Goal: Transaction & Acquisition: Download file/media

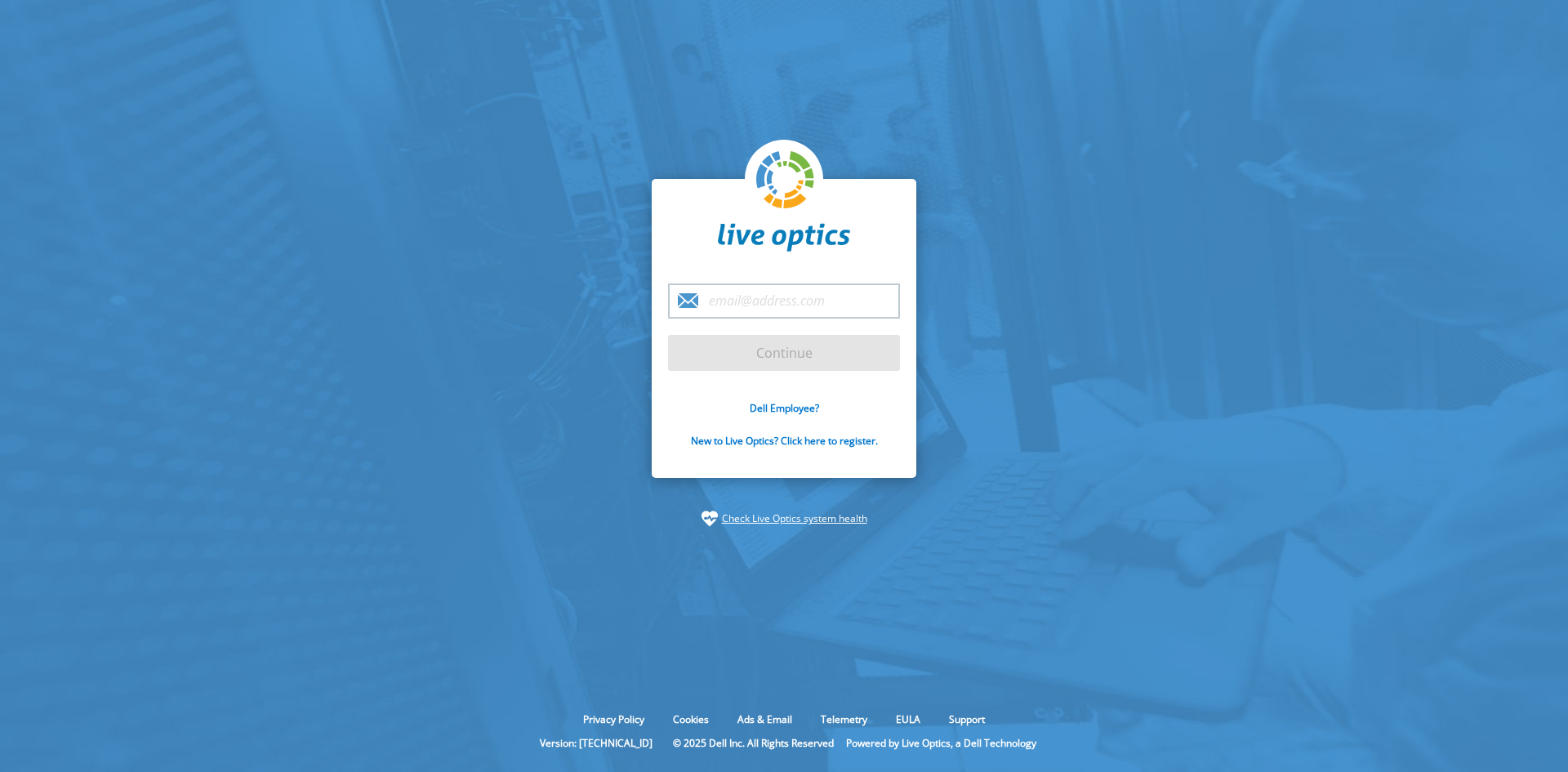
click at [792, 306] on input "email" at bounding box center [783, 301] width 232 height 35
type input "carl.schneider@dell.com"
click at [668, 335] on input "Continue" at bounding box center [783, 353] width 232 height 36
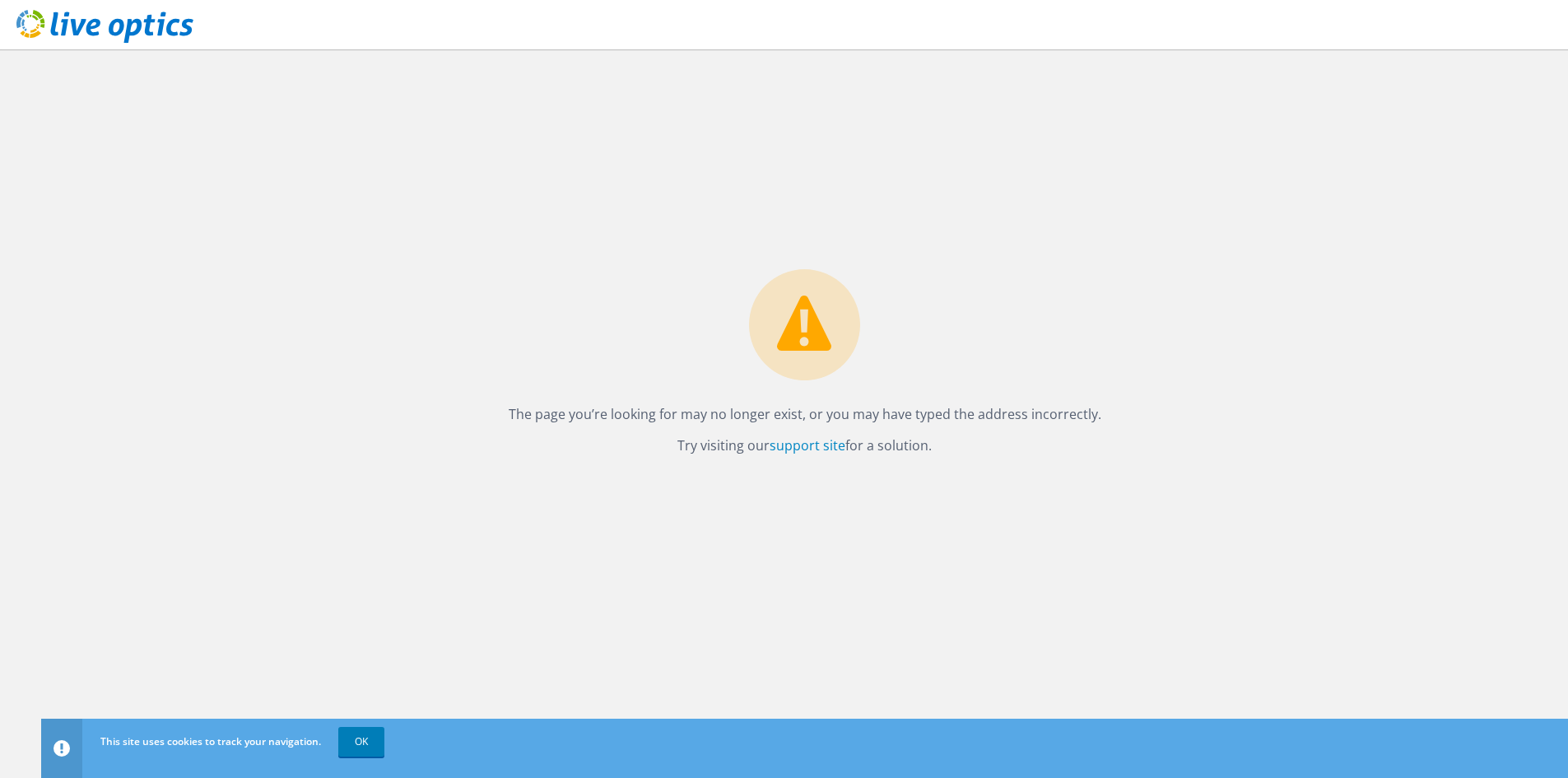
click at [60, 26] on icon at bounding box center [105, 27] width 177 height 34
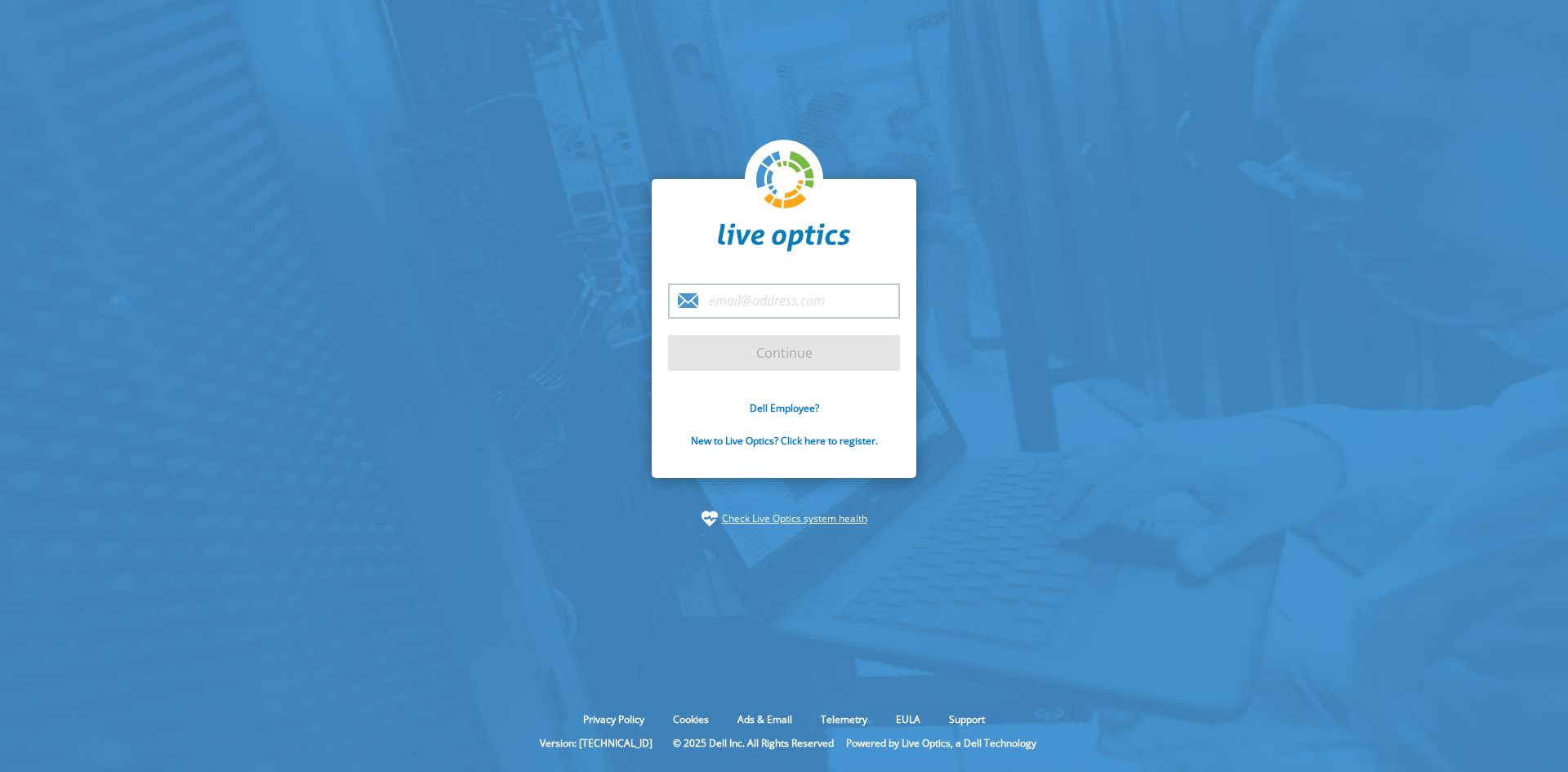
click at [742, 307] on input "email" at bounding box center [783, 301] width 232 height 35
click at [772, 410] on link "Dell Employee?" at bounding box center [784, 408] width 69 height 14
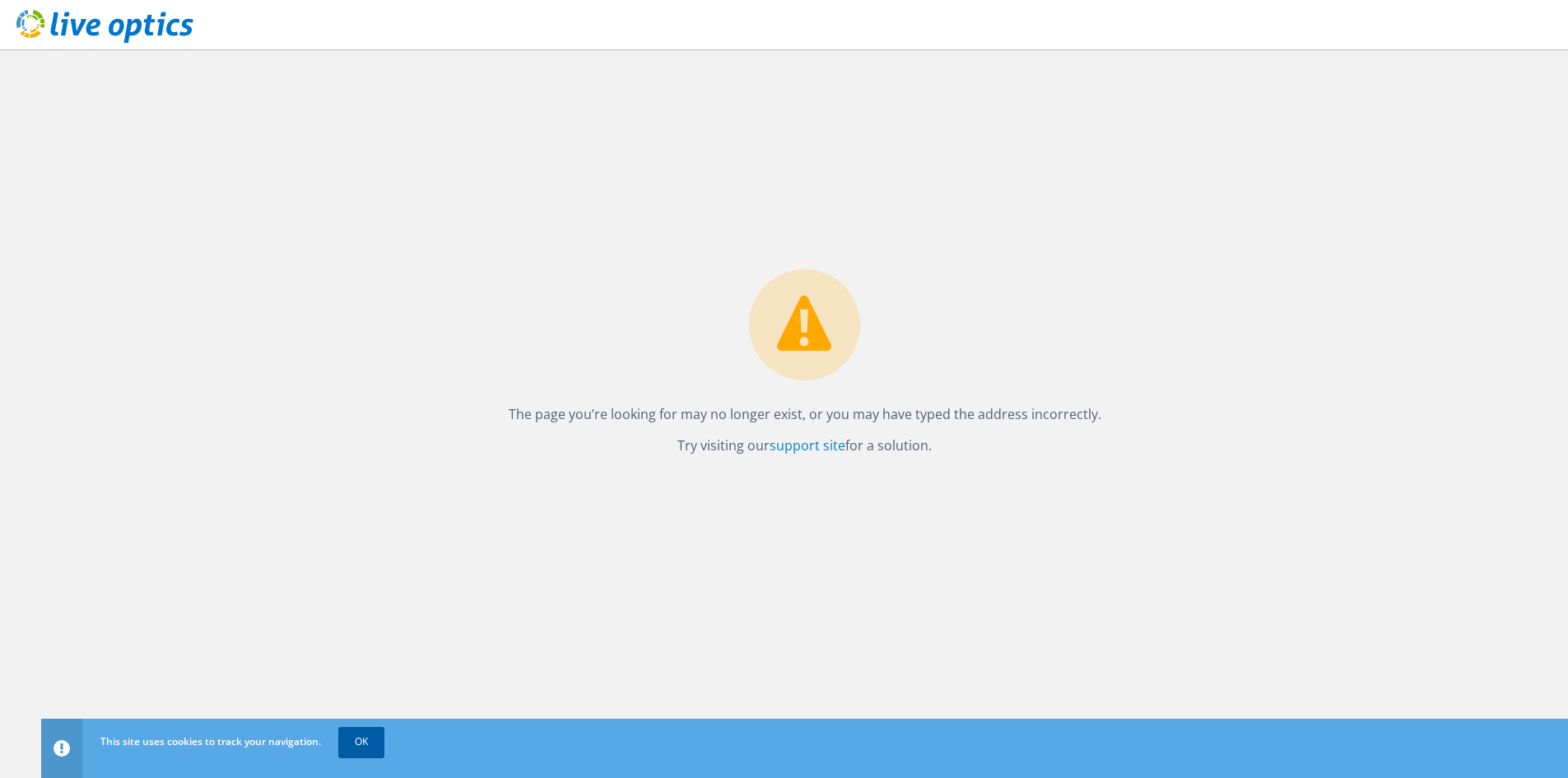
click at [373, 743] on link "OK" at bounding box center [361, 741] width 46 height 29
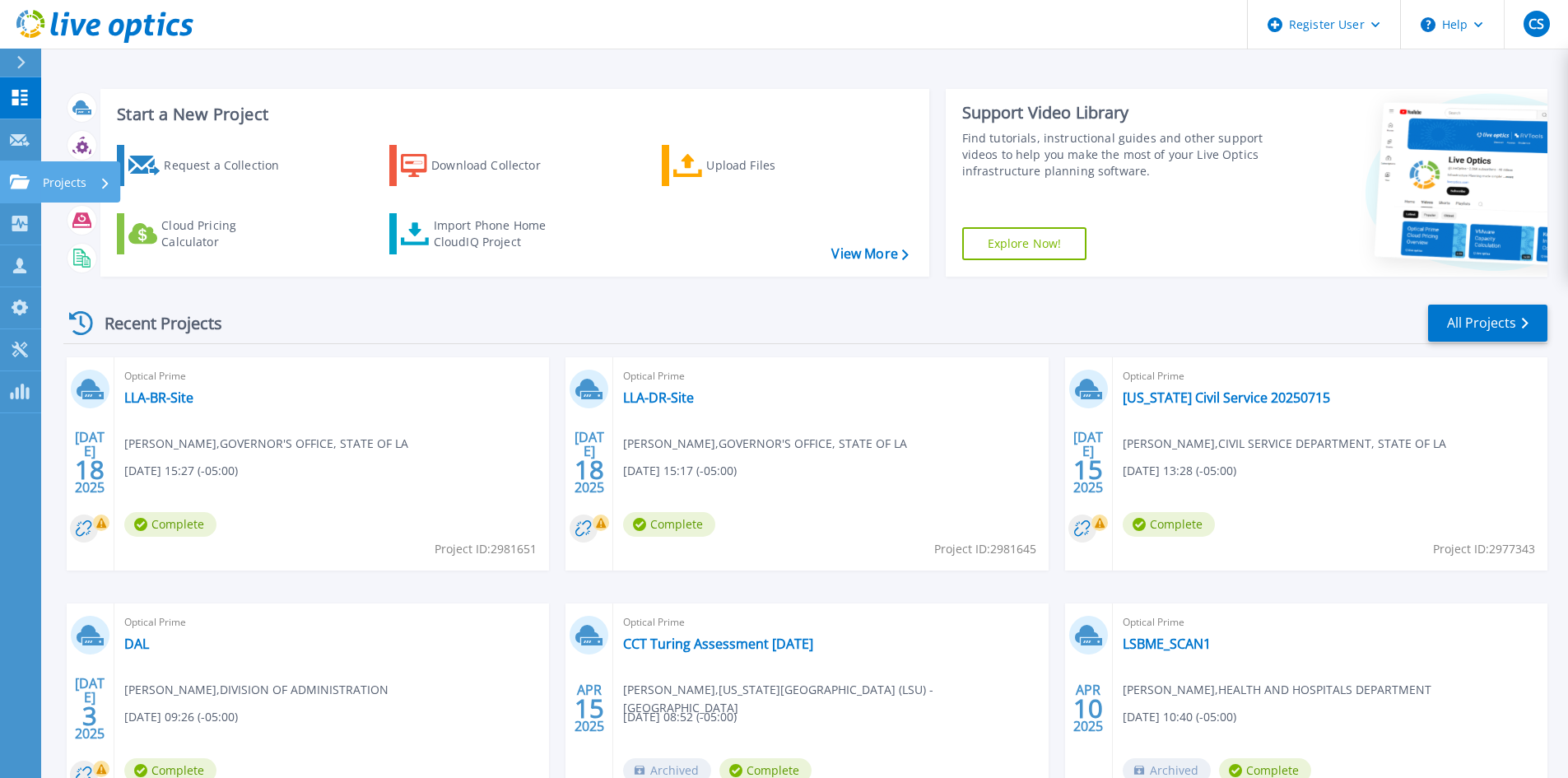
click at [17, 174] on icon at bounding box center [20, 181] width 20 height 14
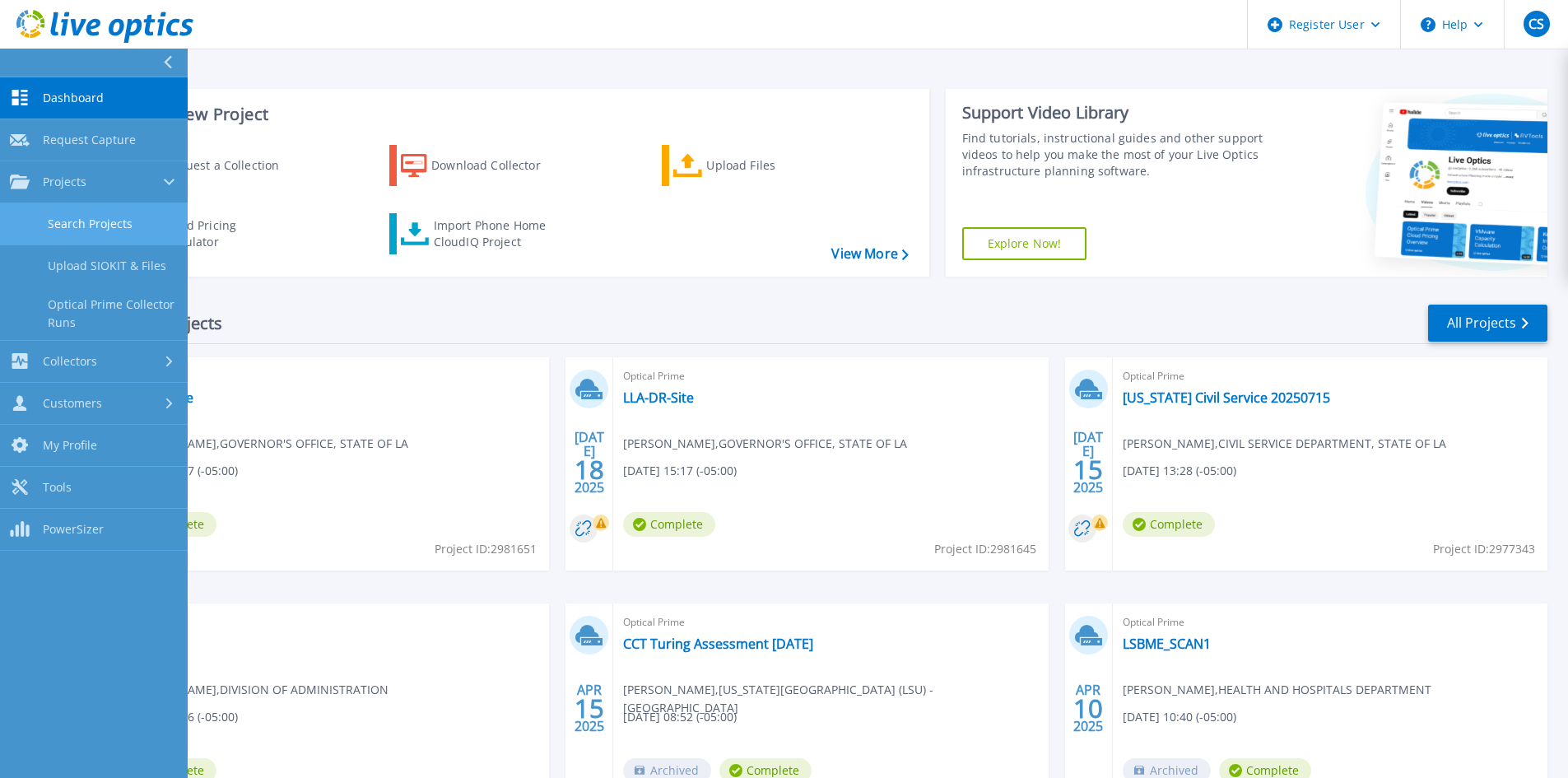
click at [47, 207] on link "Search Projects" at bounding box center [94, 225] width 188 height 42
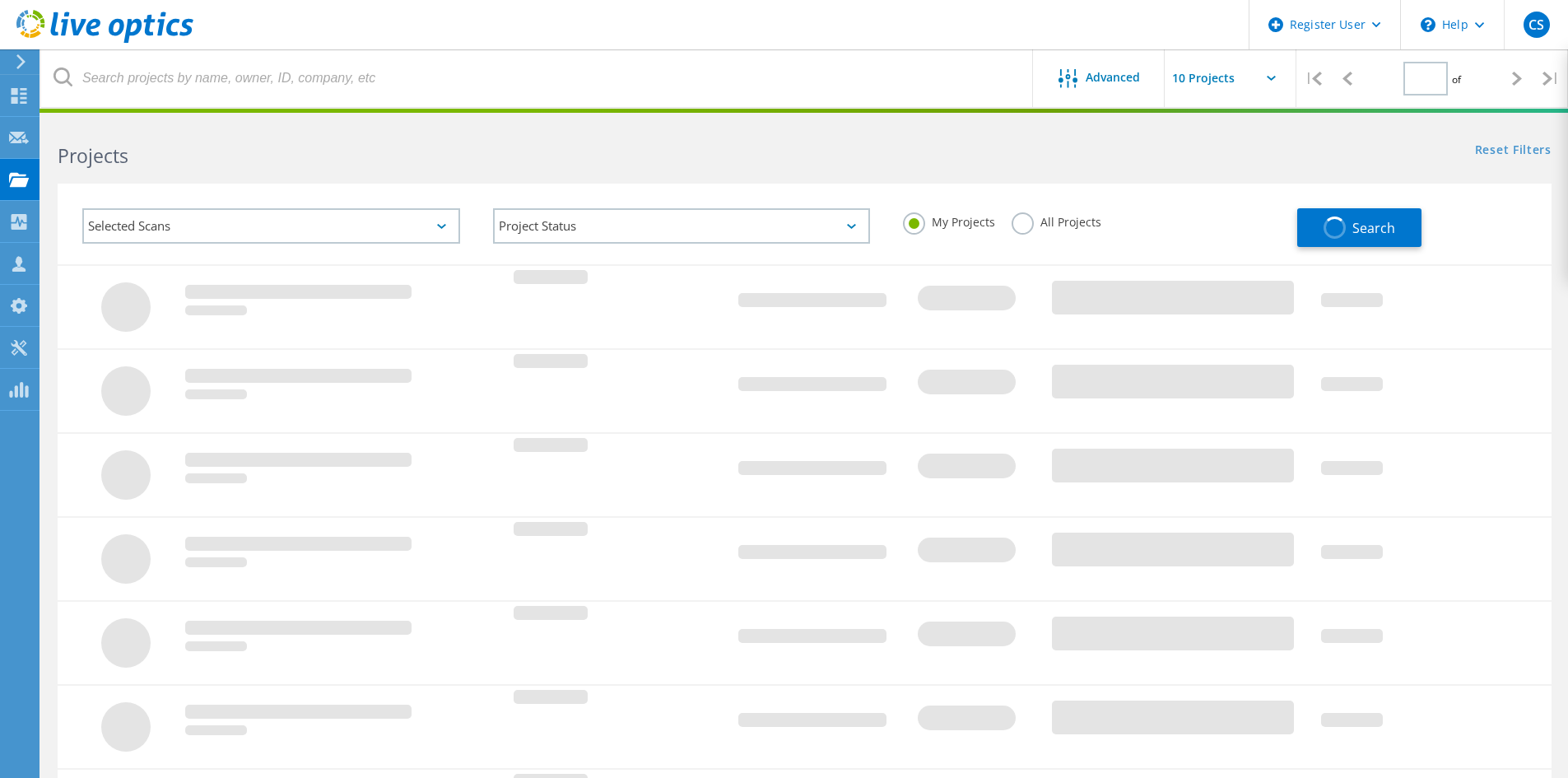
type input "1"
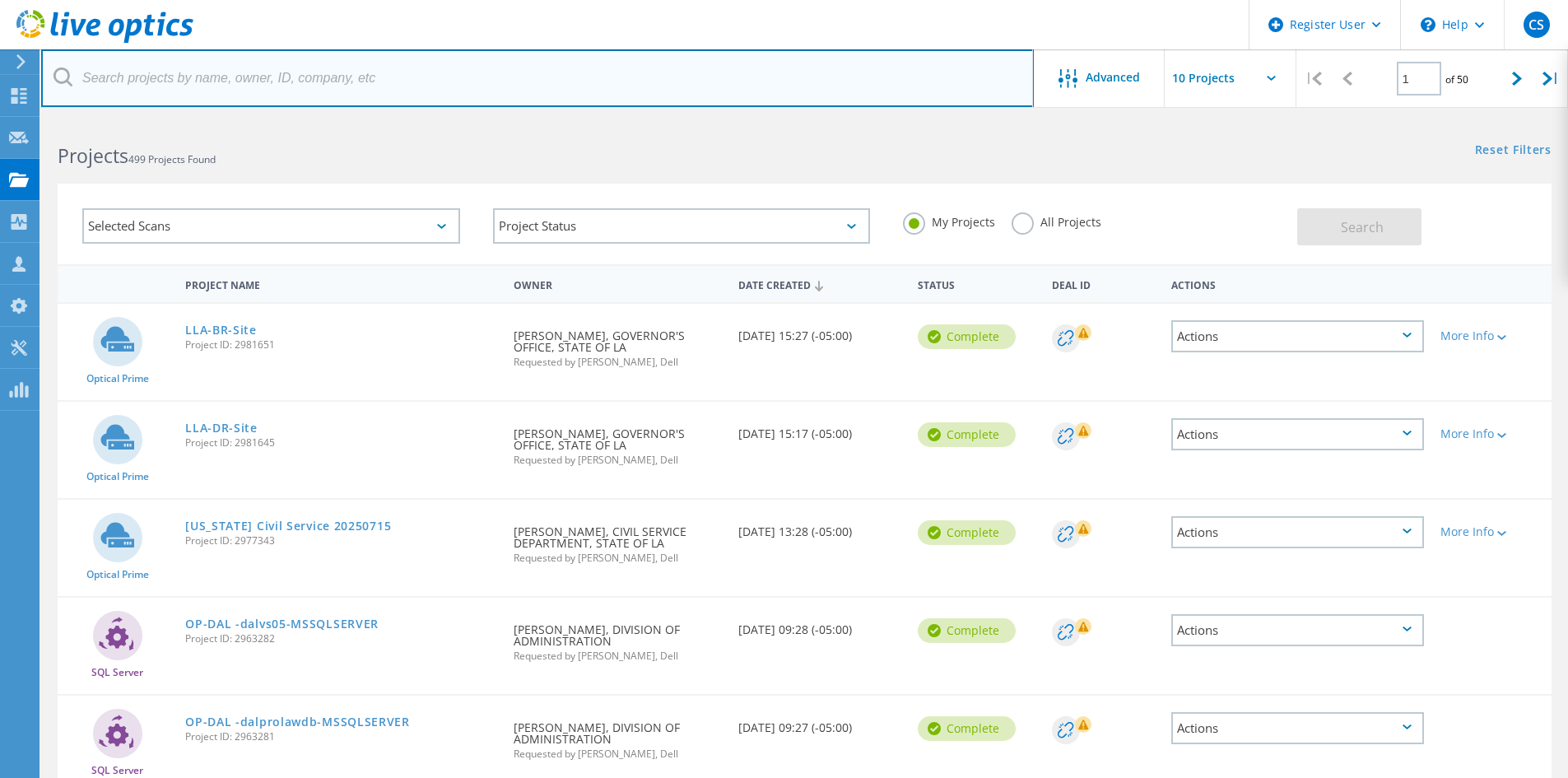
click at [355, 97] on input "text" at bounding box center [537, 78] width 992 height 58
type input "[EMAIL_ADDRESS][PERSON_NAME][DOMAIN_NAME]"
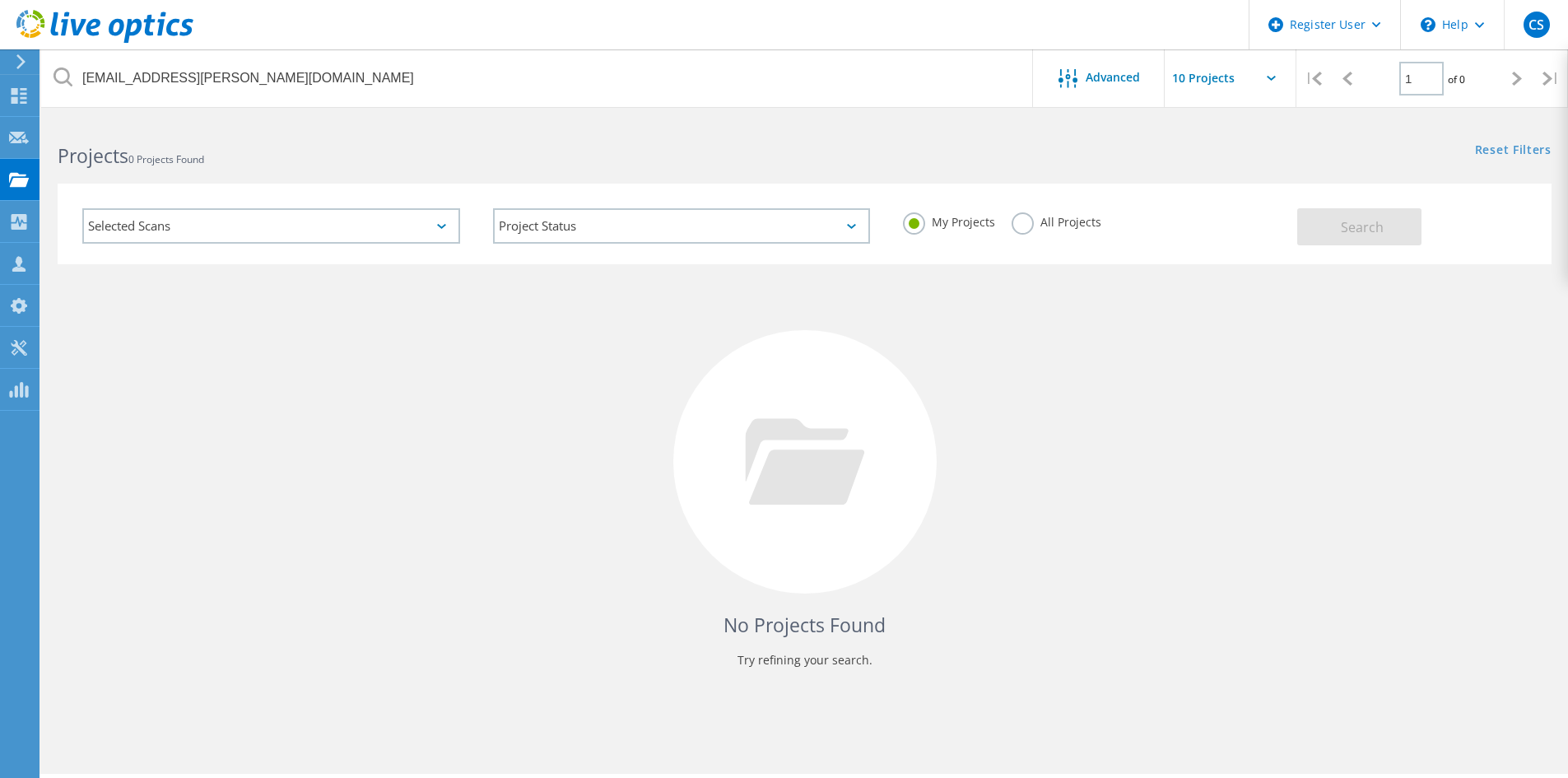
click at [1012, 218] on label "All Projects" at bounding box center [1056, 220] width 90 height 16
click at [0, 0] on input "All Projects" at bounding box center [0, 0] width 0 height 0
click at [1315, 223] on button "Search" at bounding box center [1359, 226] width 124 height 37
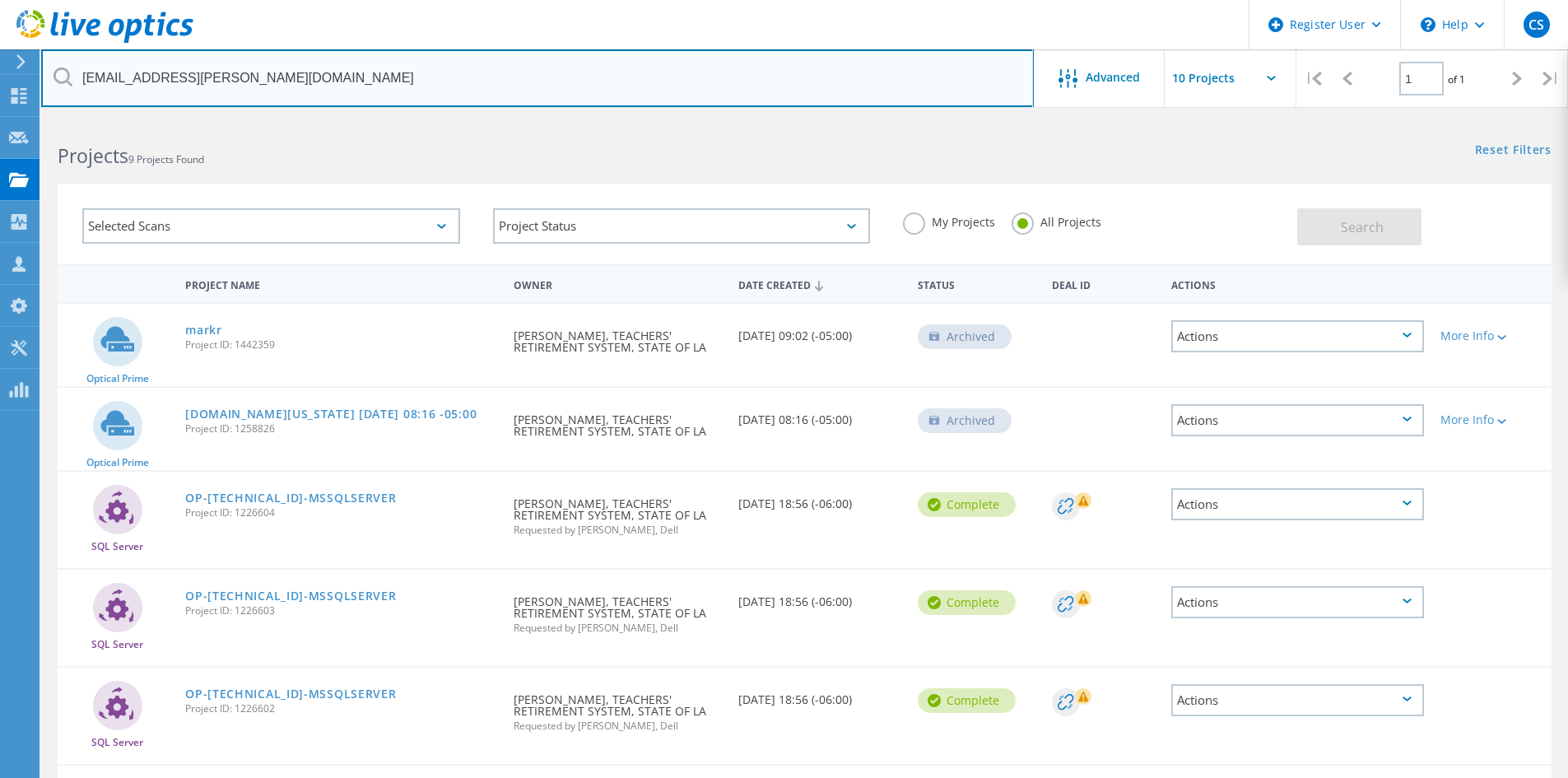
click at [301, 69] on input "[EMAIL_ADDRESS][PERSON_NAME][DOMAIN_NAME]" at bounding box center [537, 78] width 992 height 58
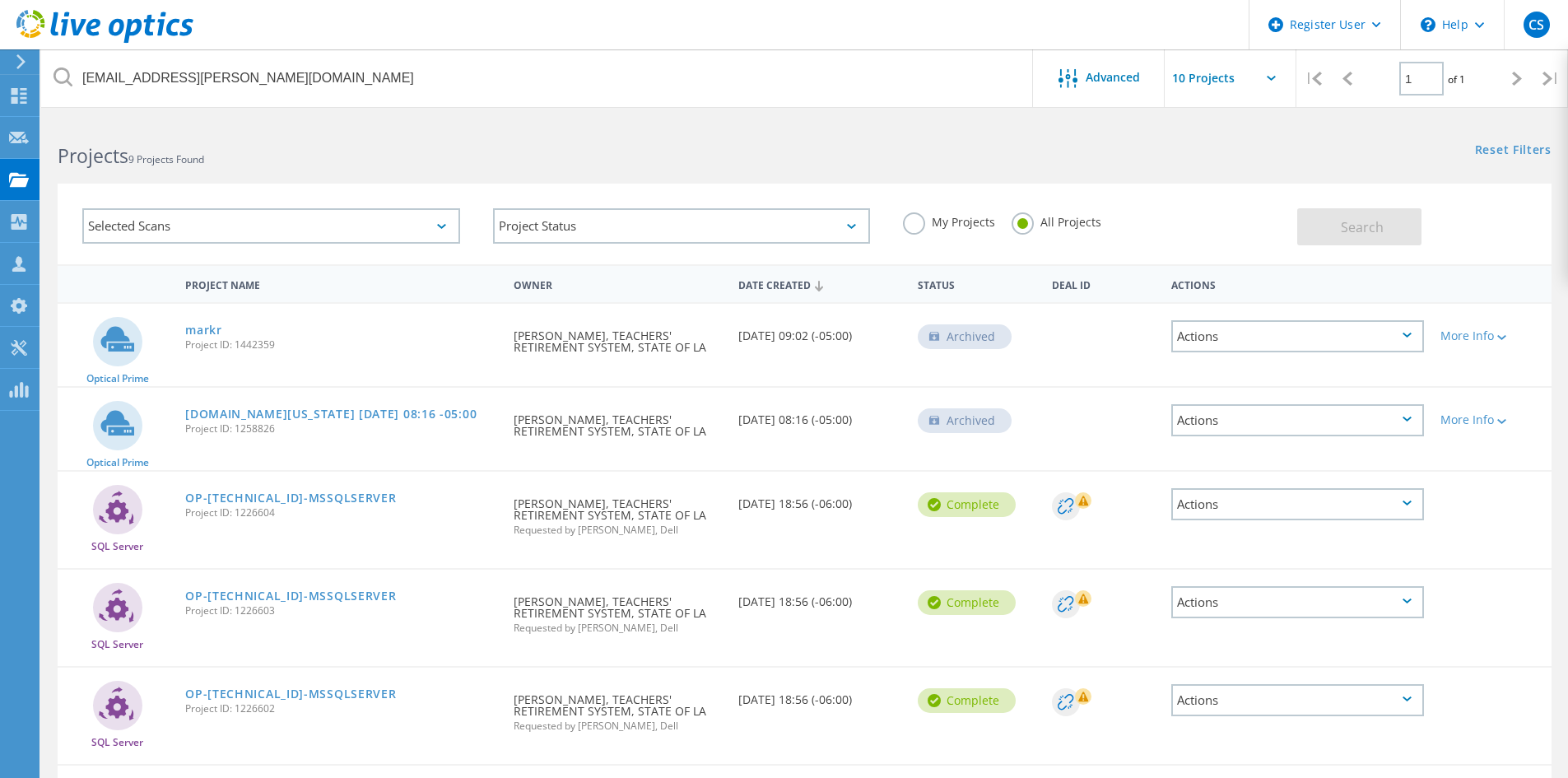
click at [919, 223] on label "My Projects" at bounding box center [949, 220] width 92 height 16
click at [0, 0] on input "My Projects" at bounding box center [0, 0] width 0 height 0
click at [1312, 220] on button "Search" at bounding box center [1359, 226] width 124 height 37
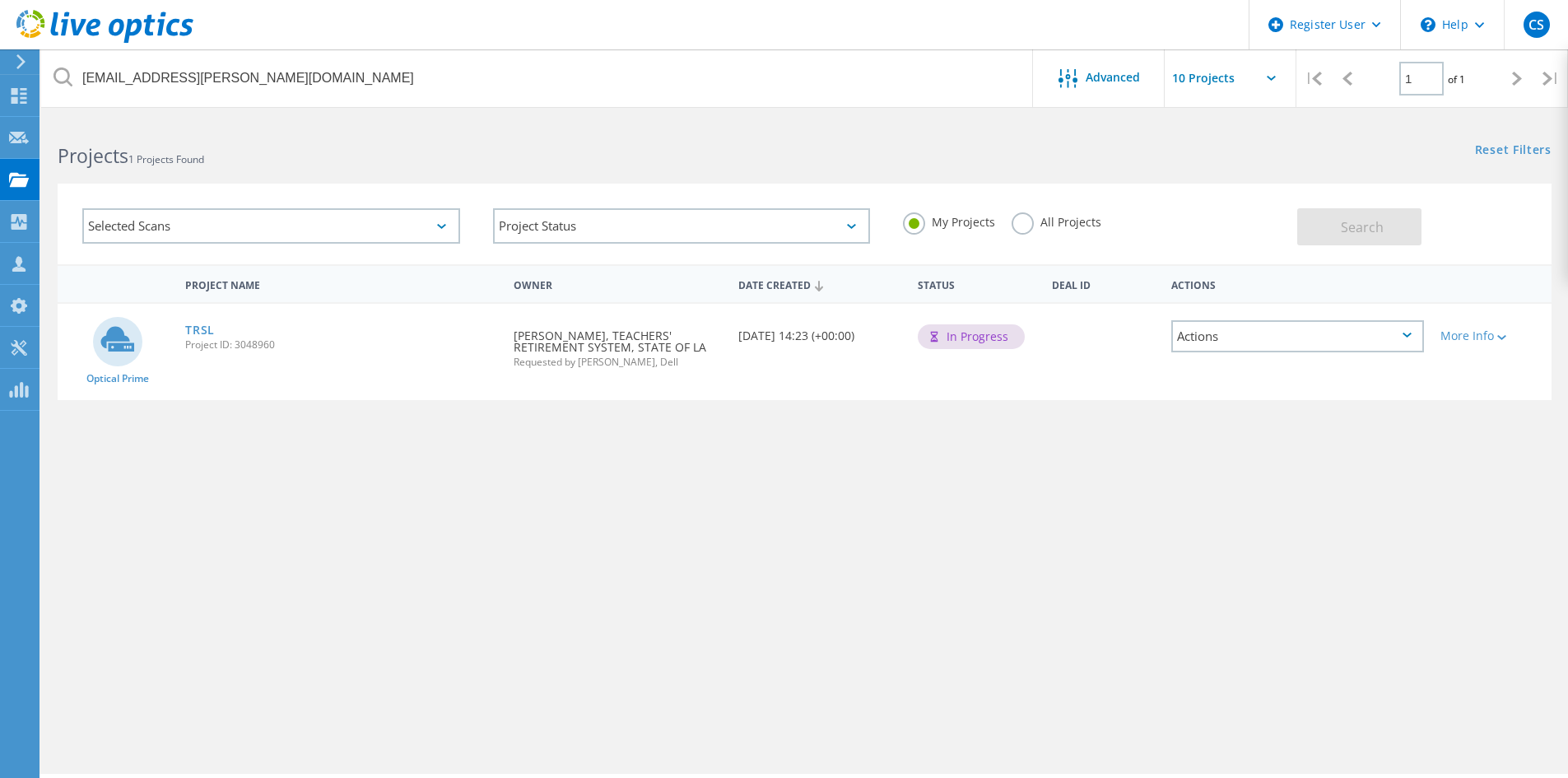
click at [1012, 219] on label "All Projects" at bounding box center [1056, 220] width 90 height 16
click at [0, 0] on input "All Projects" at bounding box center [0, 0] width 0 height 0
click at [1362, 231] on span "Search" at bounding box center [1362, 227] width 43 height 18
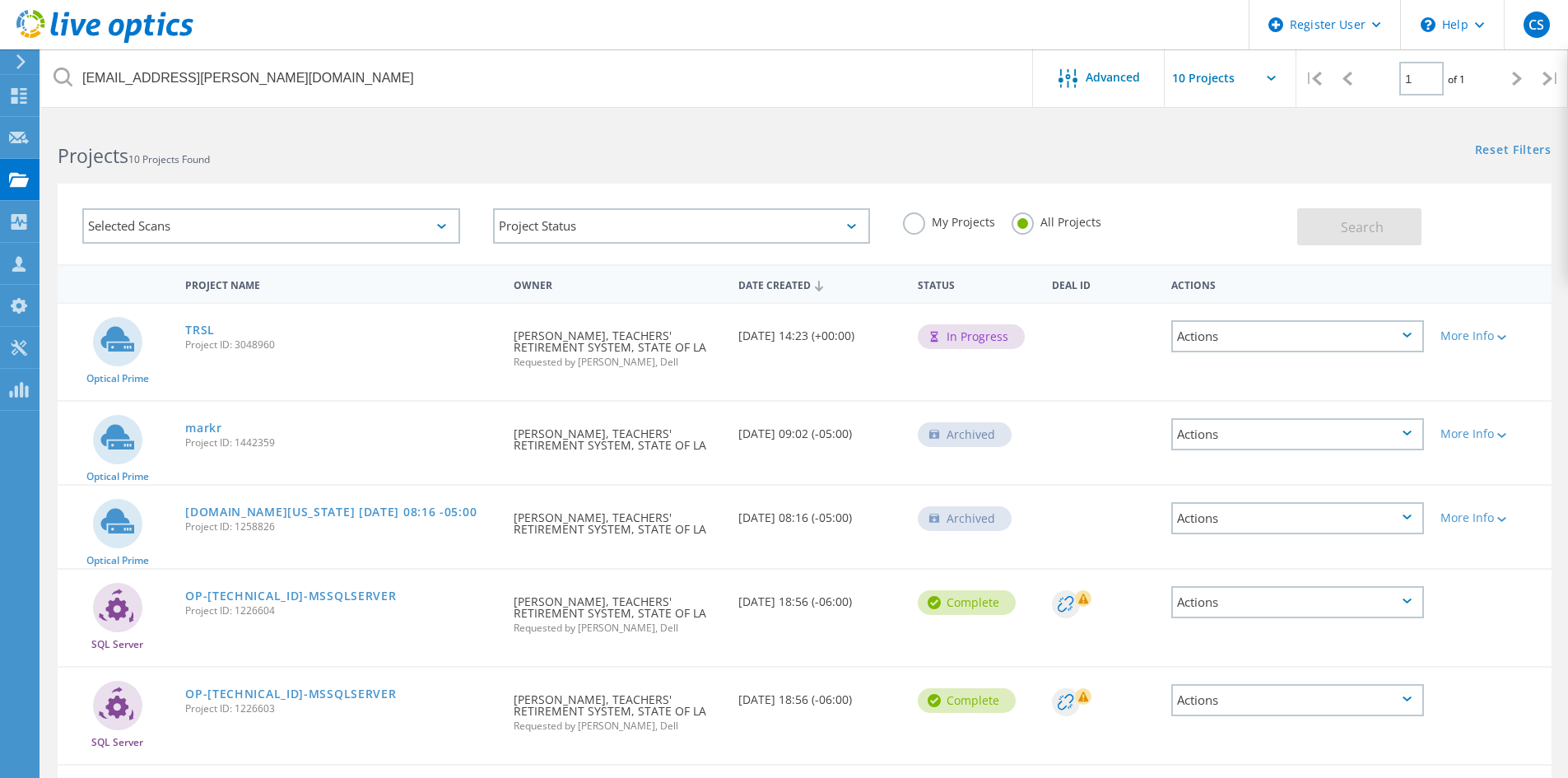
click at [920, 220] on label "My Projects" at bounding box center [949, 220] width 92 height 16
click at [0, 0] on input "My Projects" at bounding box center [0, 0] width 0 height 0
click at [1343, 228] on span "Search" at bounding box center [1362, 227] width 43 height 18
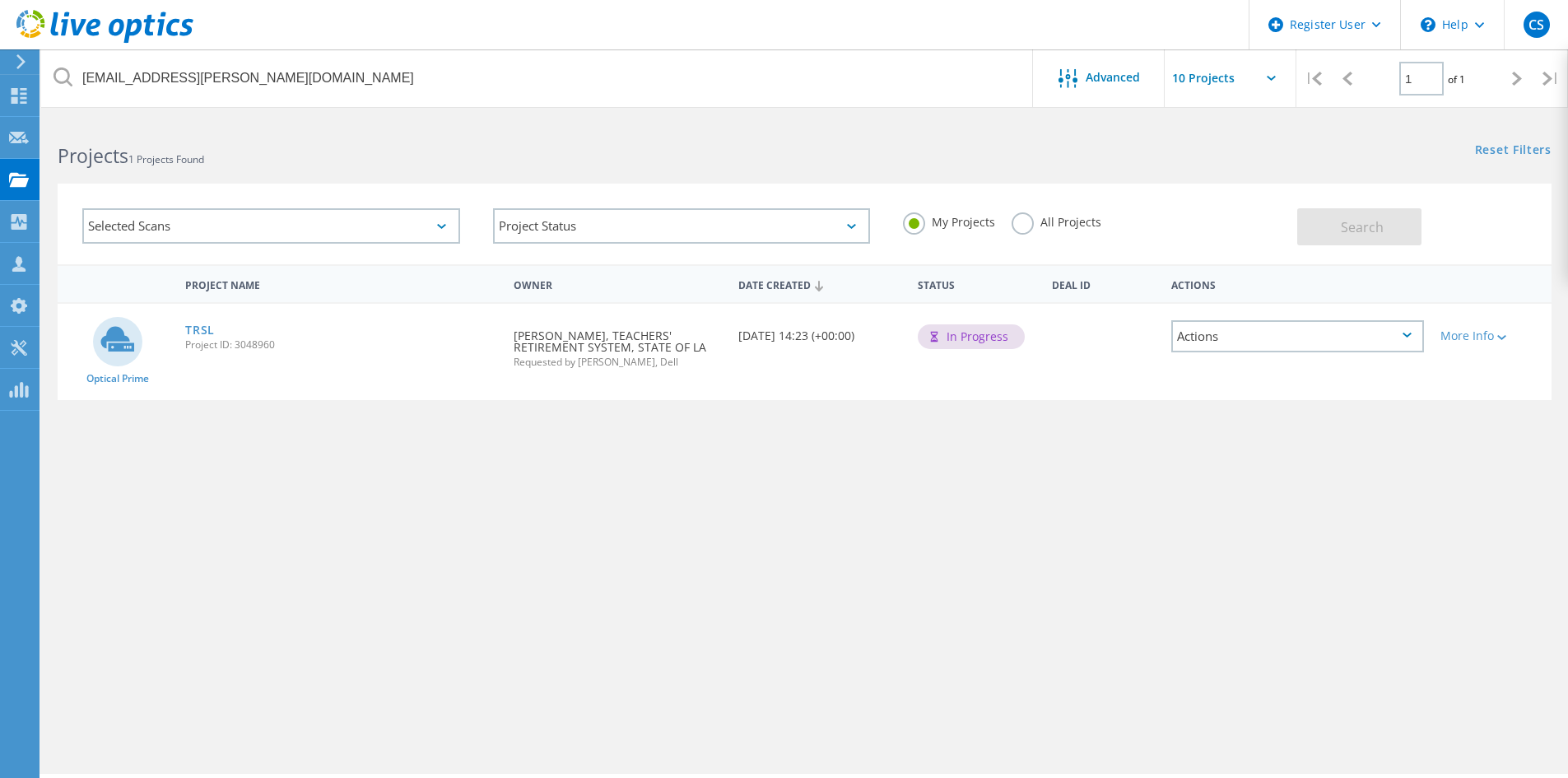
click at [1208, 167] on div "Selected Scans Project Status In Progress Complete Published Anonymous Archived…" at bounding box center [805, 213] width 1527 height 101
click at [1012, 223] on label "All Projects" at bounding box center [1056, 220] width 90 height 16
click at [0, 0] on input "All Projects" at bounding box center [0, 0] width 0 height 0
click at [1344, 225] on span "Search" at bounding box center [1362, 227] width 43 height 18
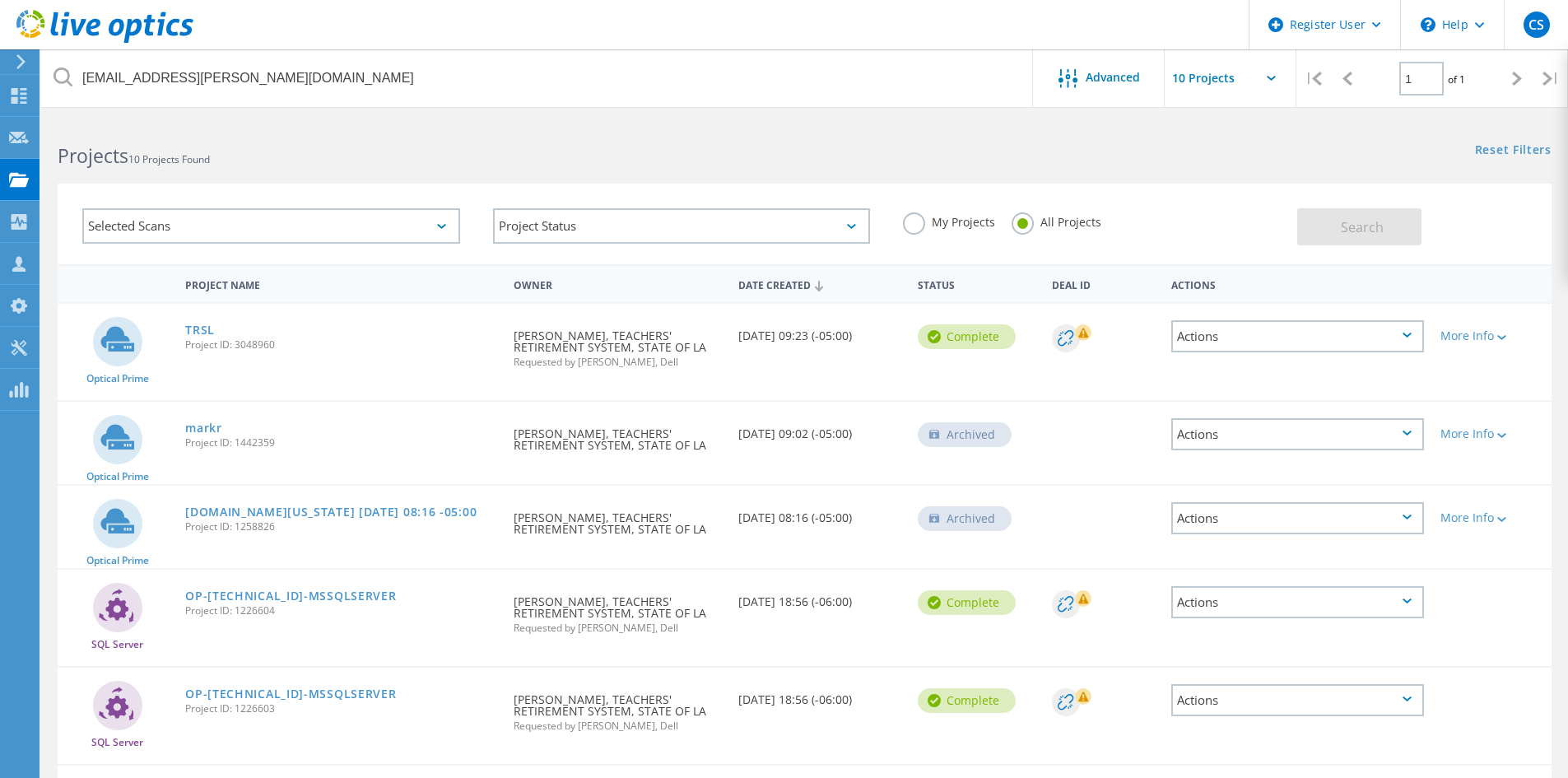
click at [910, 220] on label "My Projects" at bounding box center [949, 220] width 92 height 16
click at [0, 0] on input "My Projects" at bounding box center [0, 0] width 0 height 0
click at [1330, 228] on button "Search" at bounding box center [1359, 226] width 124 height 37
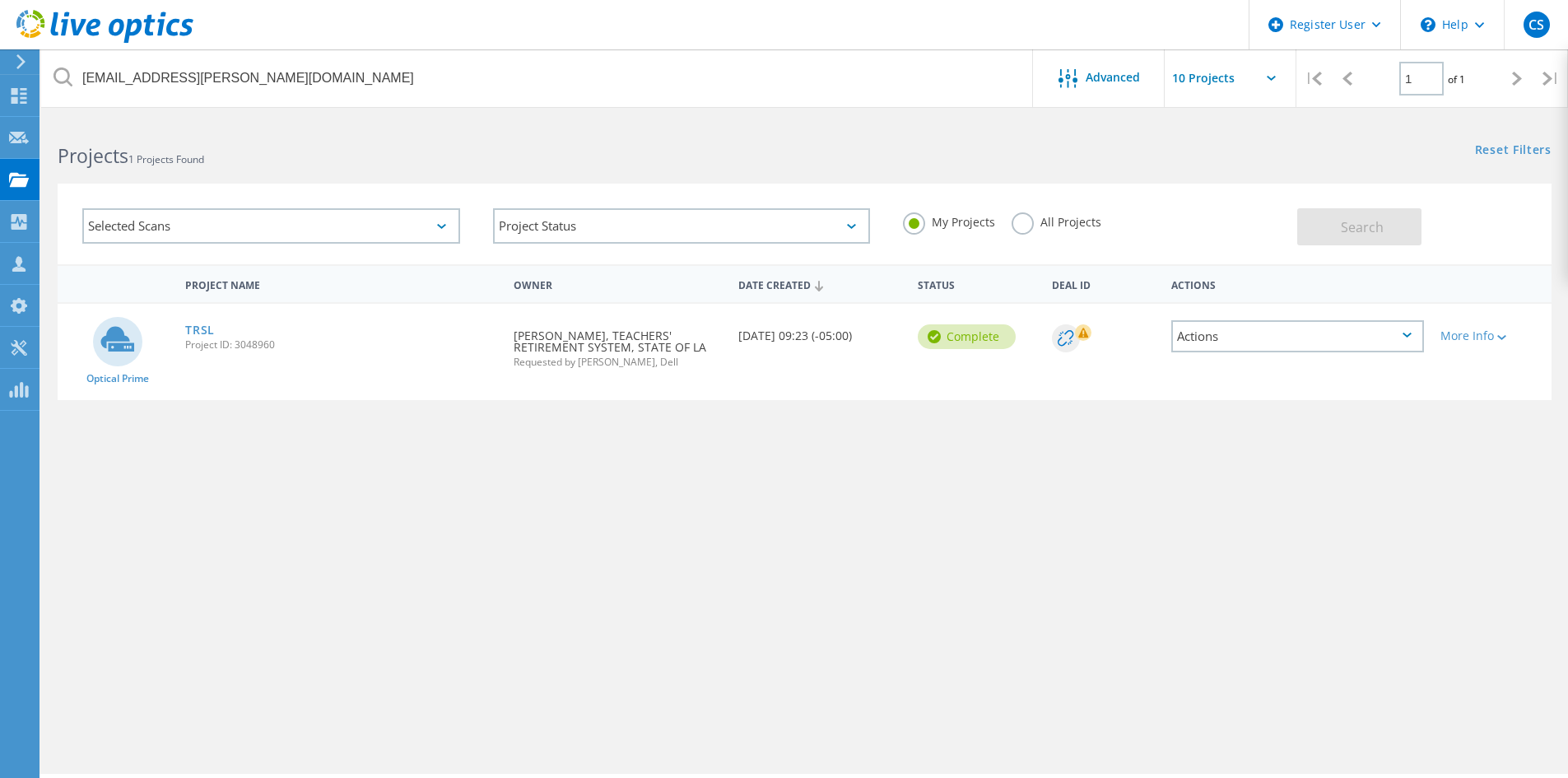
click at [1081, 328] on icon at bounding box center [1084, 333] width 10 height 10
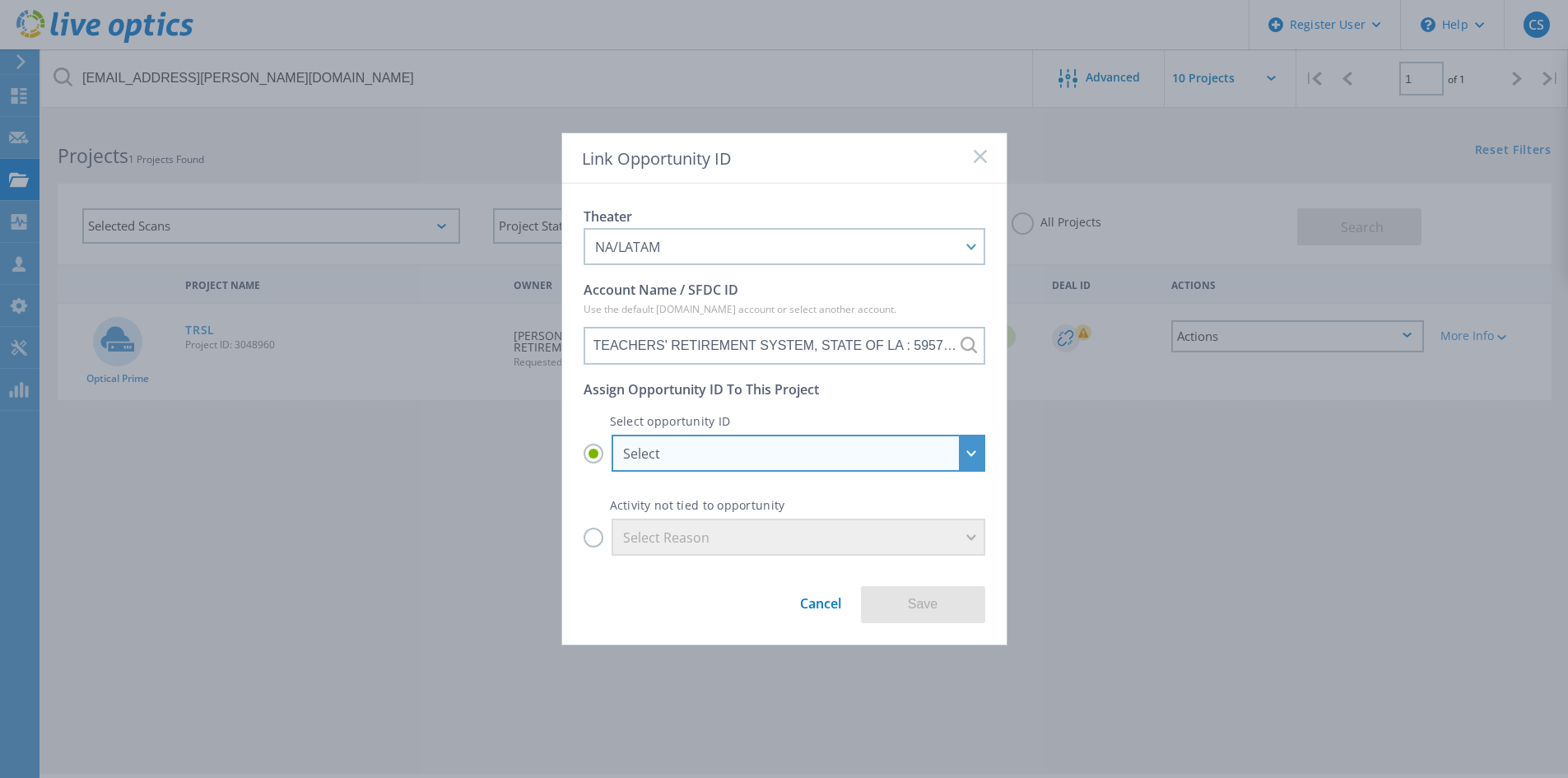
click at [884, 450] on div "Select" at bounding box center [789, 454] width 333 height 18
click at [0, 0] on input "Select Select ISG_APOS-TEACHERS RETIREMENT SYSTEM_US16795246-ENT-Pst-FY26Q1-1 :…" at bounding box center [0, 0] width 0 height 0
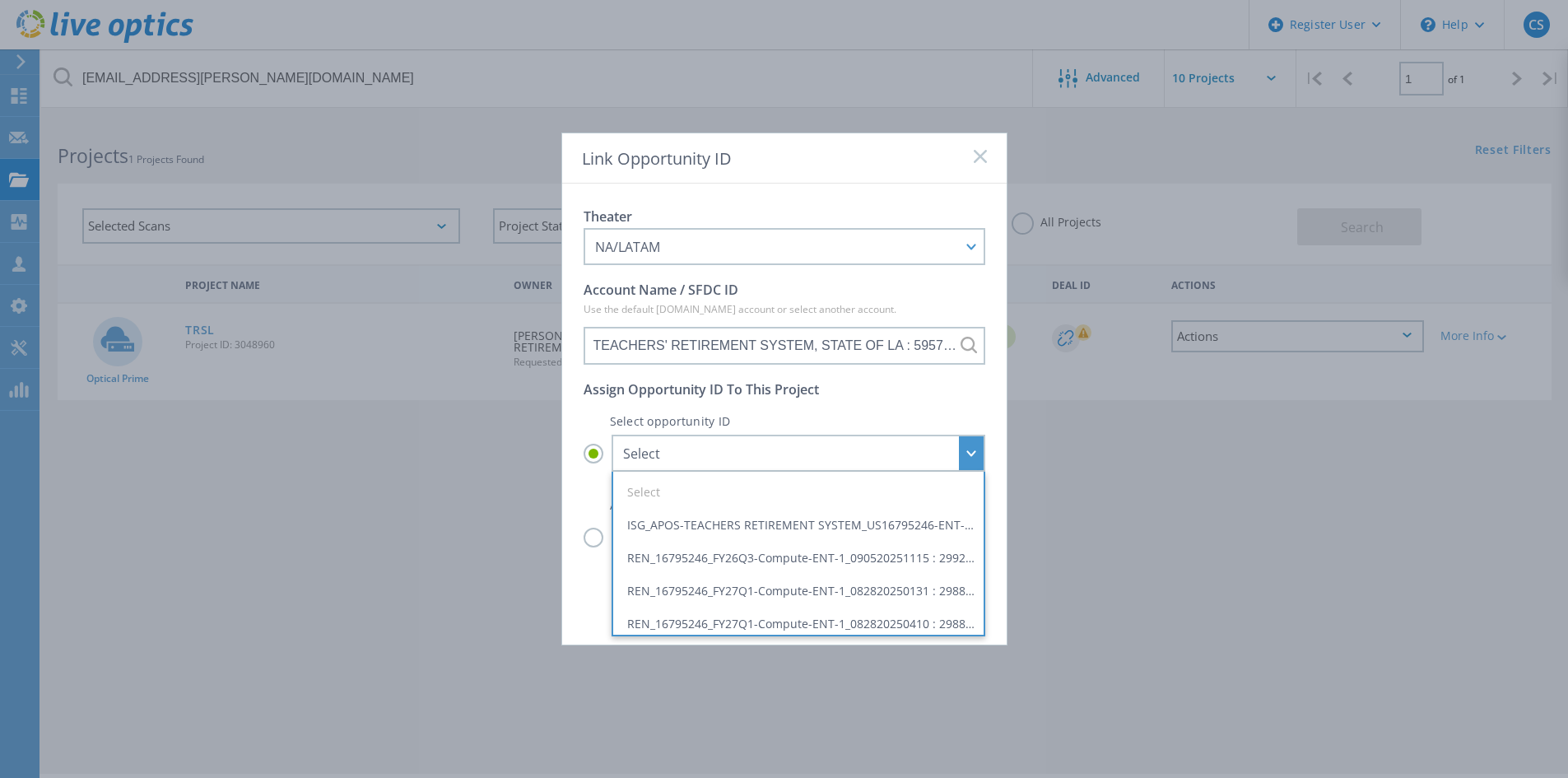
click at [1050, 482] on div "Link Opportunity ID Theater NA/LATAM APJ EMEA NA/LATAM Account Name / SFDC ID U…" at bounding box center [784, 389] width 1568 height 778
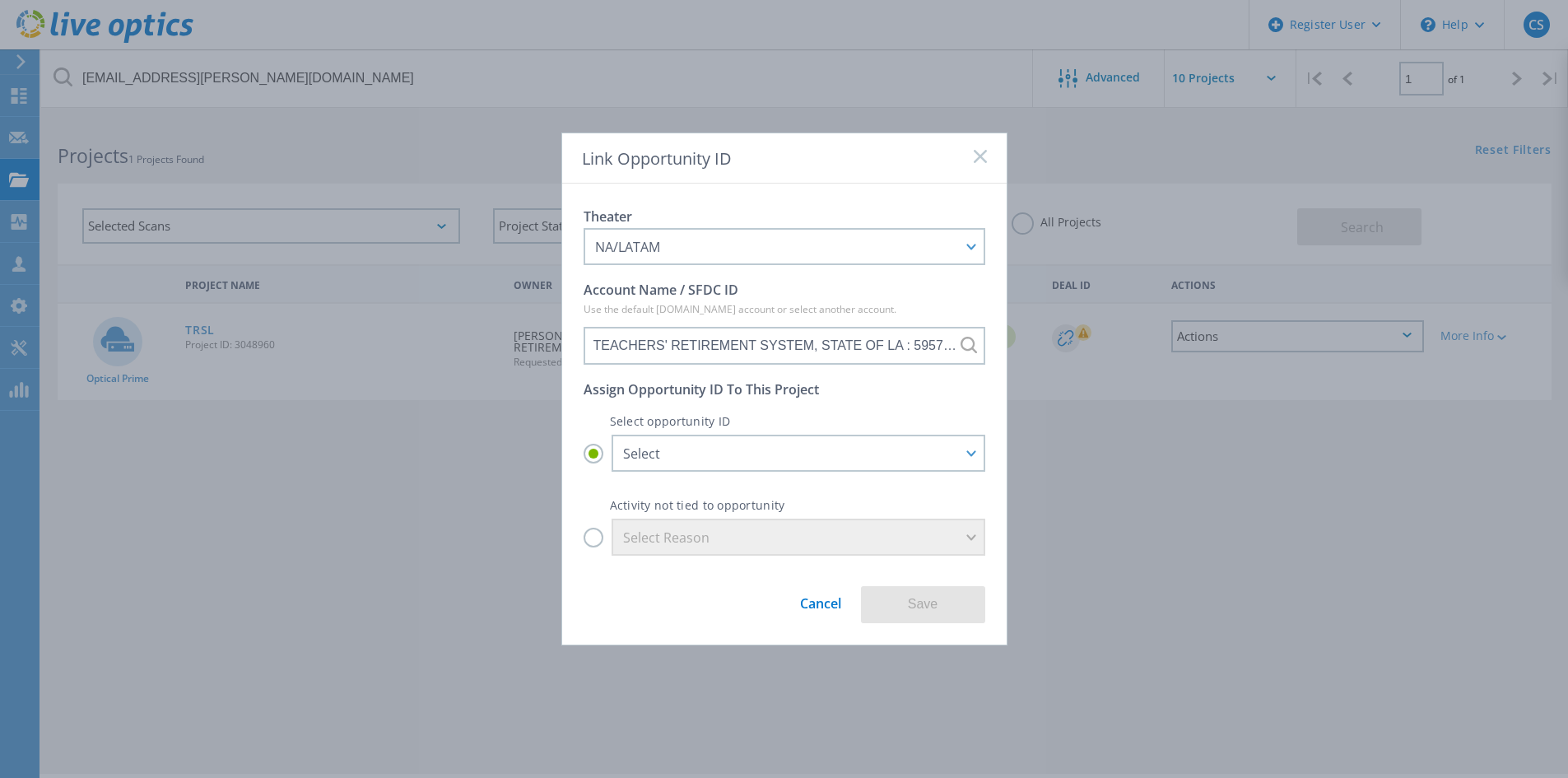
click at [816, 610] on link "Cancel" at bounding box center [820, 597] width 41 height 30
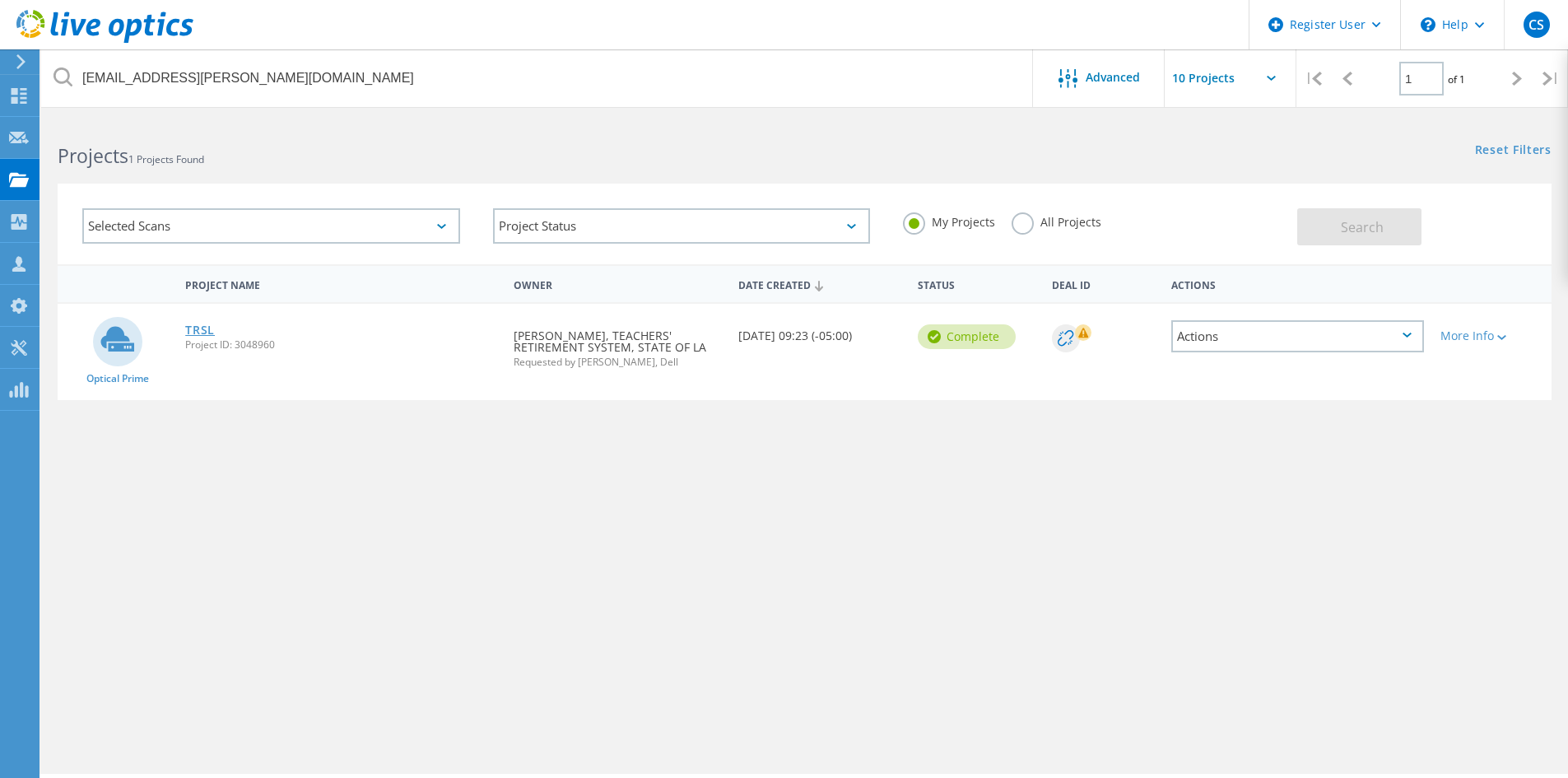
click at [203, 324] on link "TRSL" at bounding box center [199, 330] width 29 height 12
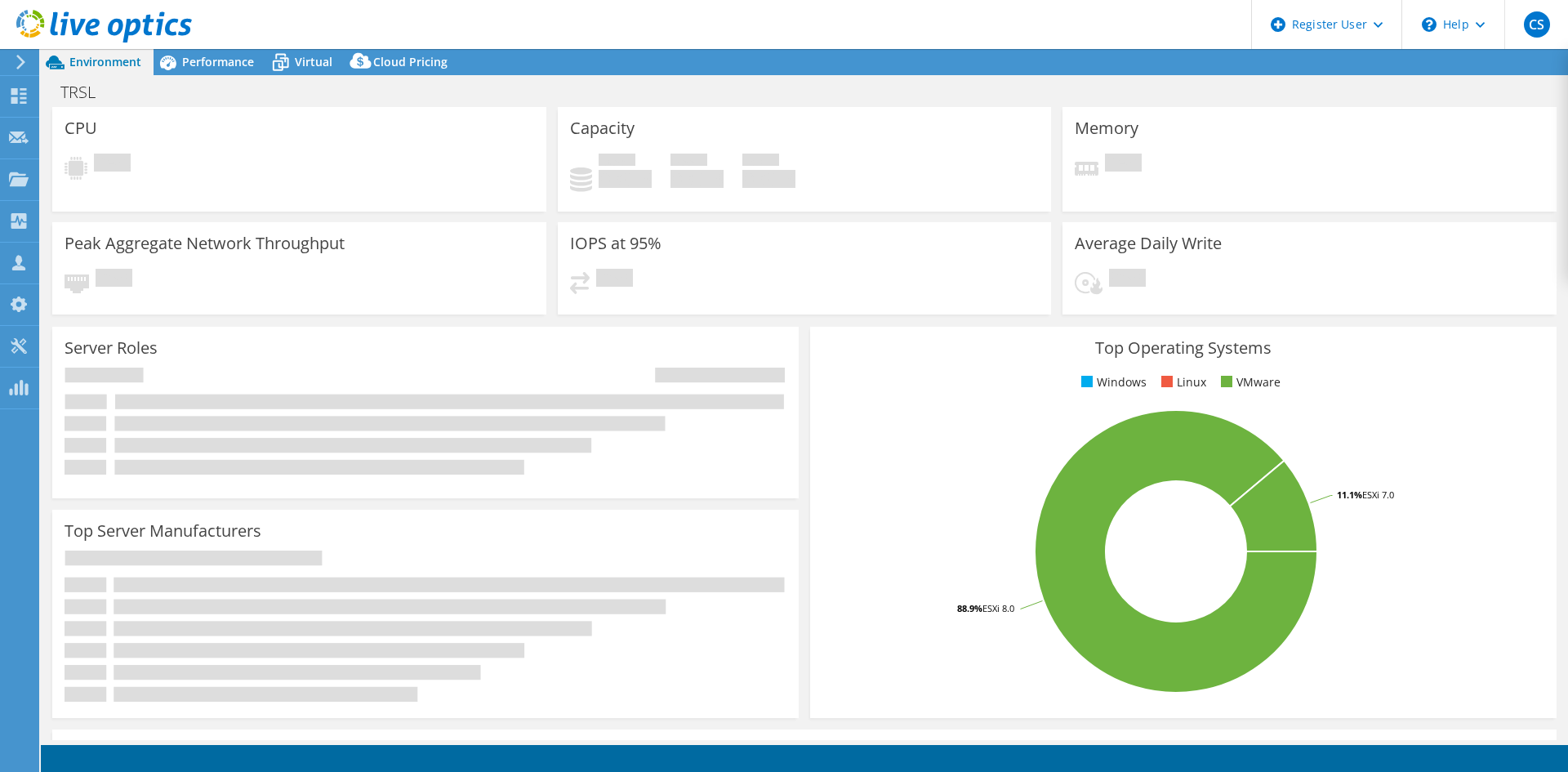
select select "USD"
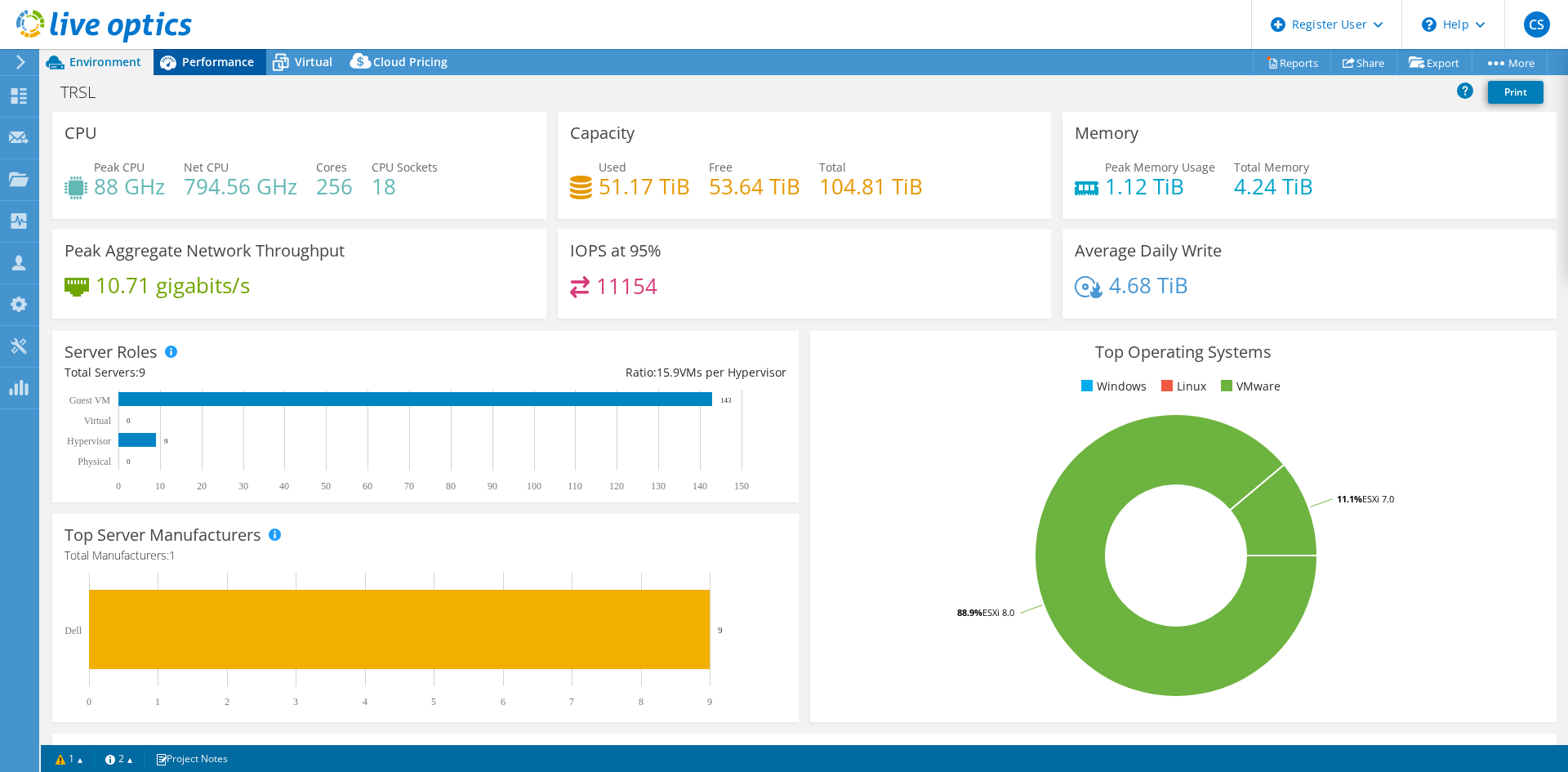
click at [230, 59] on span "Performance" at bounding box center [218, 62] width 71 height 16
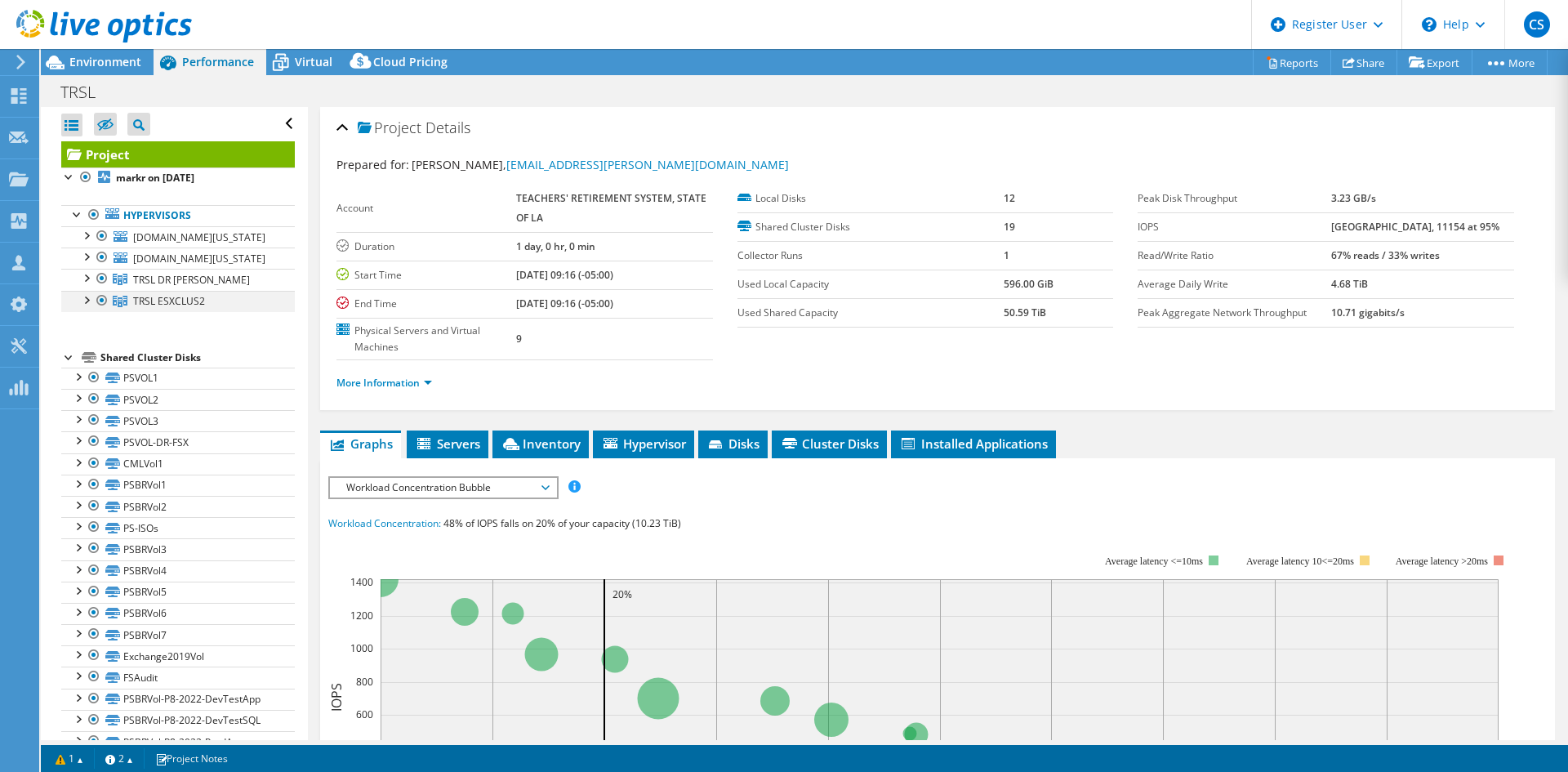
click at [86, 291] on div at bounding box center [86, 299] width 17 height 17
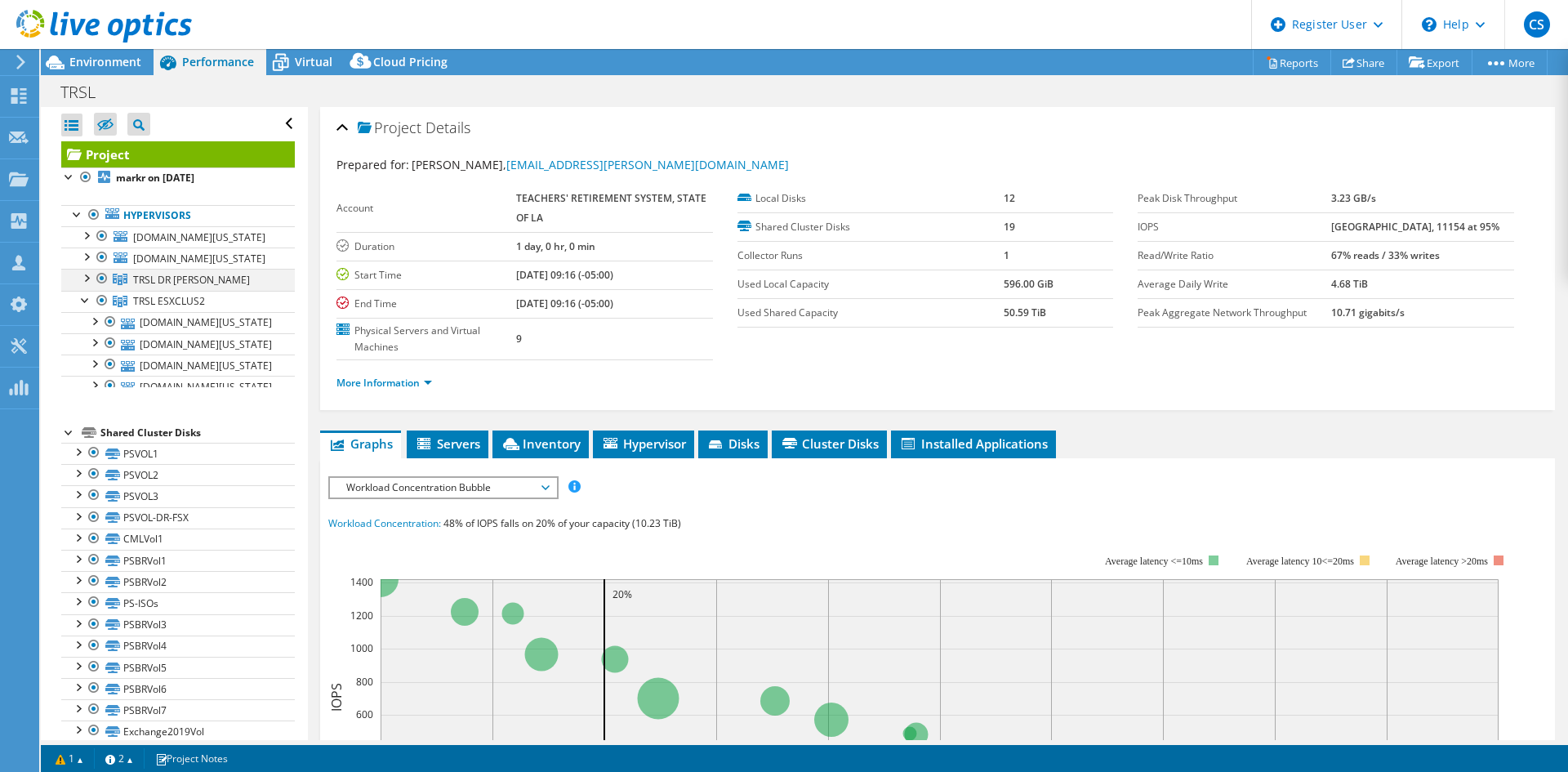
click at [86, 269] on div at bounding box center [86, 277] width 17 height 17
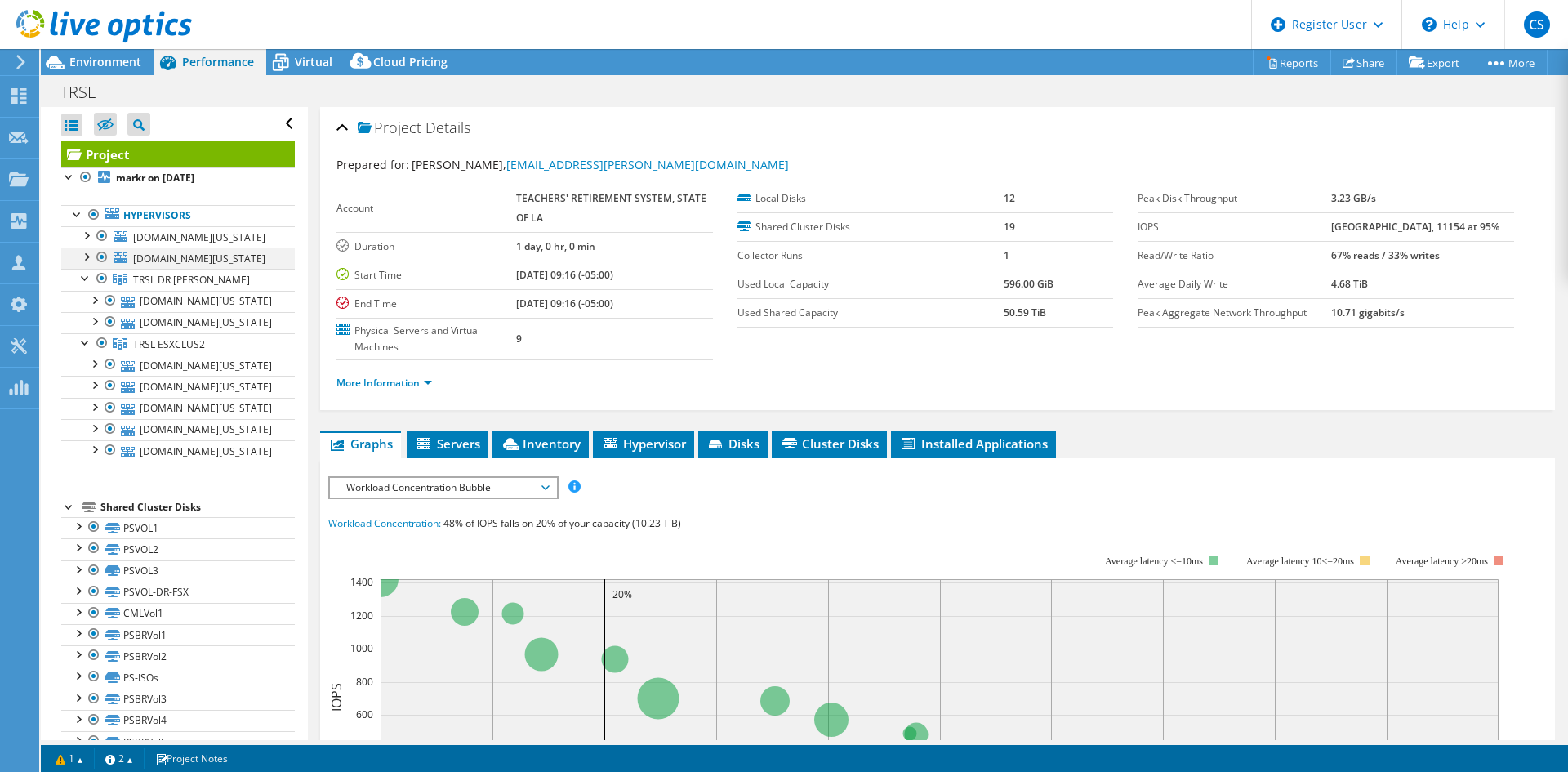
click at [86, 248] on div at bounding box center [86, 256] width 17 height 17
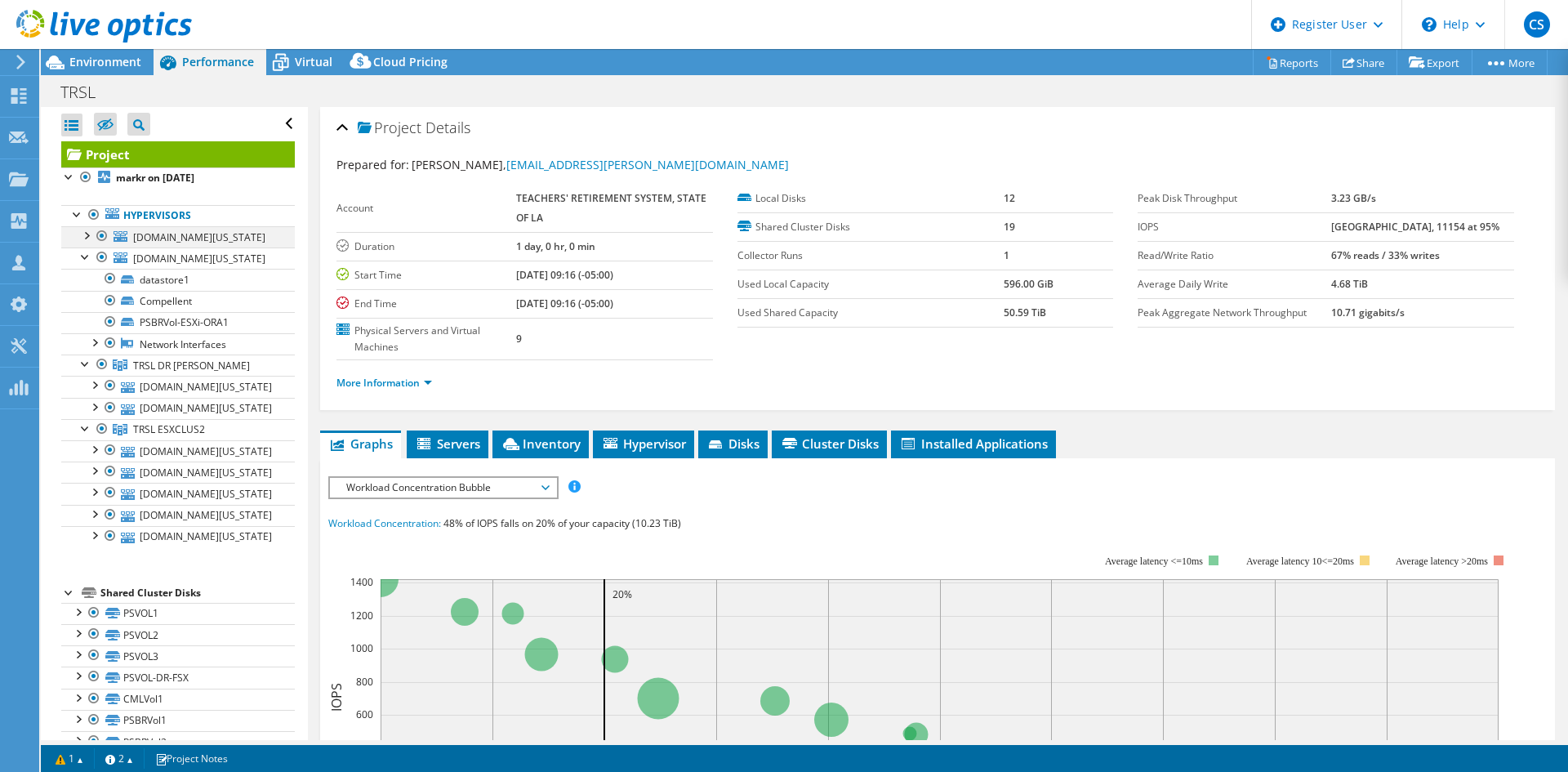
click at [85, 226] on div at bounding box center [86, 235] width 17 height 17
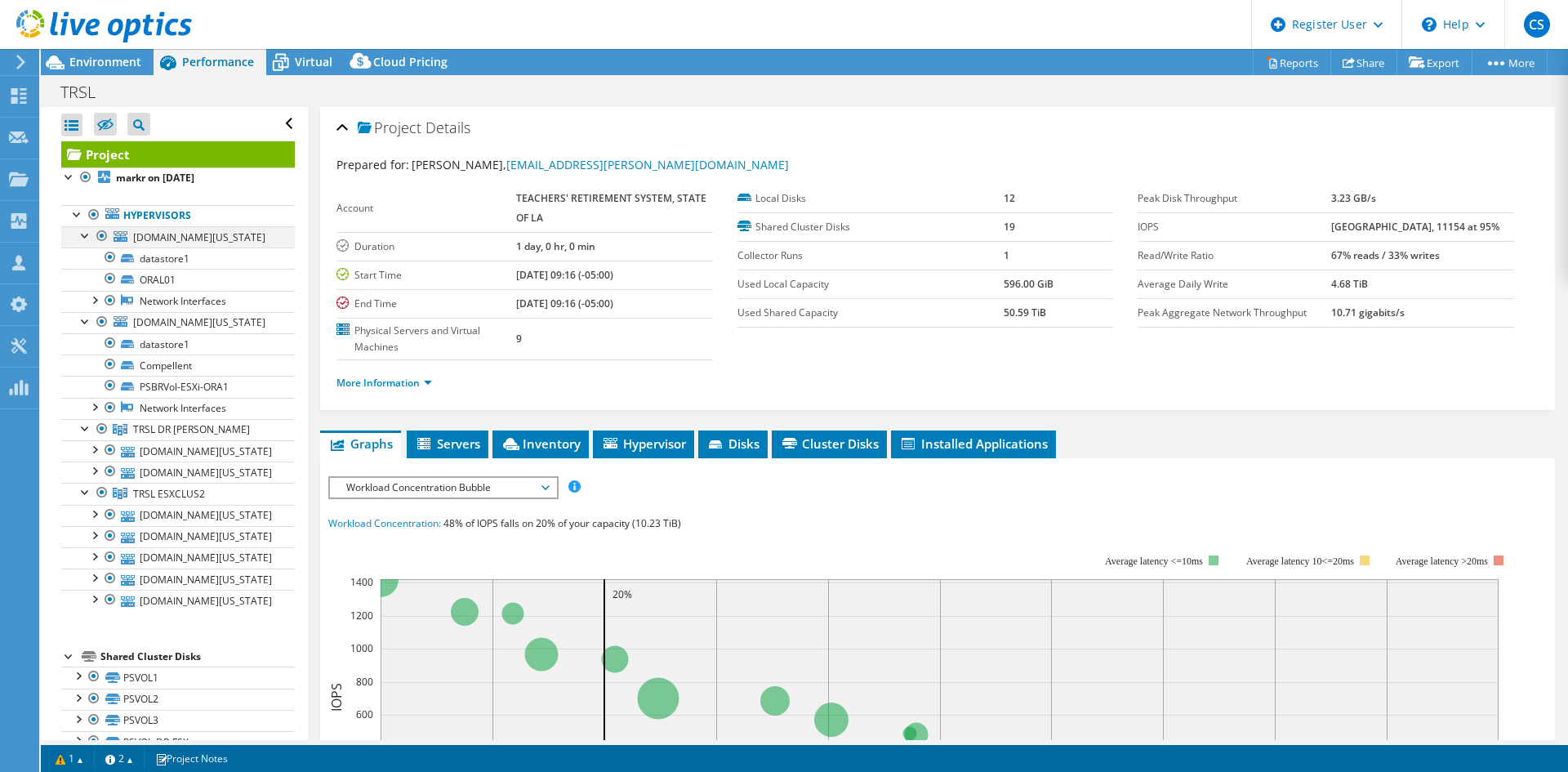
click at [81, 226] on div at bounding box center [86, 235] width 17 height 17
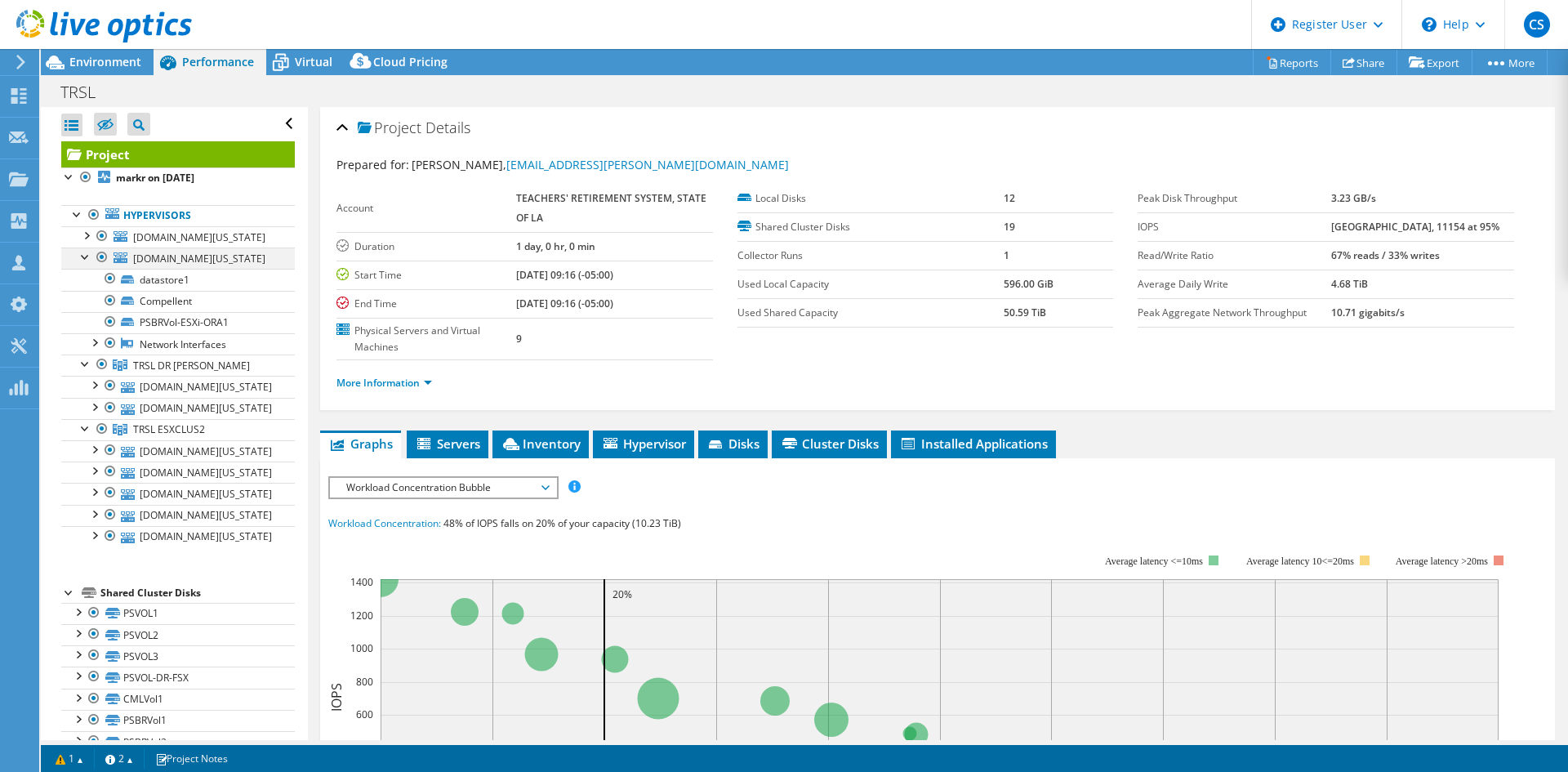
click at [83, 248] on div at bounding box center [86, 256] width 17 height 17
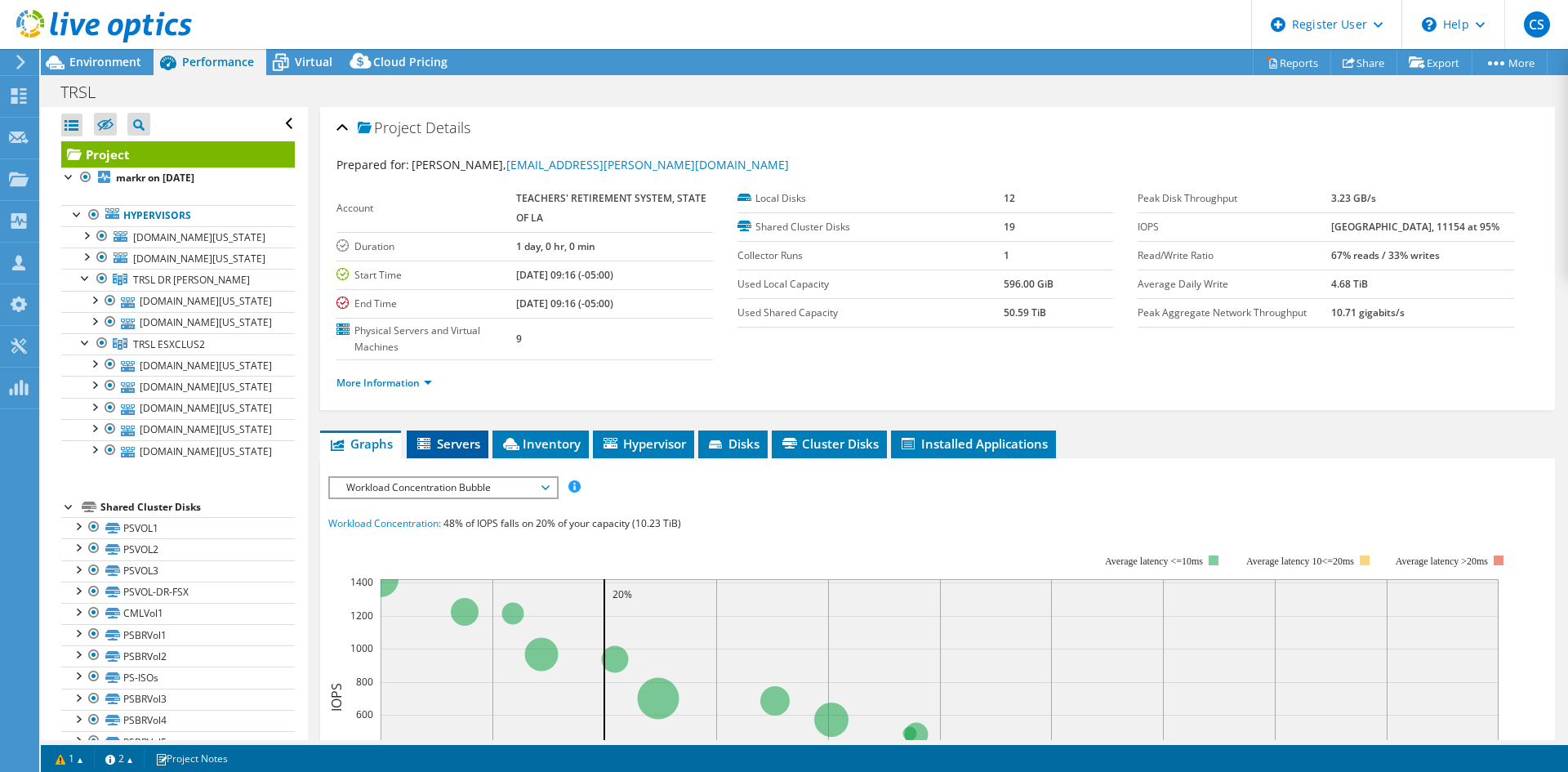
click at [467, 435] on span "Servers" at bounding box center [447, 443] width 66 height 17
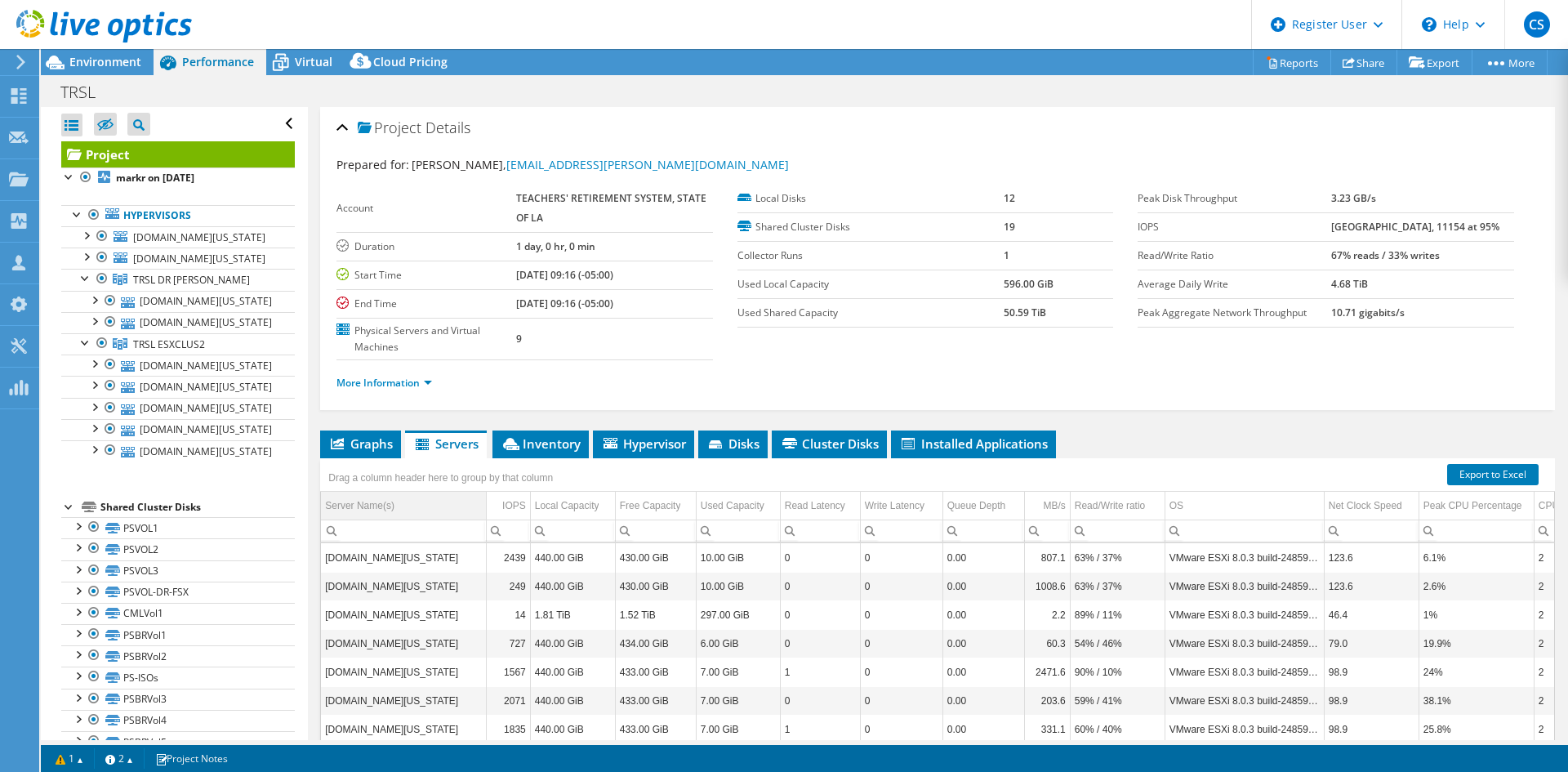
click at [387, 496] on div "Server Name(s)" at bounding box center [359, 506] width 69 height 20
click at [559, 435] on span "Inventory" at bounding box center [540, 443] width 80 height 17
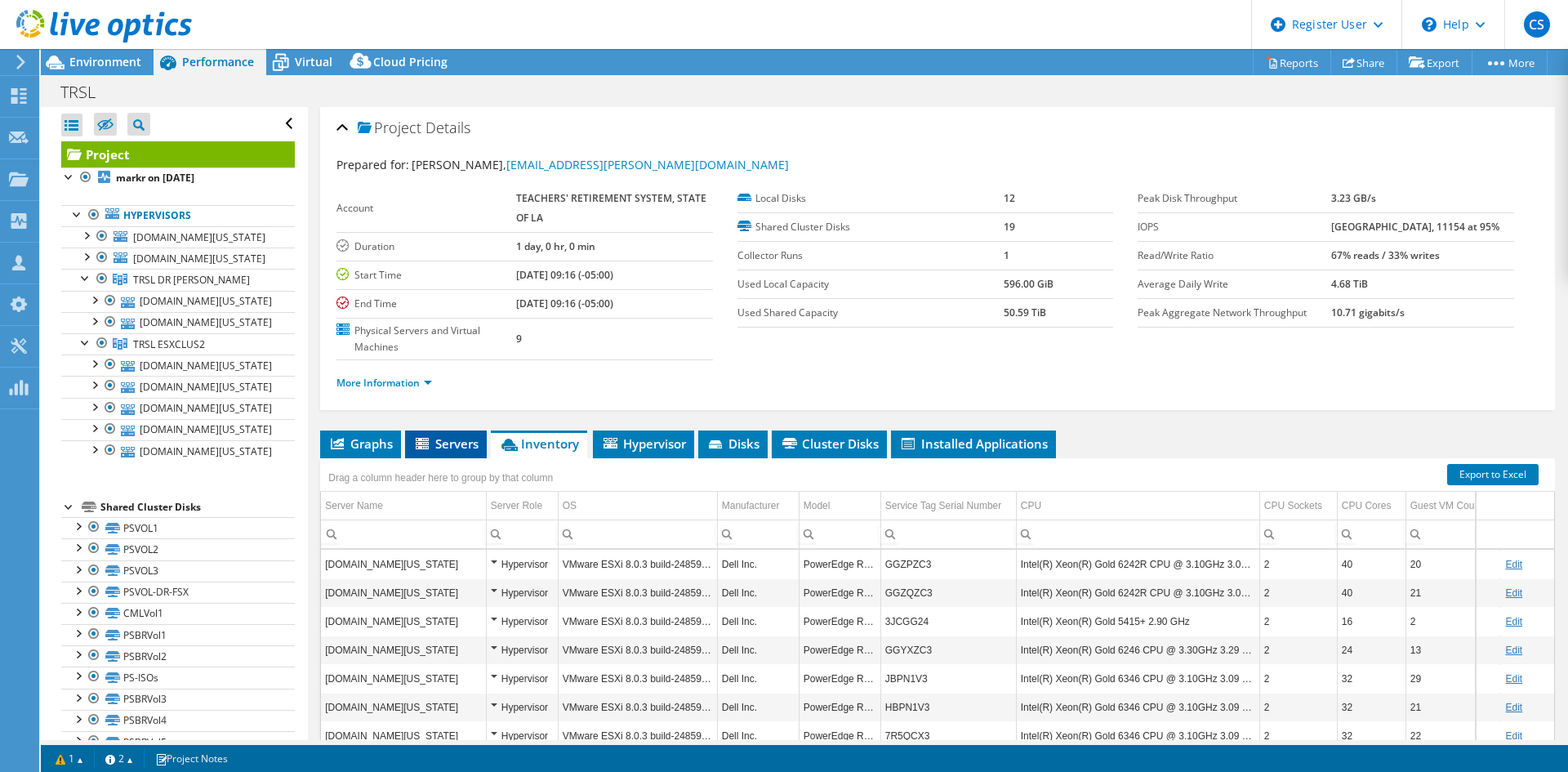
click at [454, 435] on span "Servers" at bounding box center [446, 443] width 66 height 17
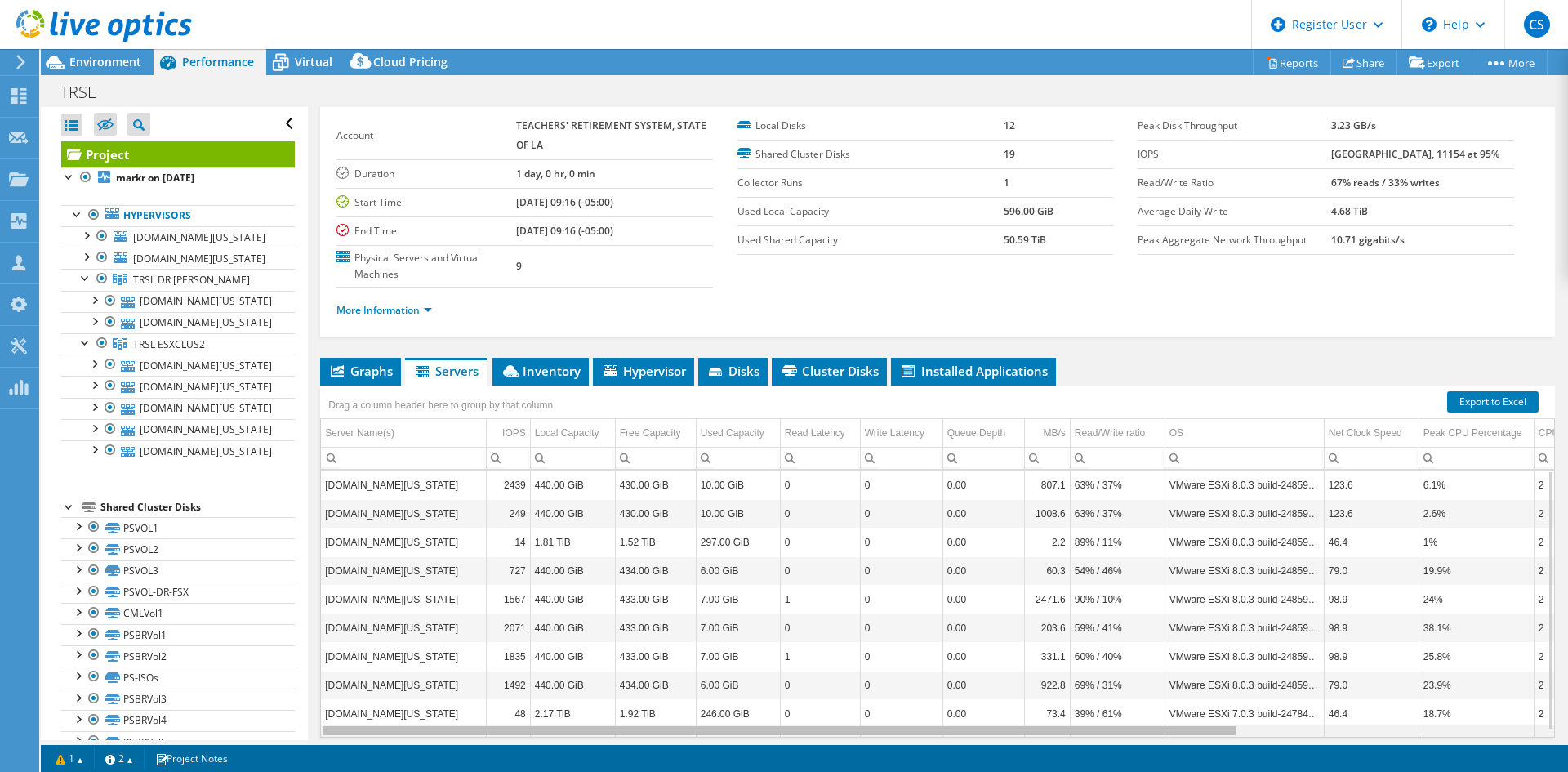
drag, startPoint x: 1214, startPoint y: 660, endPoint x: 926, endPoint y: 667, distance: 288.1
click at [984, 690] on body "CS Dell User [PERSON_NAME] [PERSON_NAME][EMAIL_ADDRESS][PERSON_NAME][DOMAIN_NAM…" at bounding box center [784, 386] width 1568 height 772
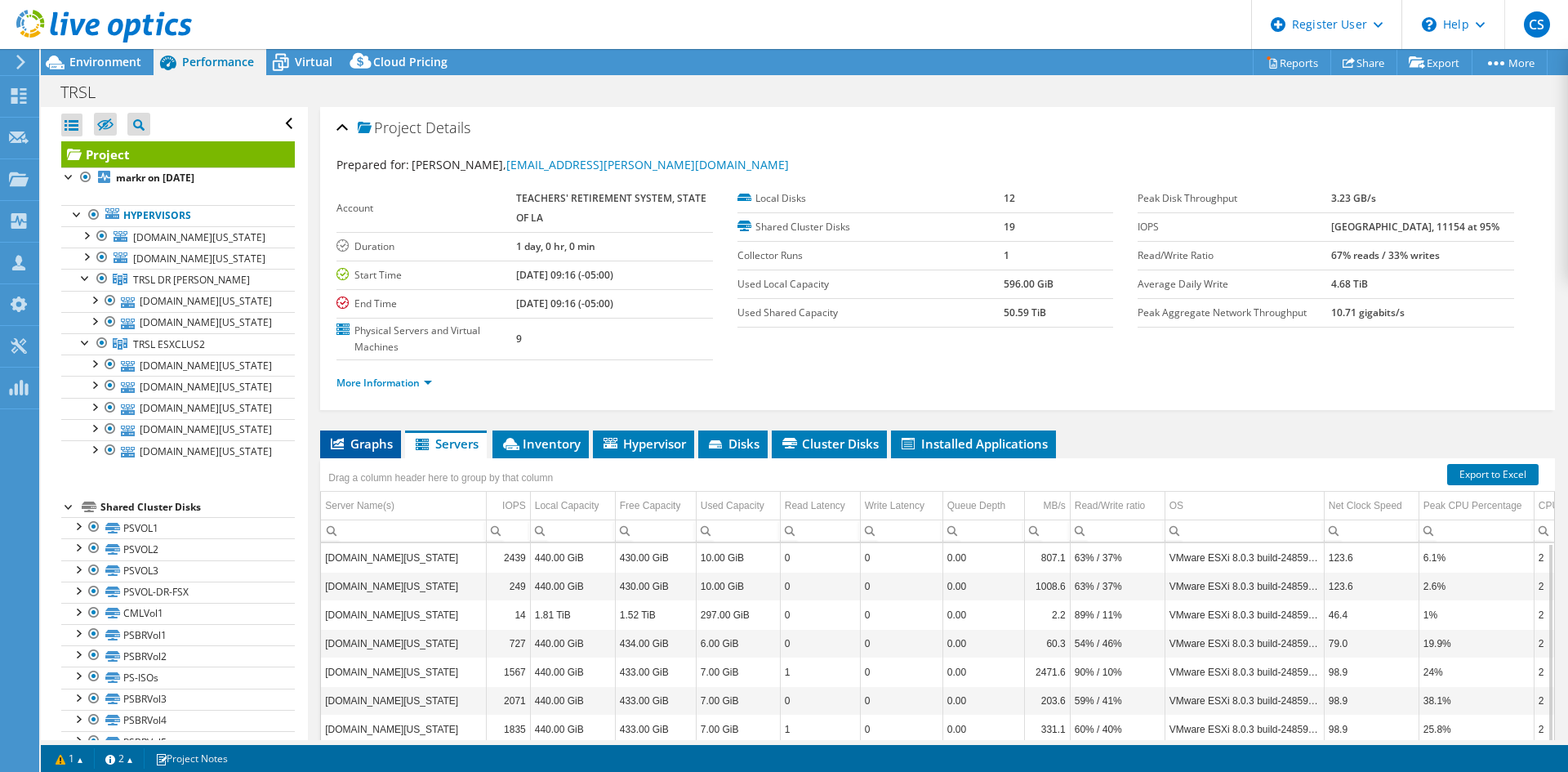
click at [366, 435] on span "Graphs" at bounding box center [361, 443] width 65 height 17
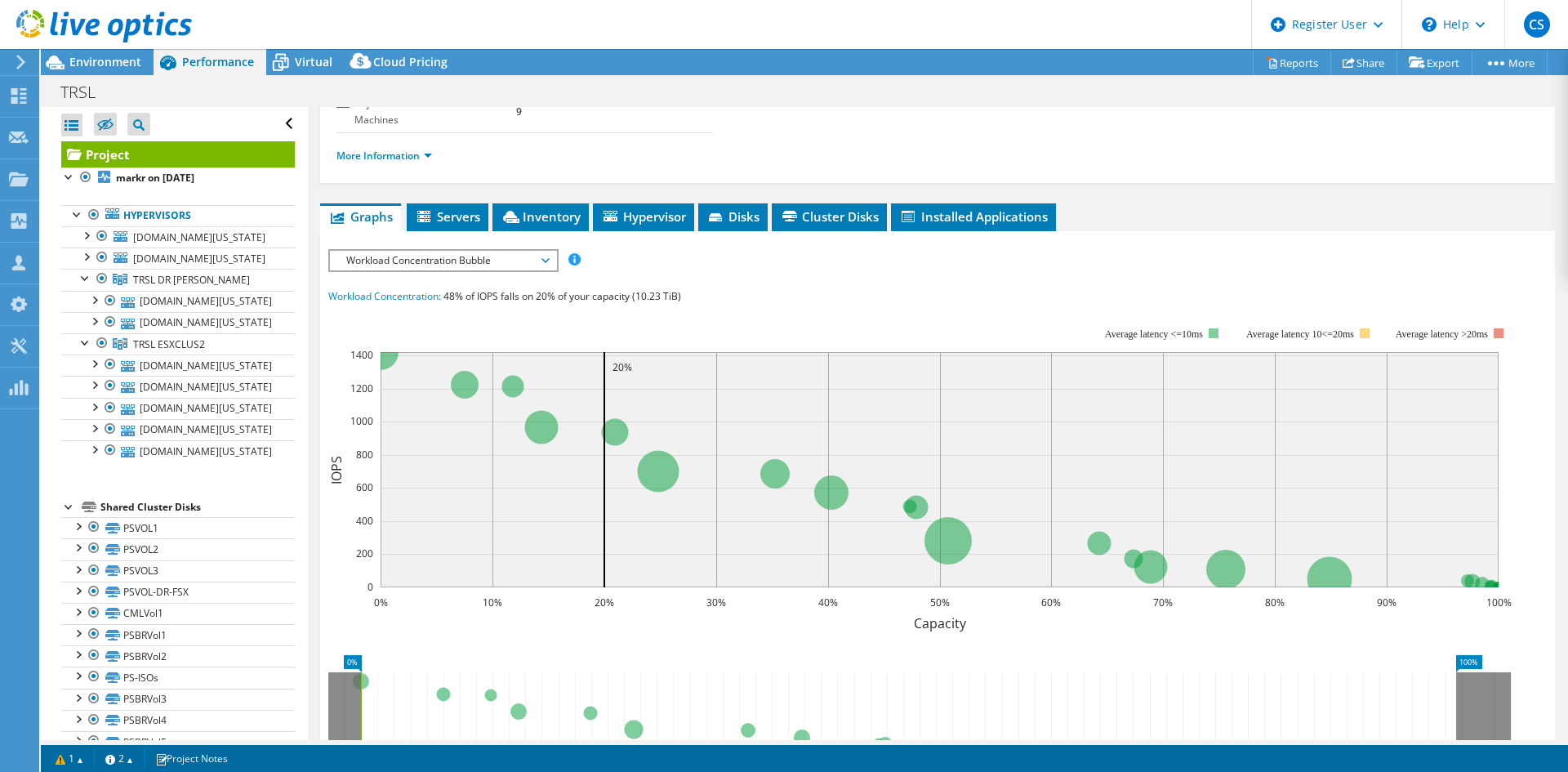
scroll to position [245, 0]
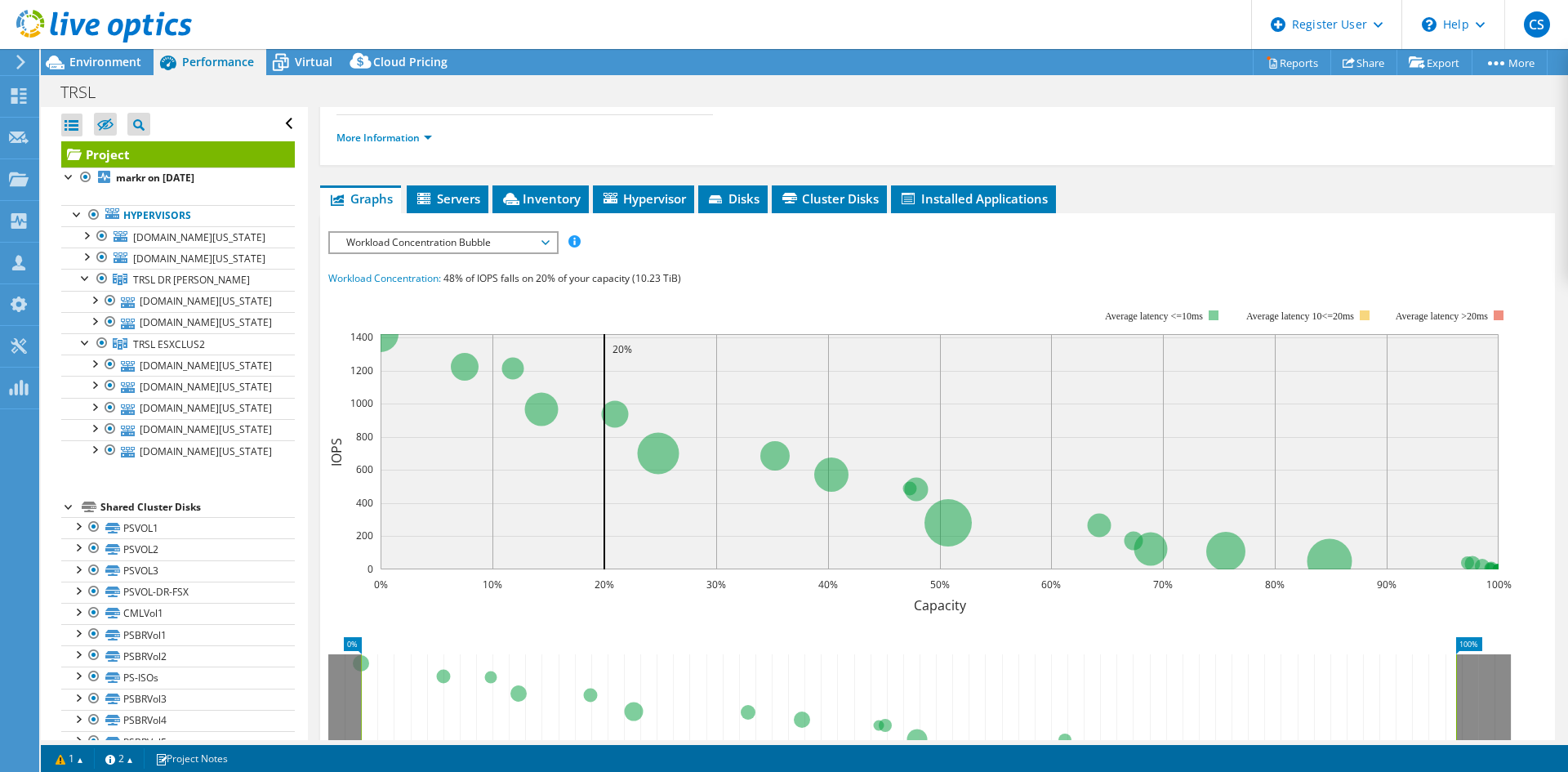
click at [550, 240] on icon at bounding box center [545, 243] width 8 height 5
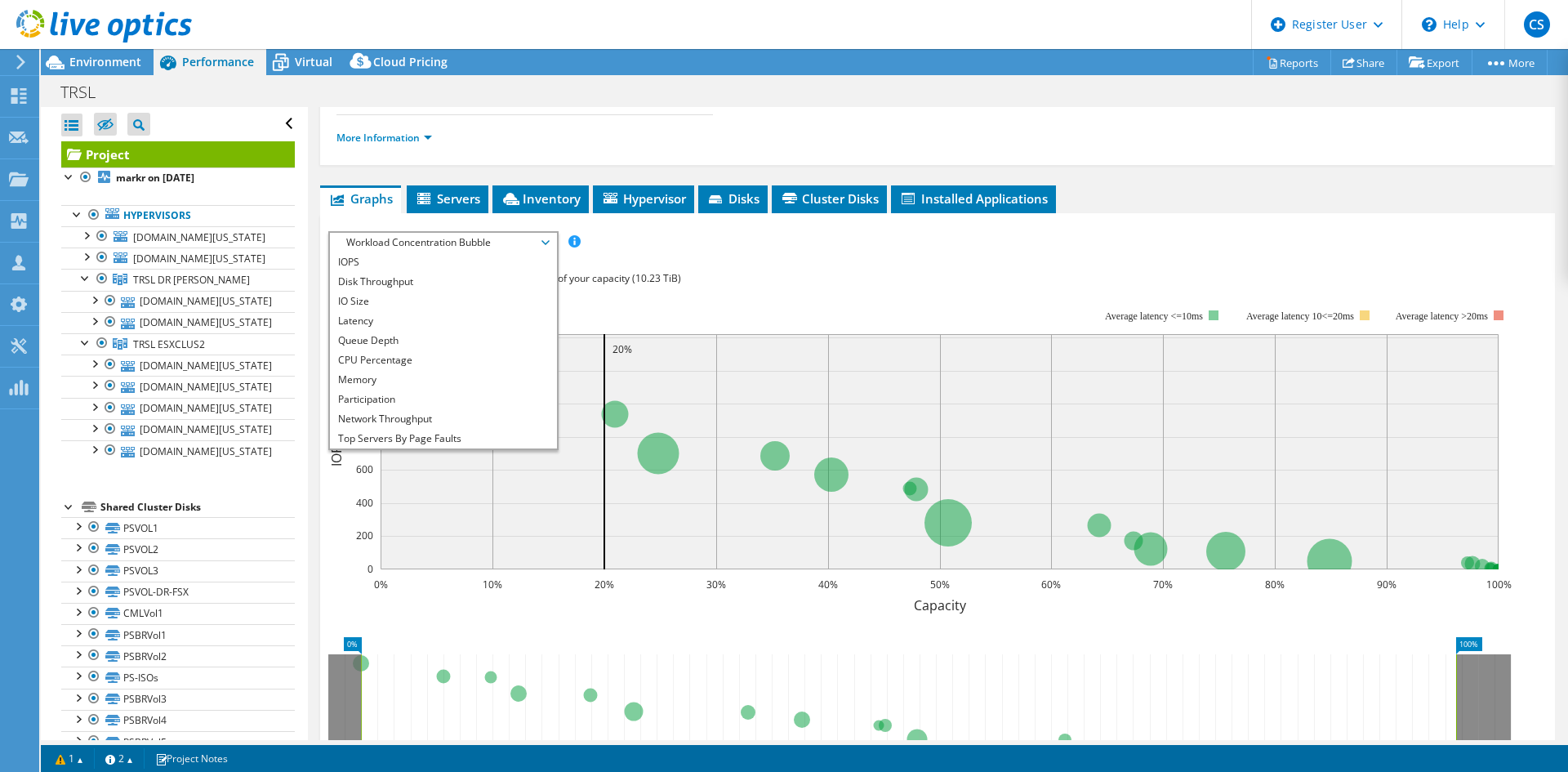
click at [430, 487] on li "All" at bounding box center [443, 497] width 226 height 20
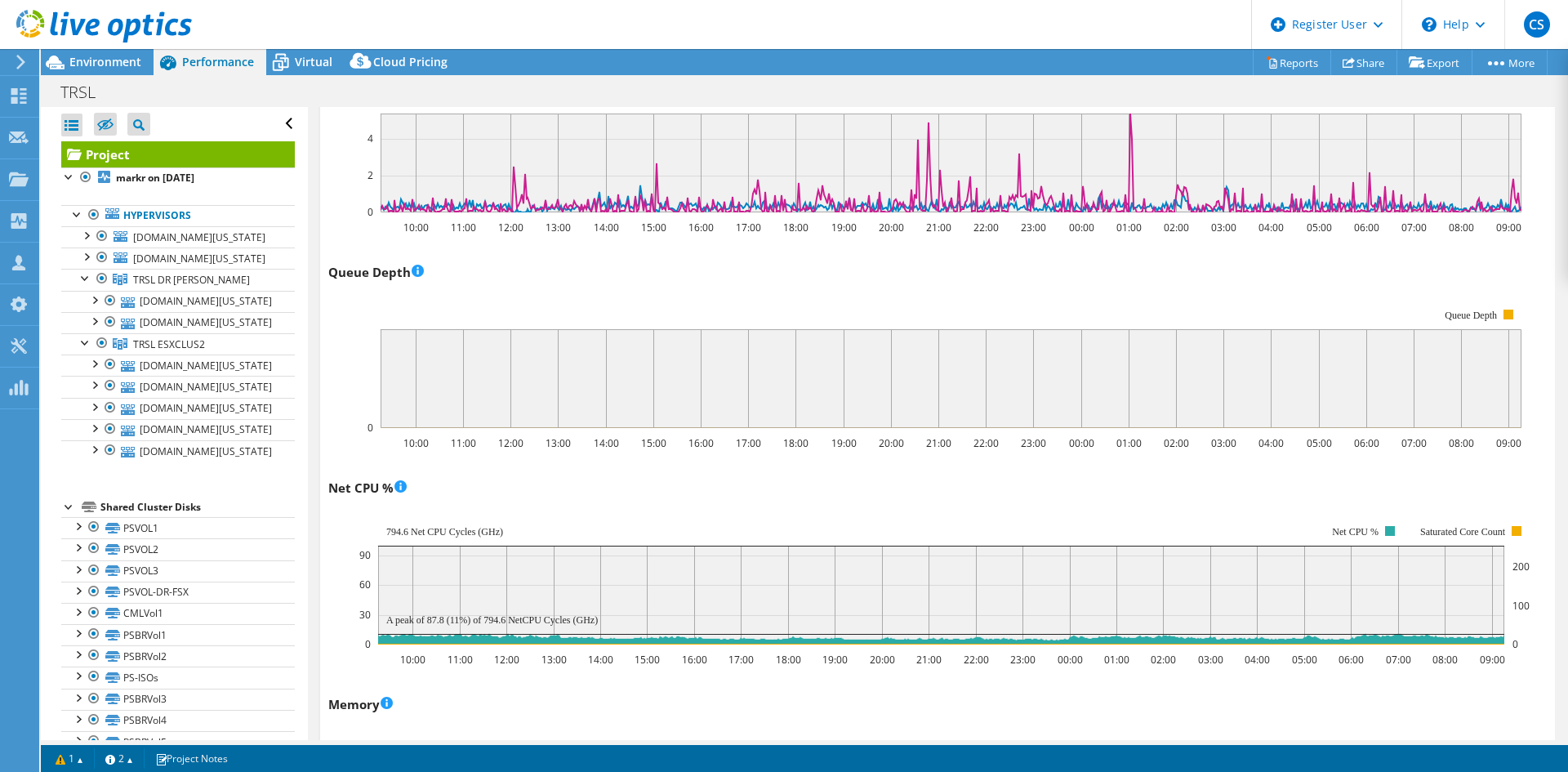
scroll to position [1144, 0]
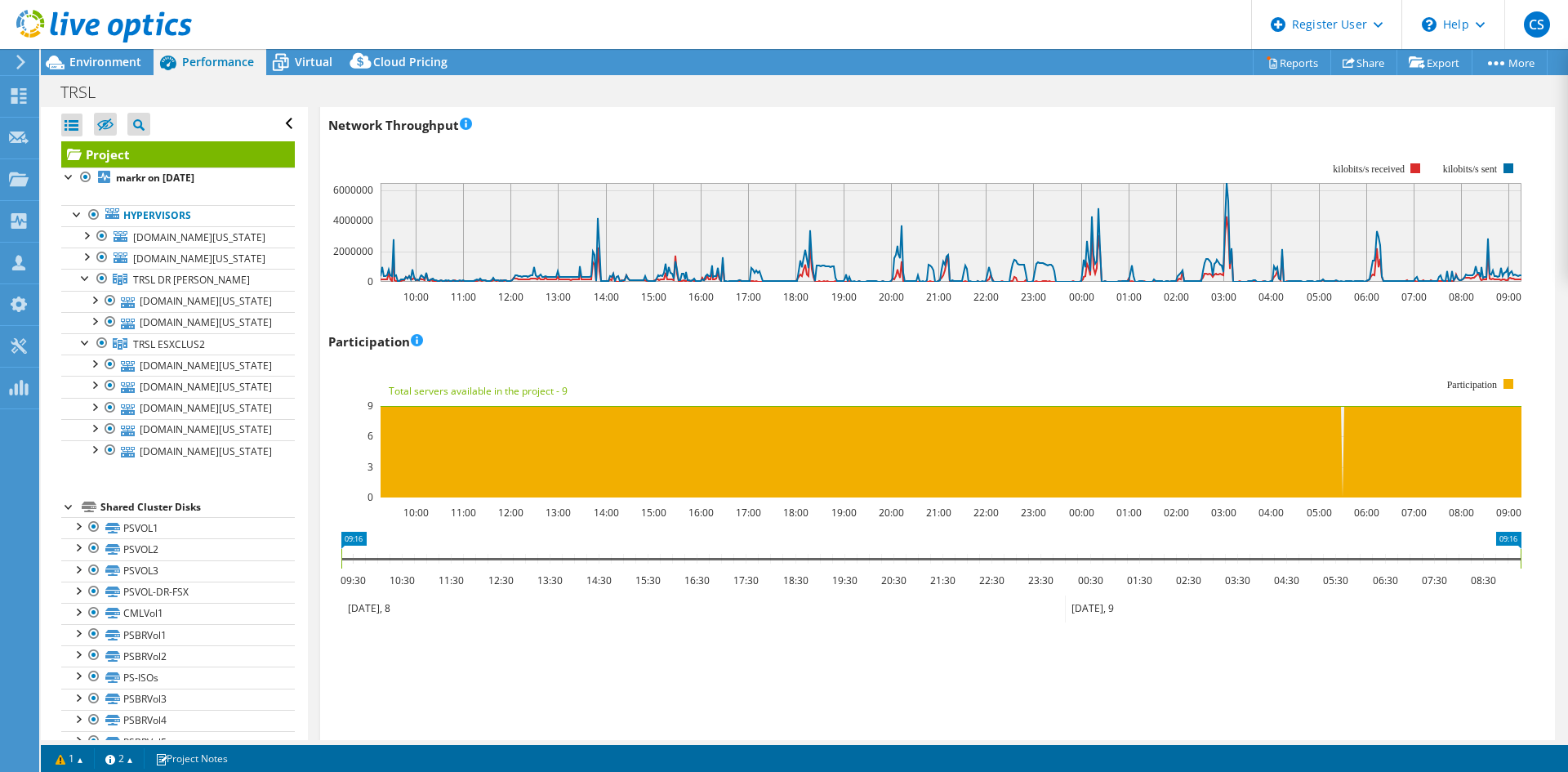
click at [560, 662] on div "Save Zoom" at bounding box center [937, 697] width 1218 height 70
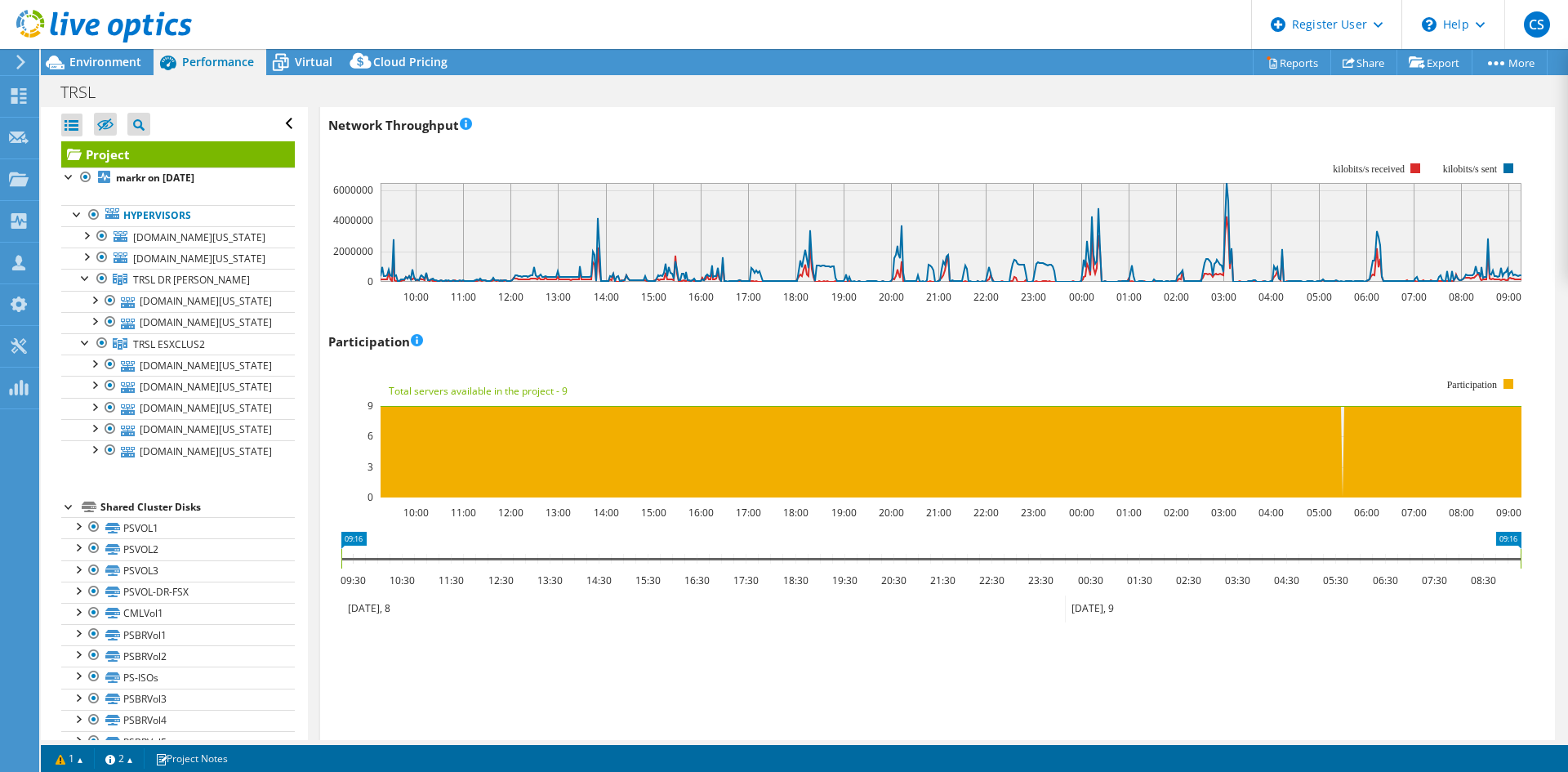
select select "-300"
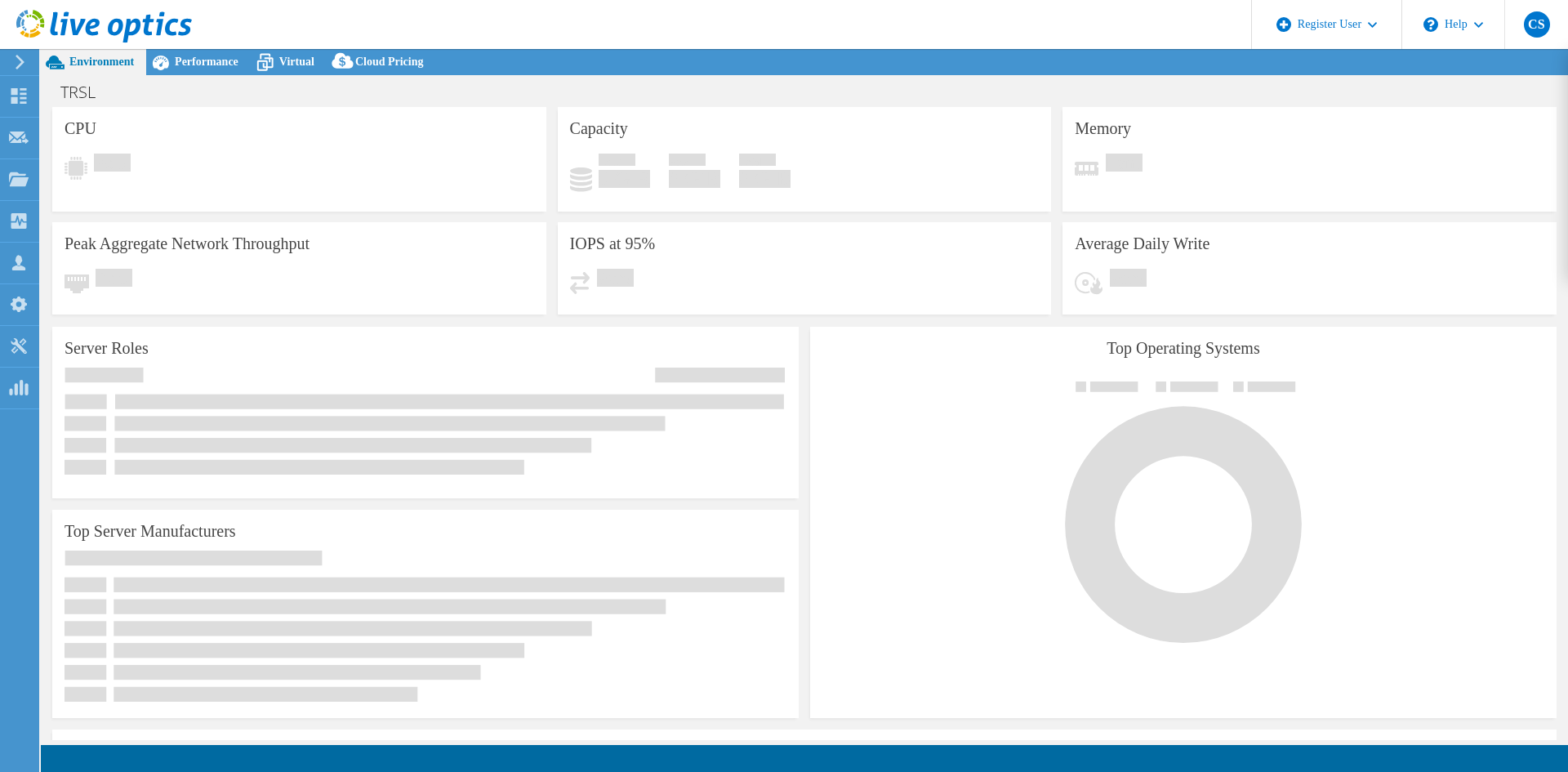
select select "USD"
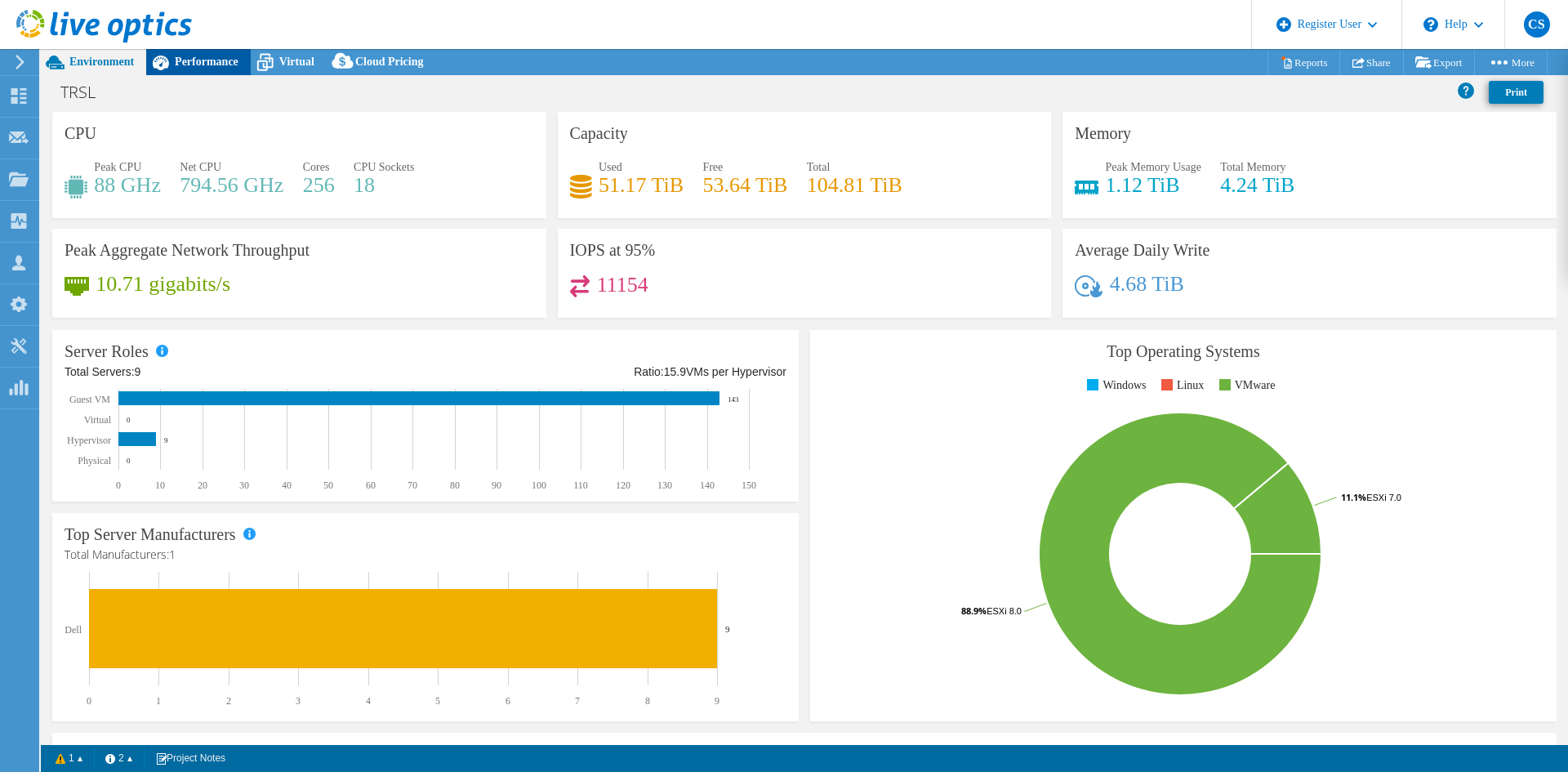
click at [234, 62] on span "Performance" at bounding box center [206, 62] width 64 height 12
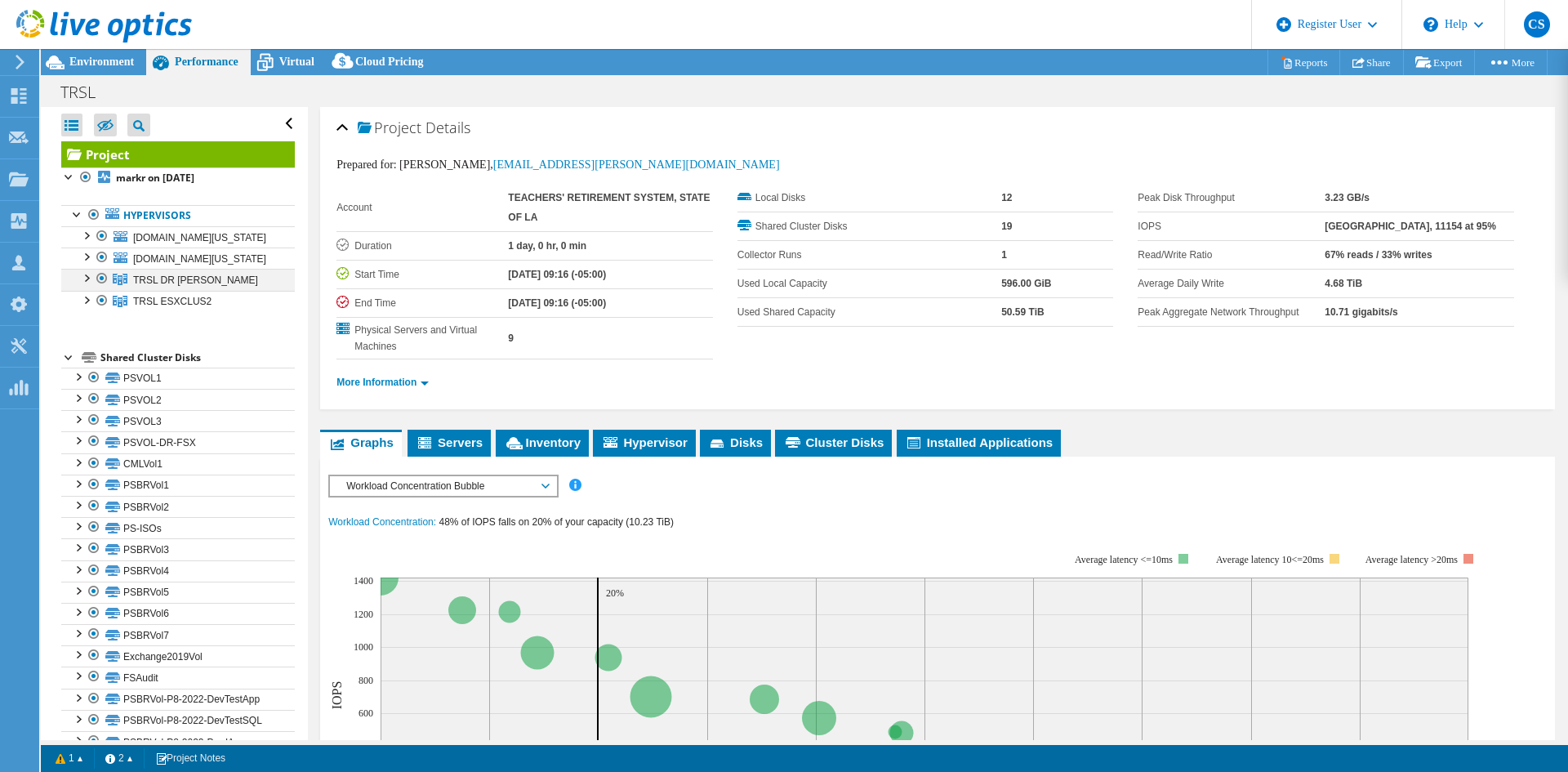
click at [83, 269] on div at bounding box center [86, 277] width 17 height 17
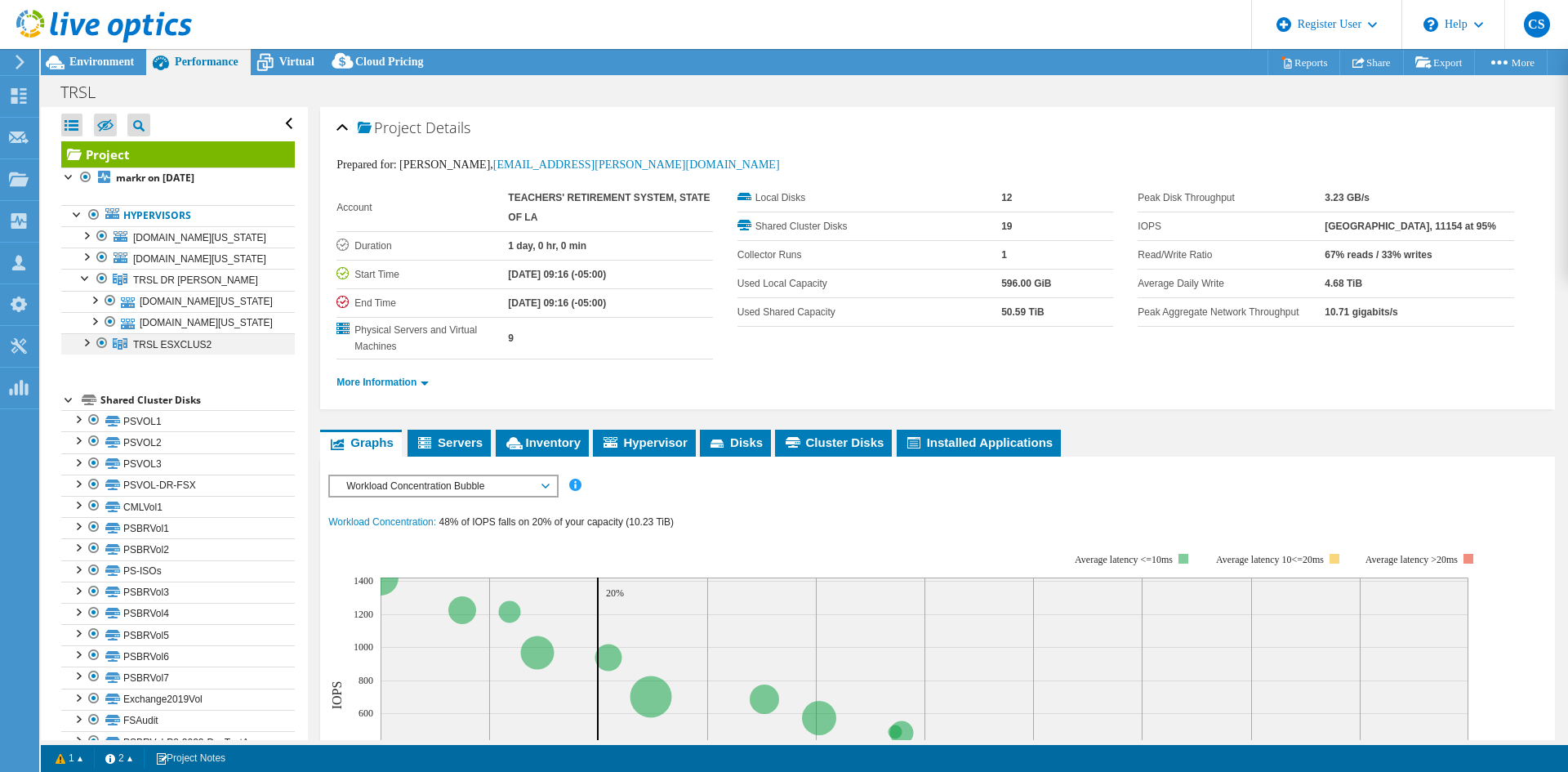
click at [86, 334] on div at bounding box center [86, 342] width 17 height 17
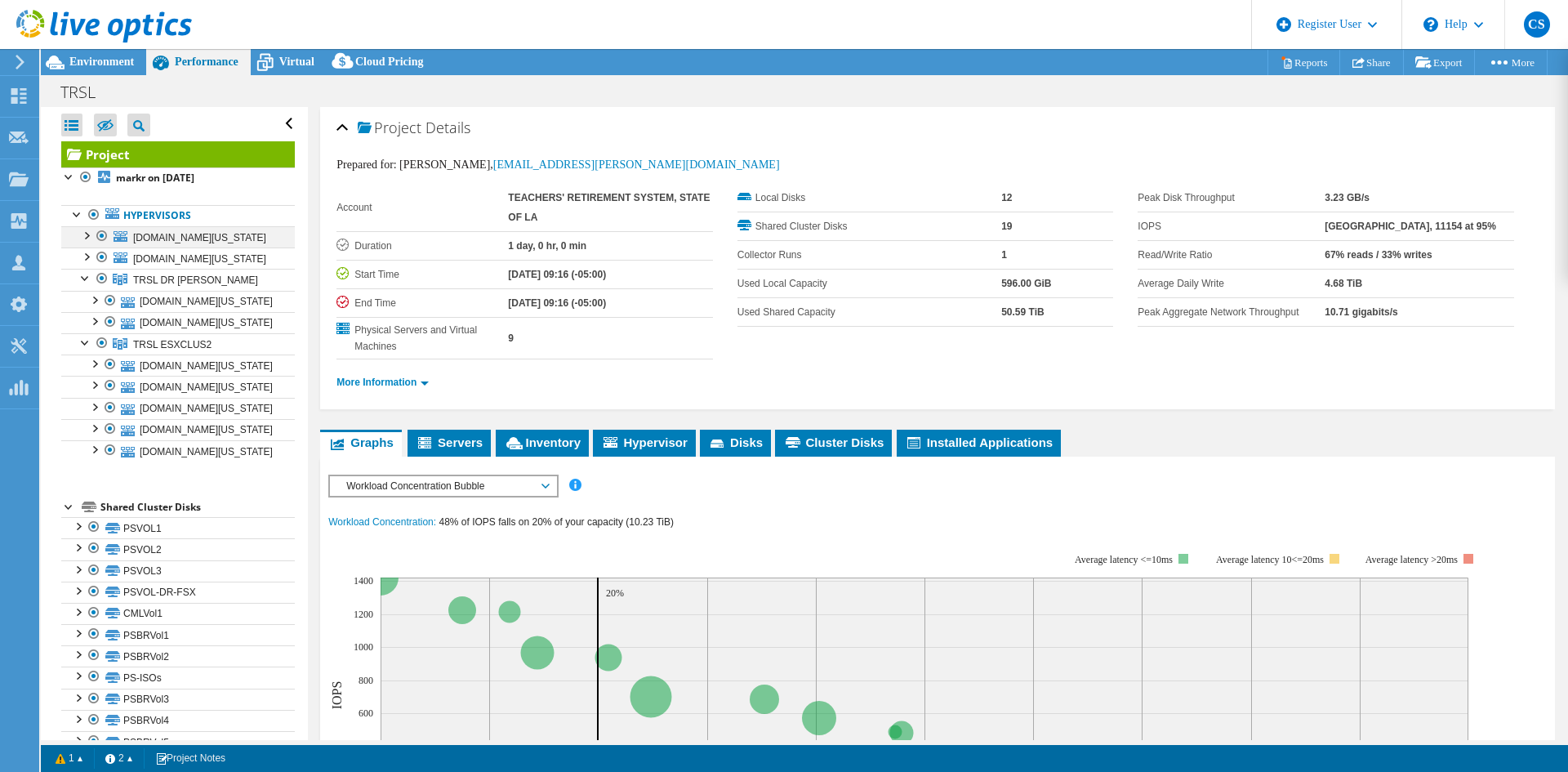
click at [84, 226] on div at bounding box center [86, 235] width 17 height 17
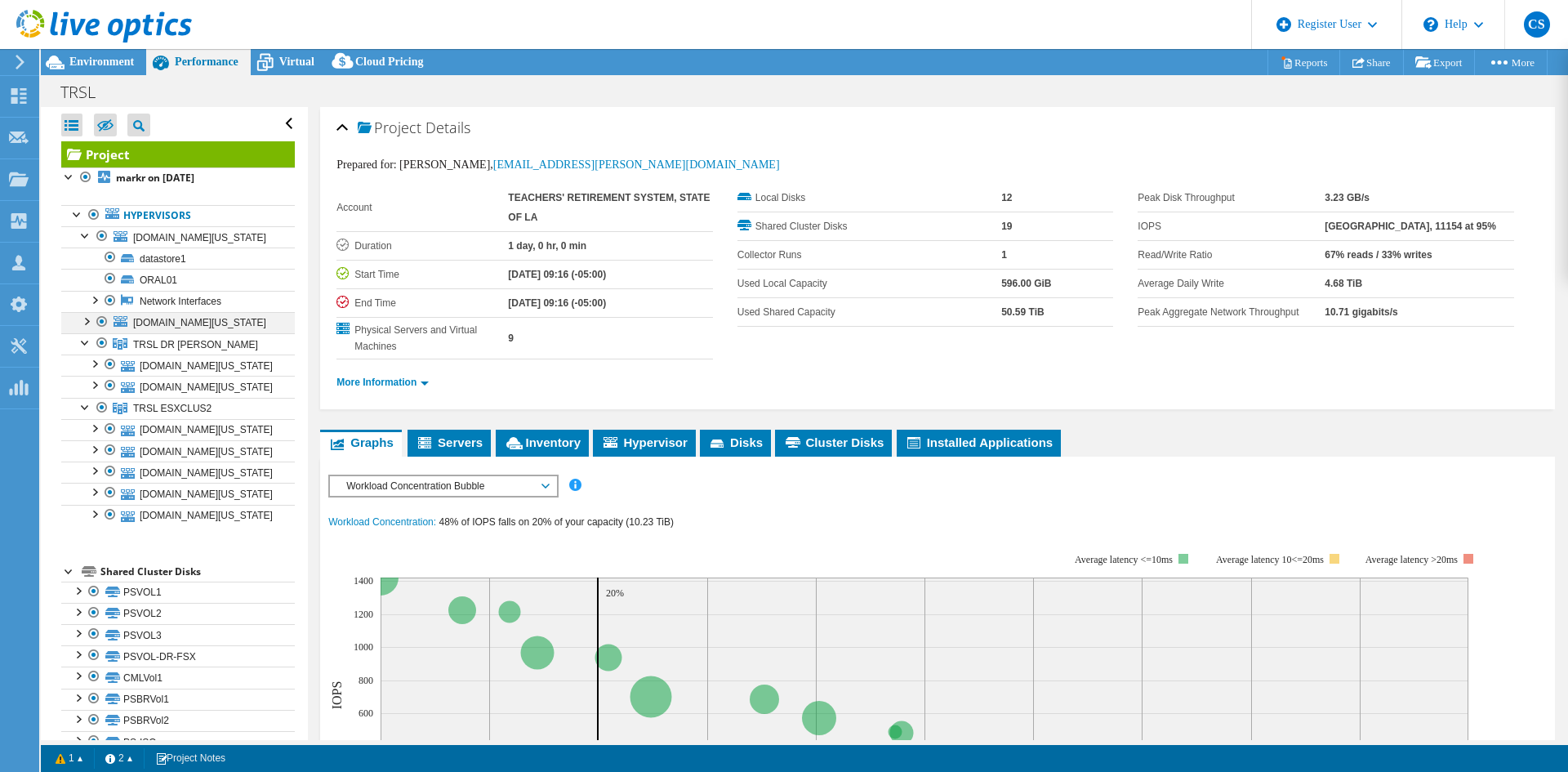
click at [86, 312] on div at bounding box center [86, 320] width 17 height 17
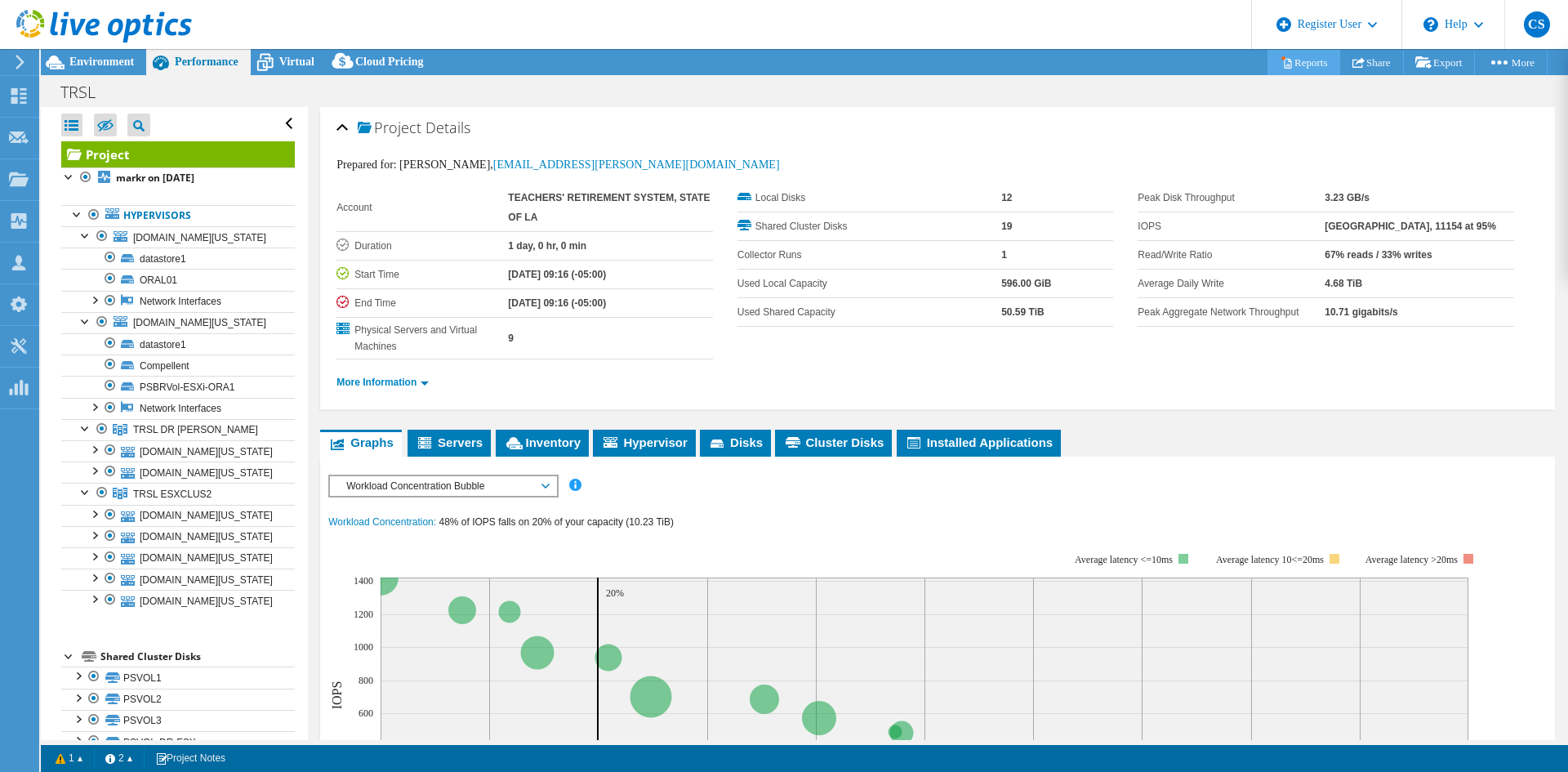
click at [1284, 63] on link "Reports" at bounding box center [1303, 62] width 72 height 25
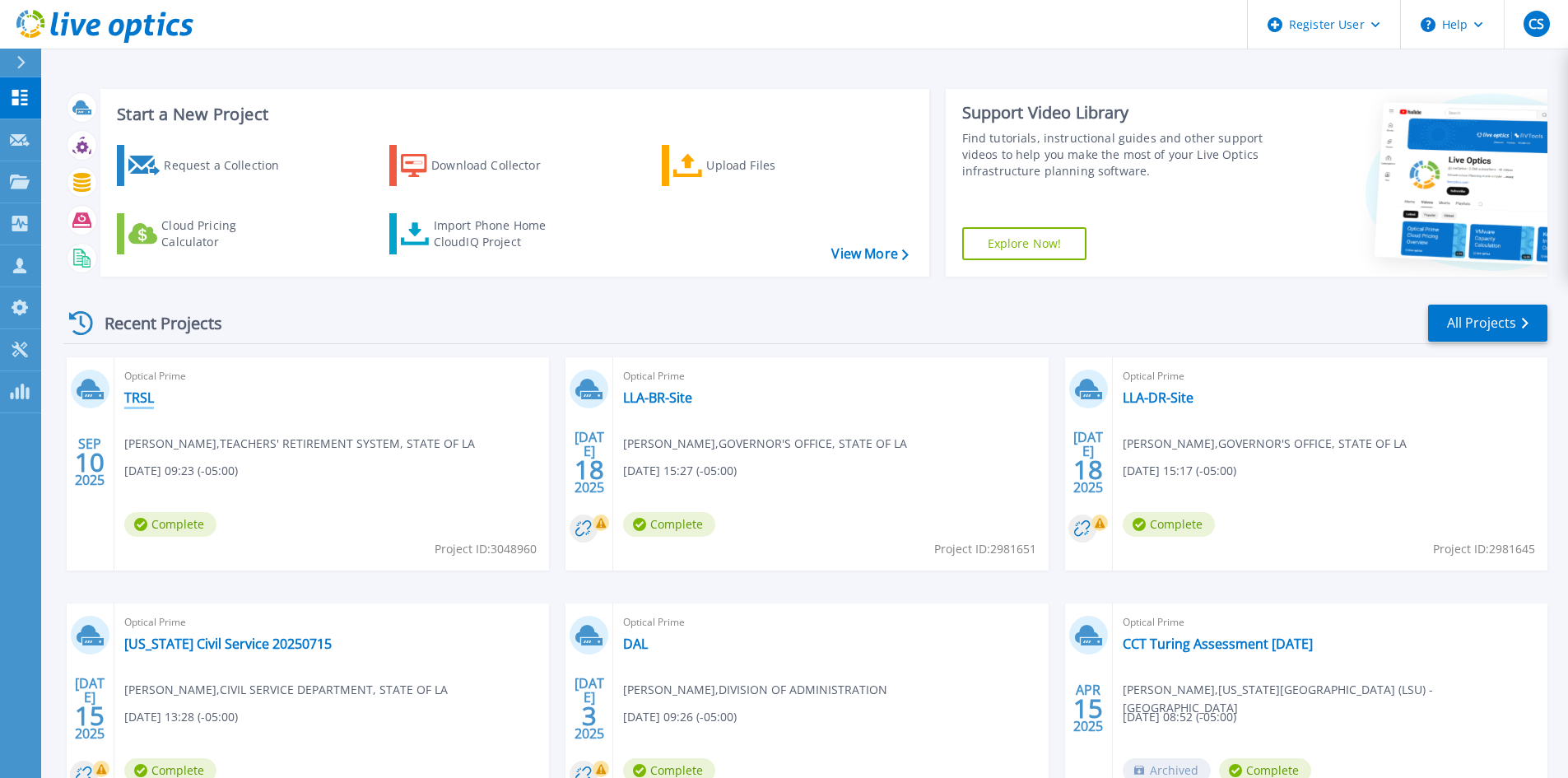
click at [134, 390] on link "TRSL" at bounding box center [138, 398] width 29 height 17
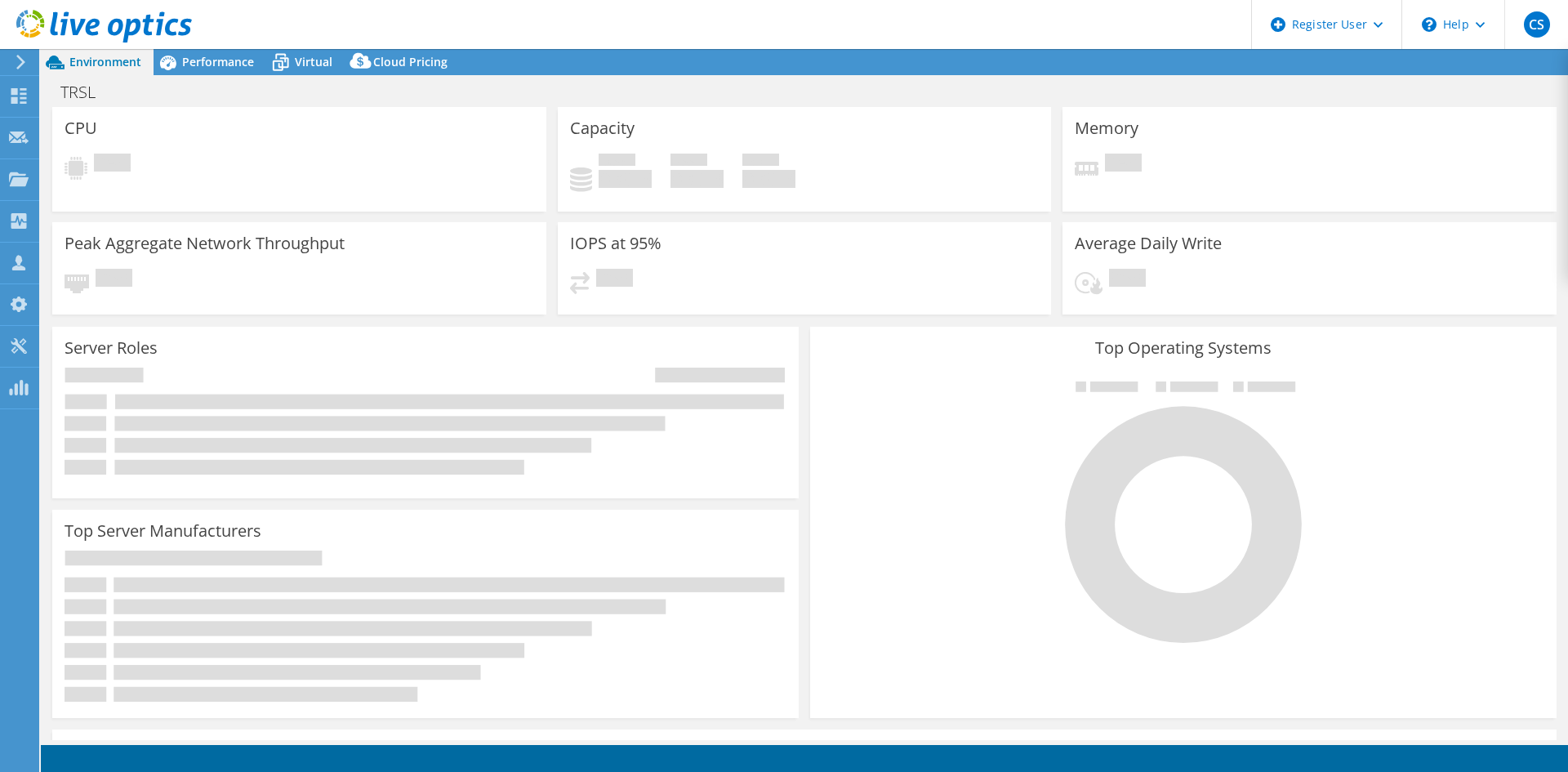
select select "USD"
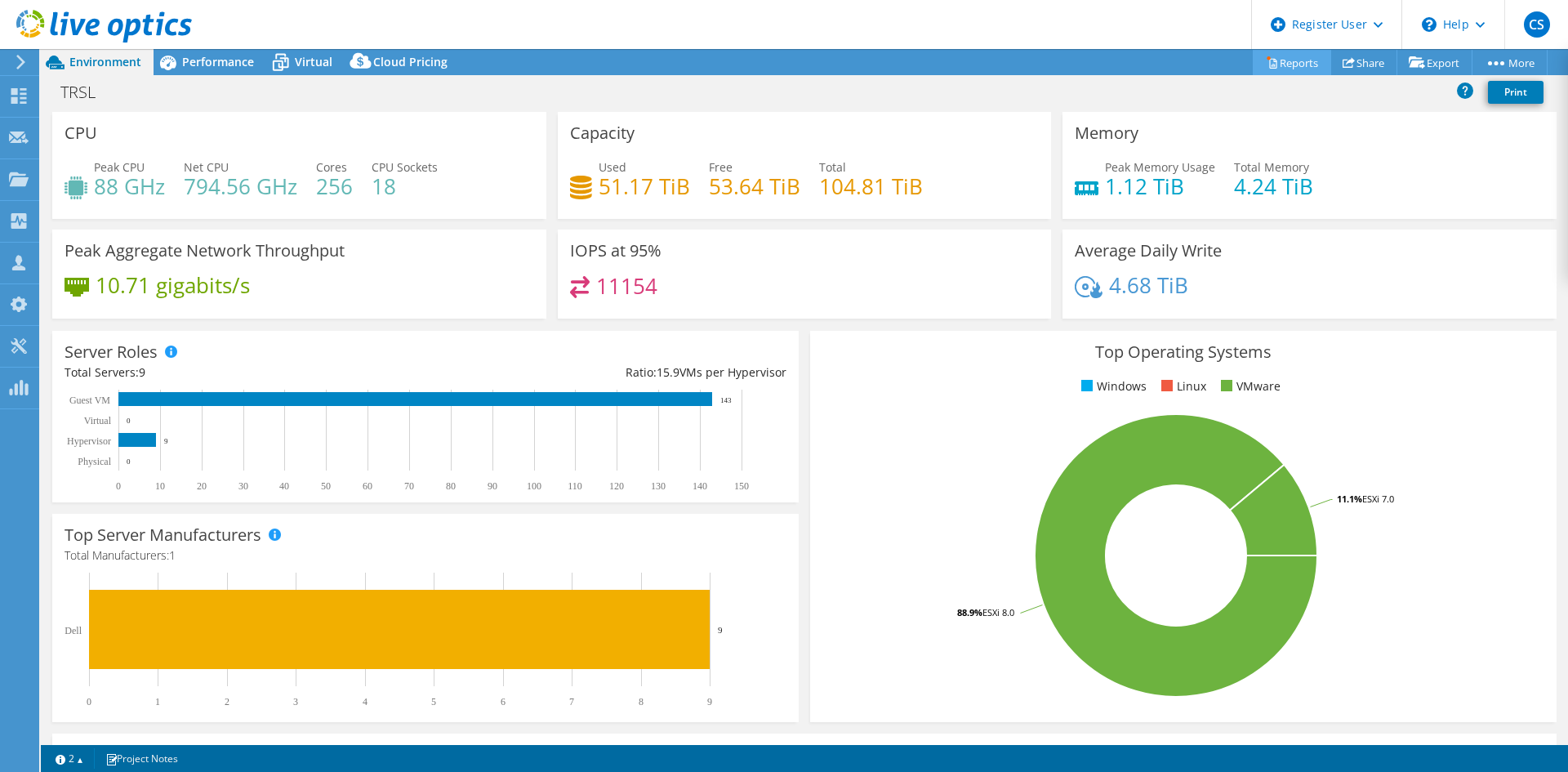
click at [1295, 62] on link "Reports" at bounding box center [1292, 62] width 78 height 25
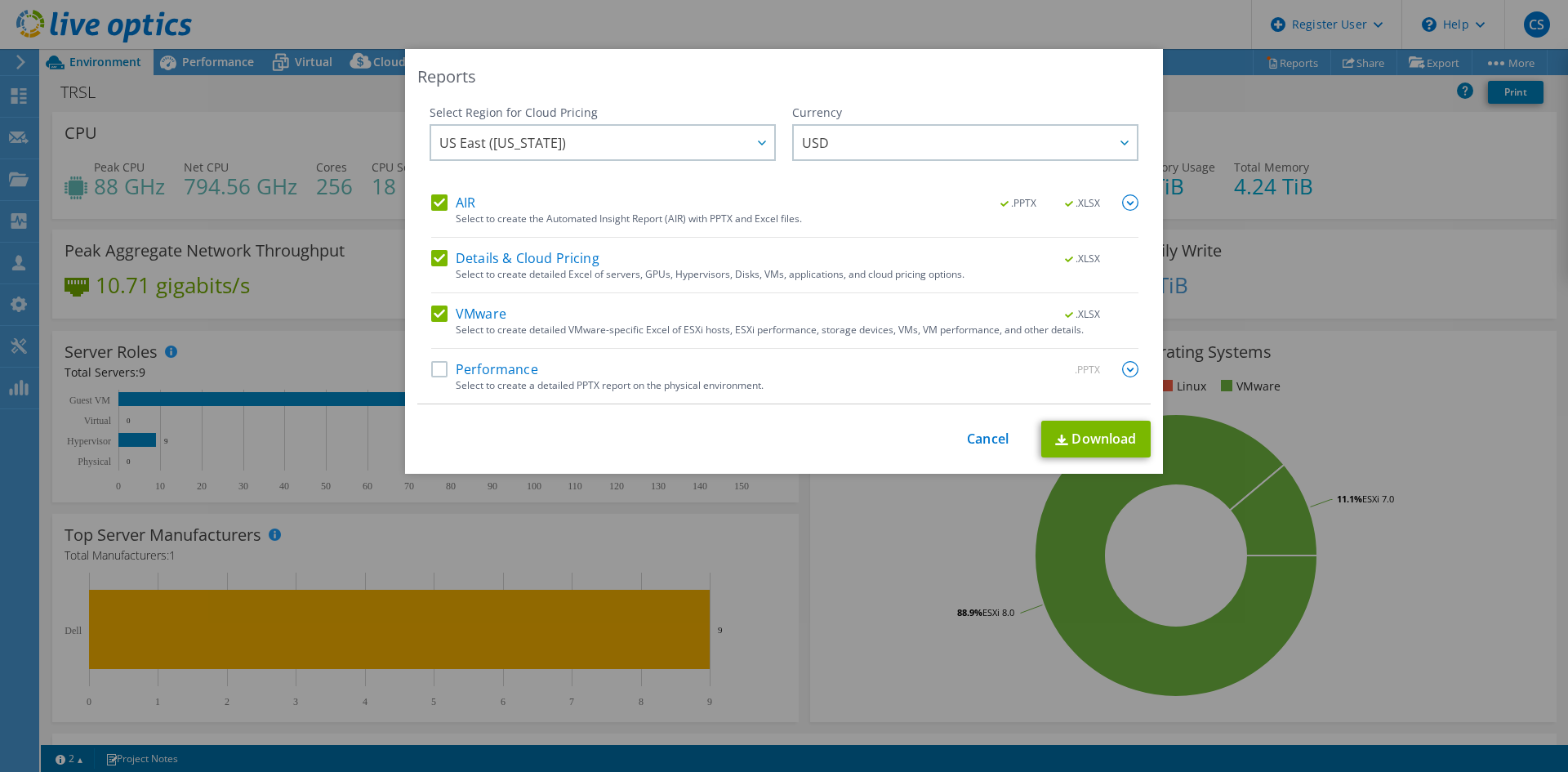
click at [437, 362] on label "Performance" at bounding box center [485, 369] width 107 height 17
click at [0, 0] on input "Performance" at bounding box center [0, 0] width 0 height 0
click at [440, 200] on label "AIR" at bounding box center [453, 203] width 44 height 17
click at [0, 0] on input "AIR" at bounding box center [0, 0] width 0 height 0
click at [1127, 368] on img at bounding box center [1130, 369] width 17 height 17
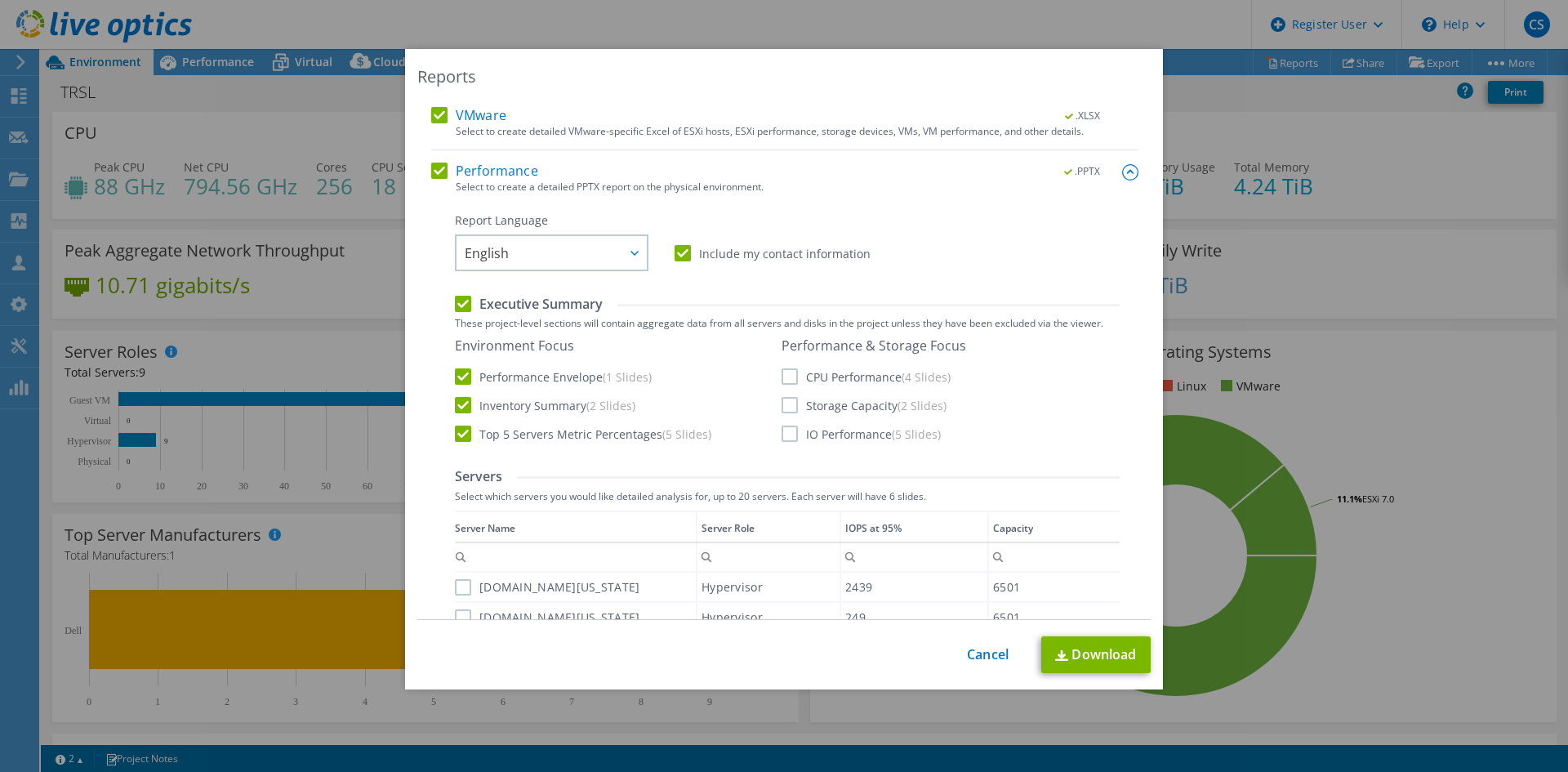
scroll to position [245, 0]
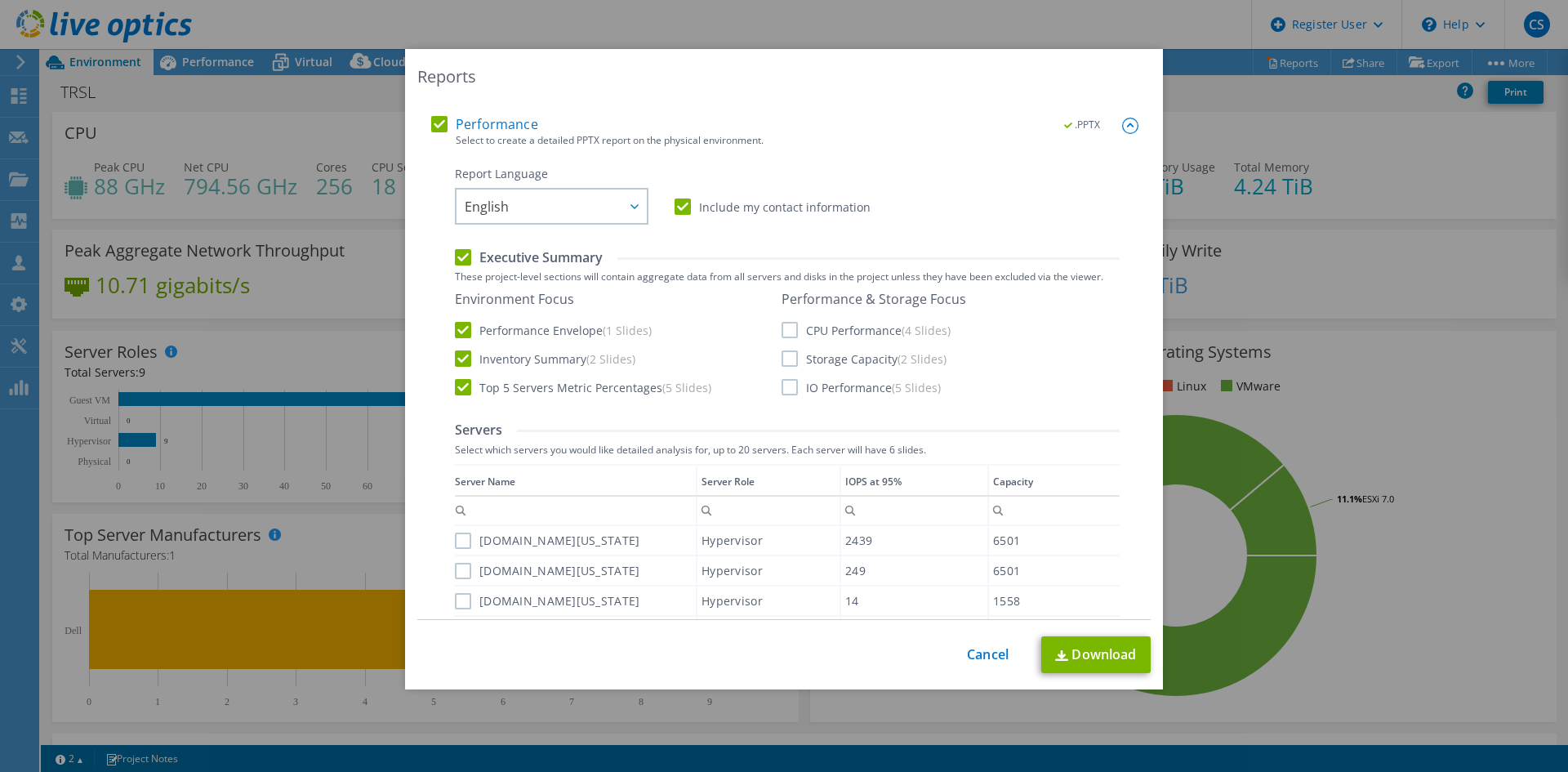
click at [782, 329] on label "CPU Performance (4 Slides)" at bounding box center [865, 330] width 169 height 17
click at [0, 0] on input "CPU Performance (4 Slides)" at bounding box center [0, 0] width 0 height 0
click at [786, 359] on label "Storage Capacity (2 Slides)" at bounding box center [864, 359] width 165 height 17
click at [0, 0] on input "Storage Capacity (2 Slides)" at bounding box center [0, 0] width 0 height 0
click at [784, 379] on label "IO Performance (5 Slides)" at bounding box center [861, 388] width 160 height 17
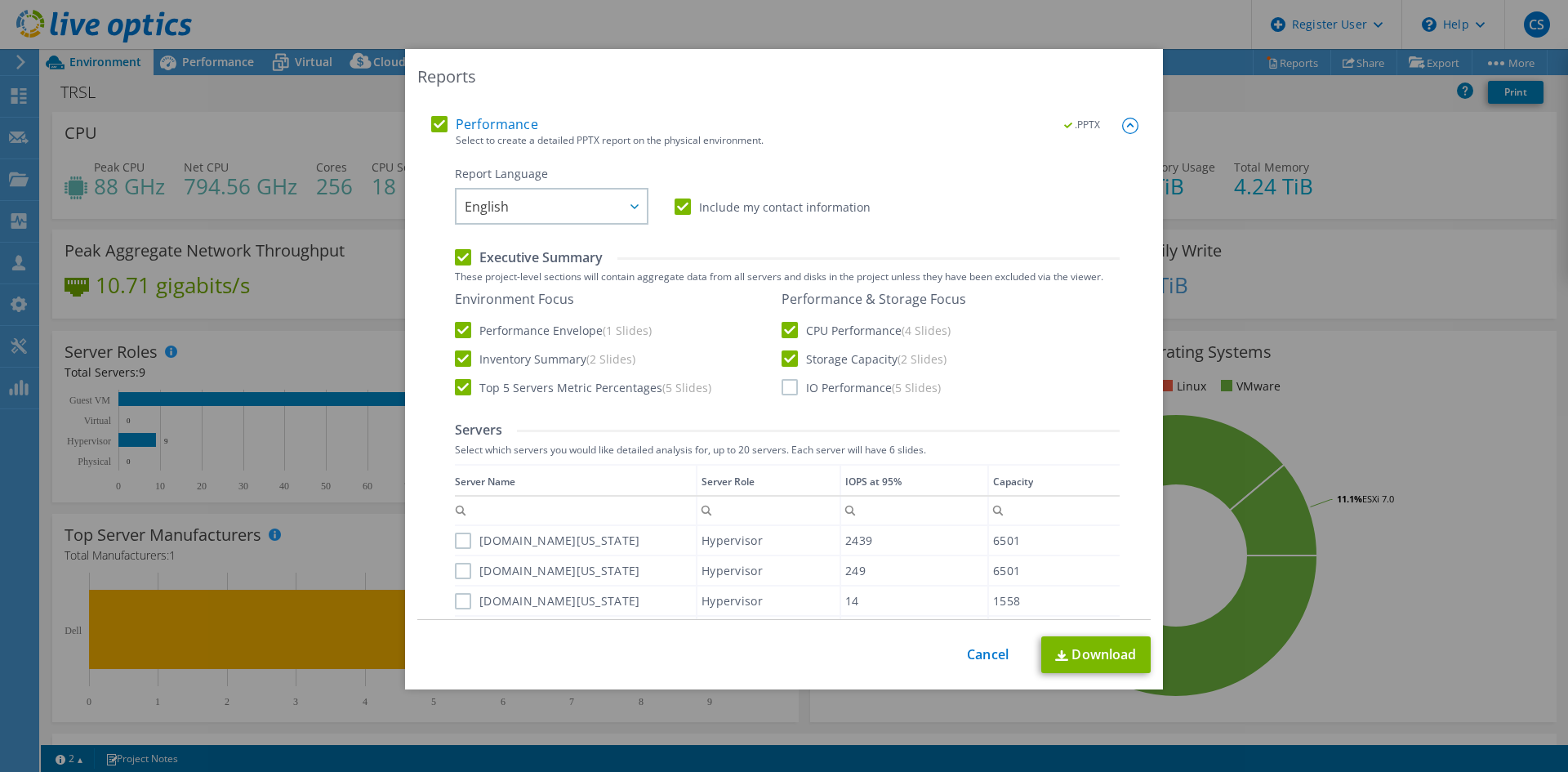
click at [0, 0] on input "IO Performance (5 Slides)" at bounding box center [0, 0] width 0 height 0
click at [460, 386] on label "Top 5 Servers Metric Percentages (5 Slides)" at bounding box center [583, 388] width 256 height 17
click at [0, 0] on input "Top 5 Servers Metric Percentages (5 Slides)" at bounding box center [0, 0] width 0 height 0
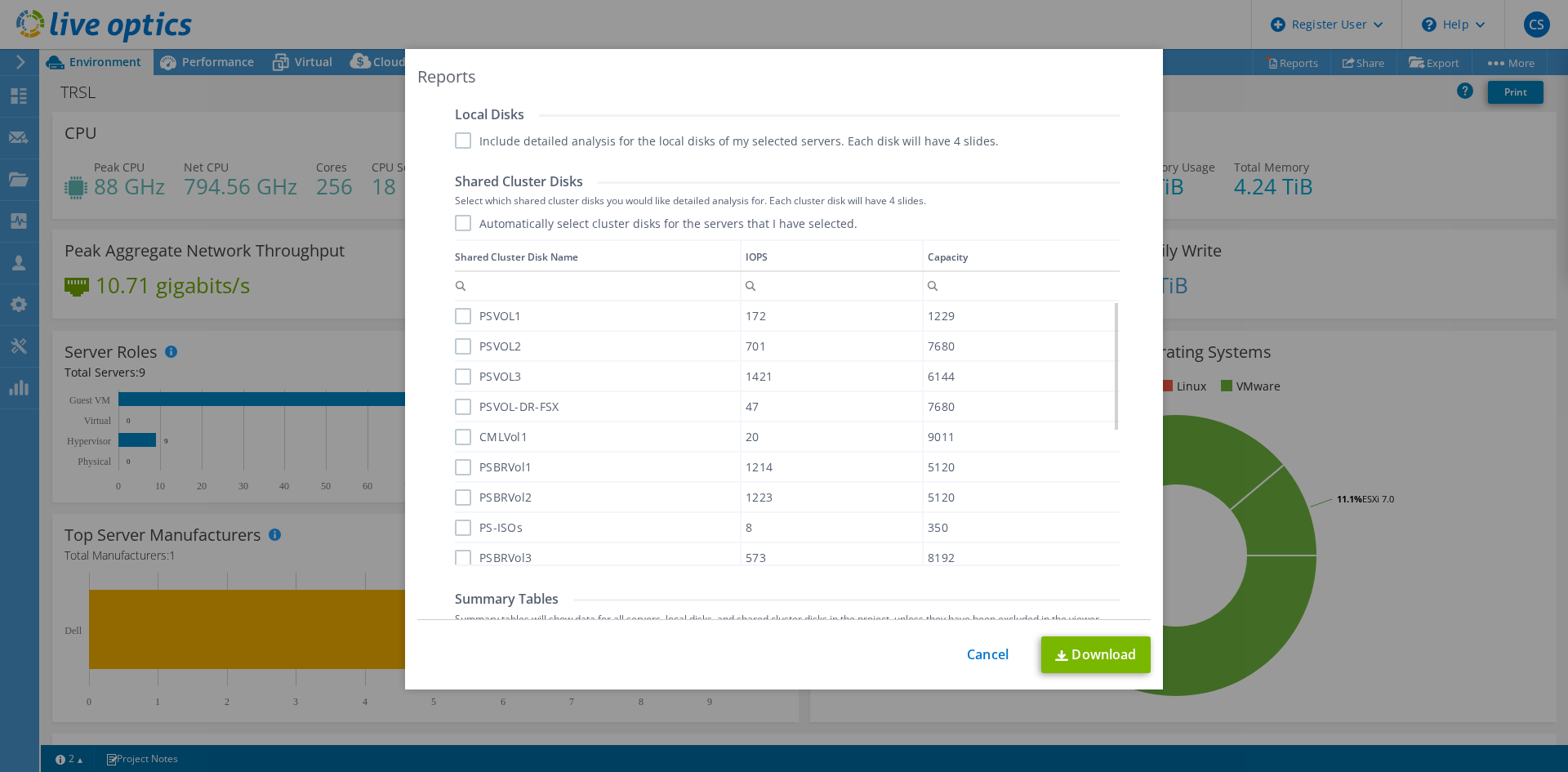
scroll to position [1058, 0]
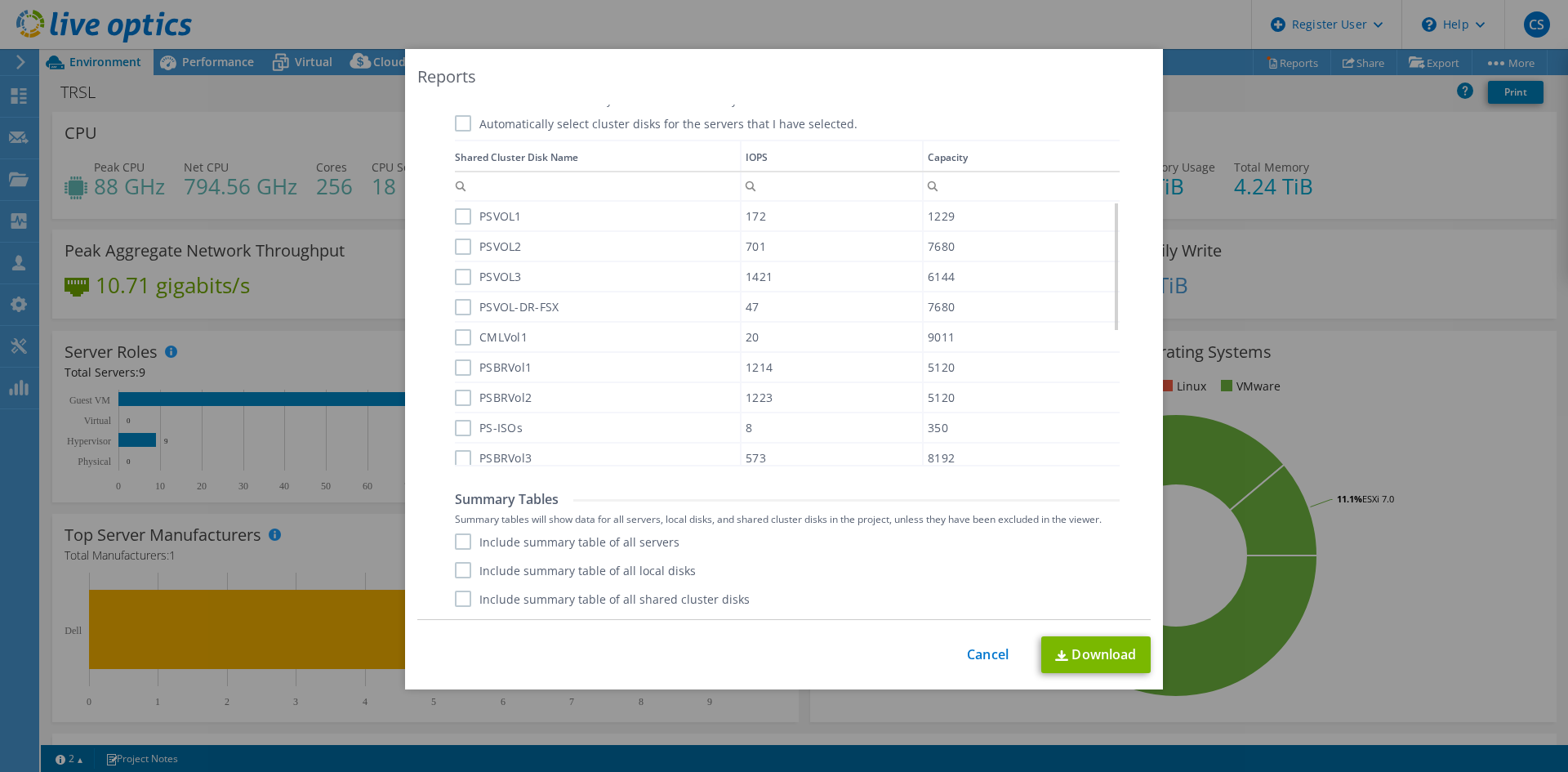
click at [462, 542] on label "Include summary table of all servers" at bounding box center [567, 542] width 224 height 17
click at [0, 0] on input "Include summary table of all servers" at bounding box center [0, 0] width 0 height 0
click at [457, 598] on label "Include summary table of all shared cluster disks" at bounding box center [602, 599] width 295 height 17
click at [0, 0] on input "Include summary table of all shared cluster disks" at bounding box center [0, 0] width 0 height 0
click at [646, 574] on label "Include summary table of all local disks" at bounding box center [575, 571] width 241 height 17
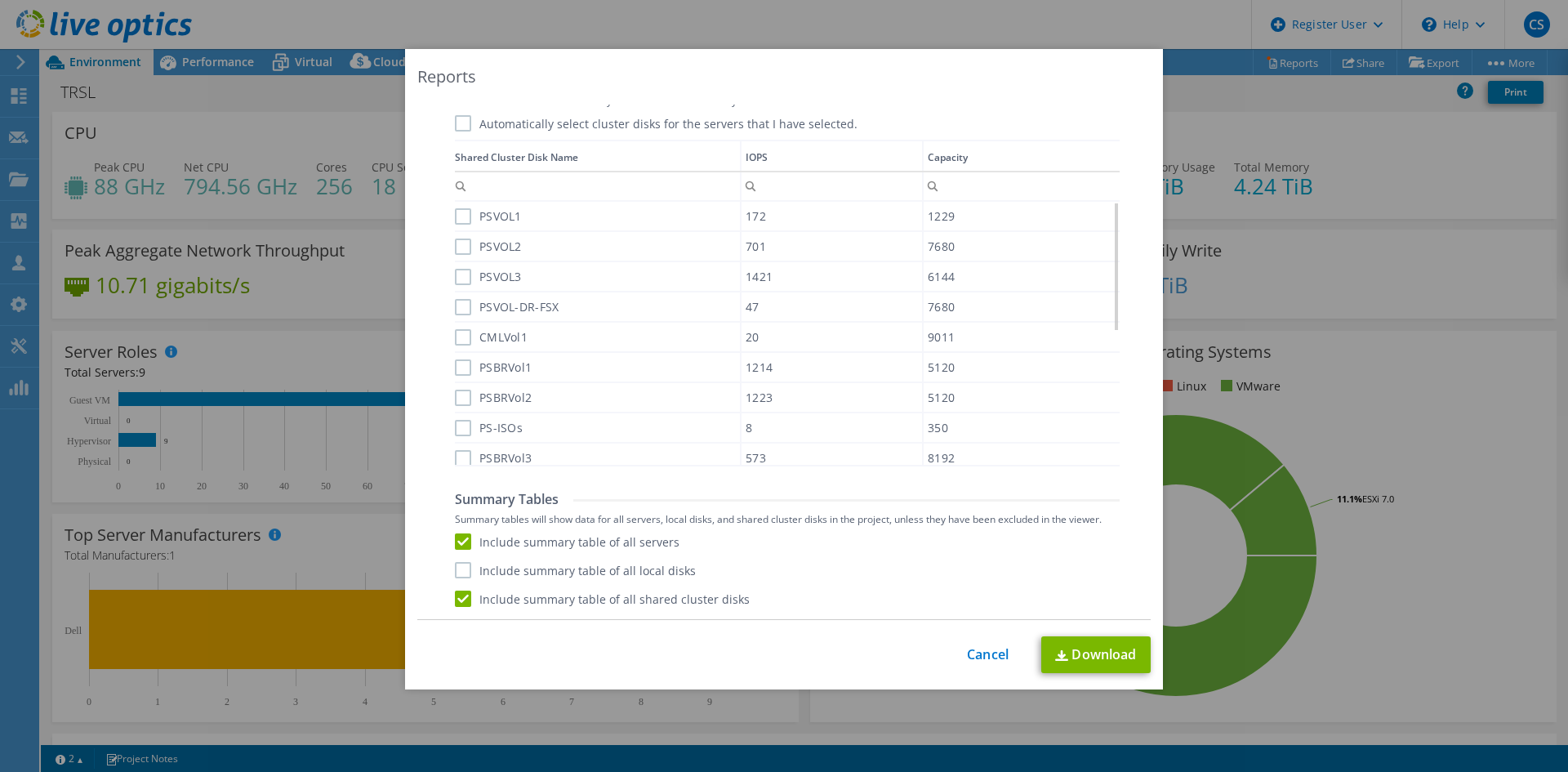
click at [0, 0] on input "Include summary table of all local disks" at bounding box center [0, 0] width 0 height 0
click at [1070, 650] on link "Download" at bounding box center [1096, 655] width 110 height 37
click at [981, 654] on link "Cancel" at bounding box center [988, 655] width 42 height 16
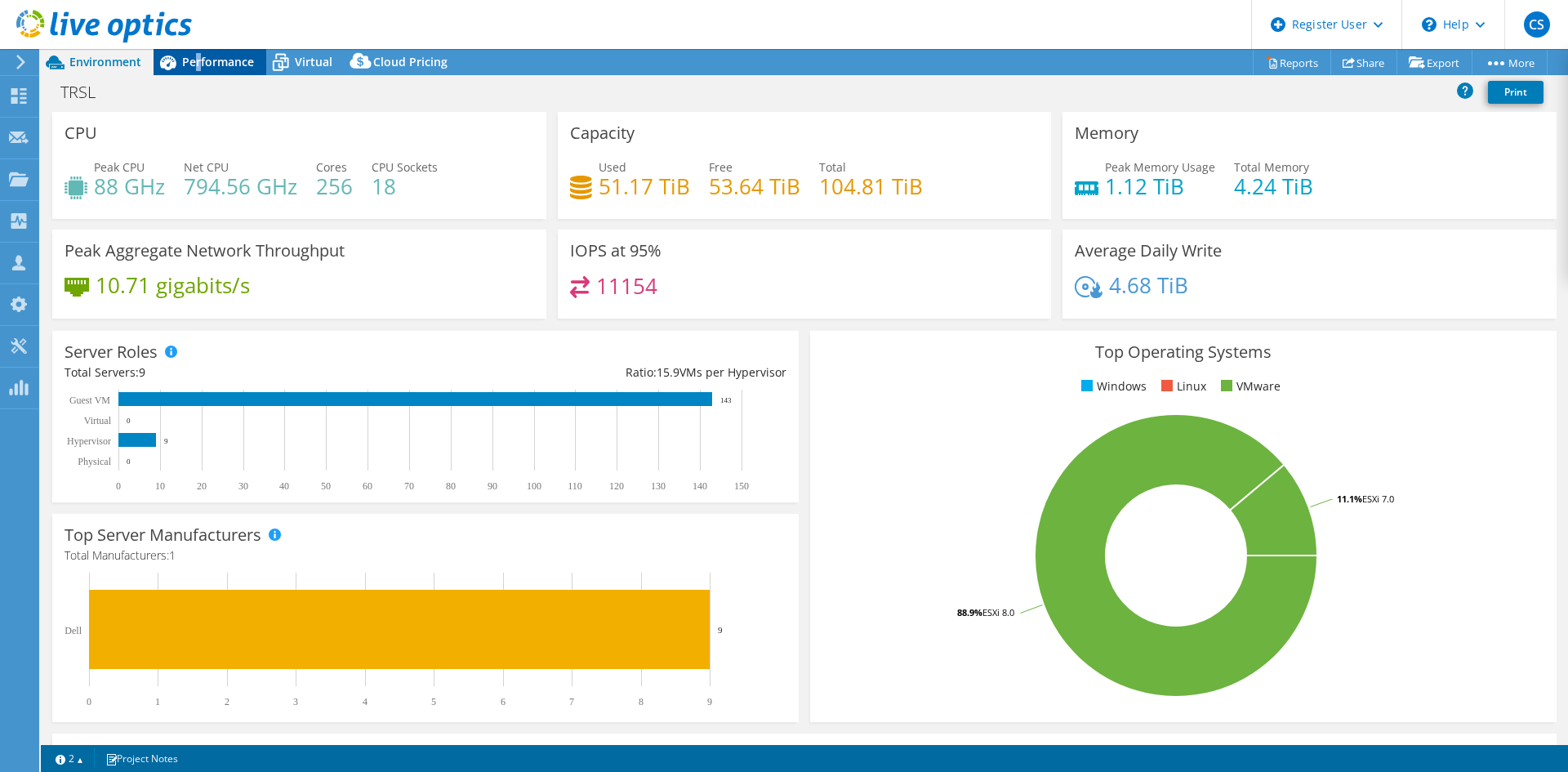
click at [200, 56] on span "Performance" at bounding box center [218, 62] width 71 height 16
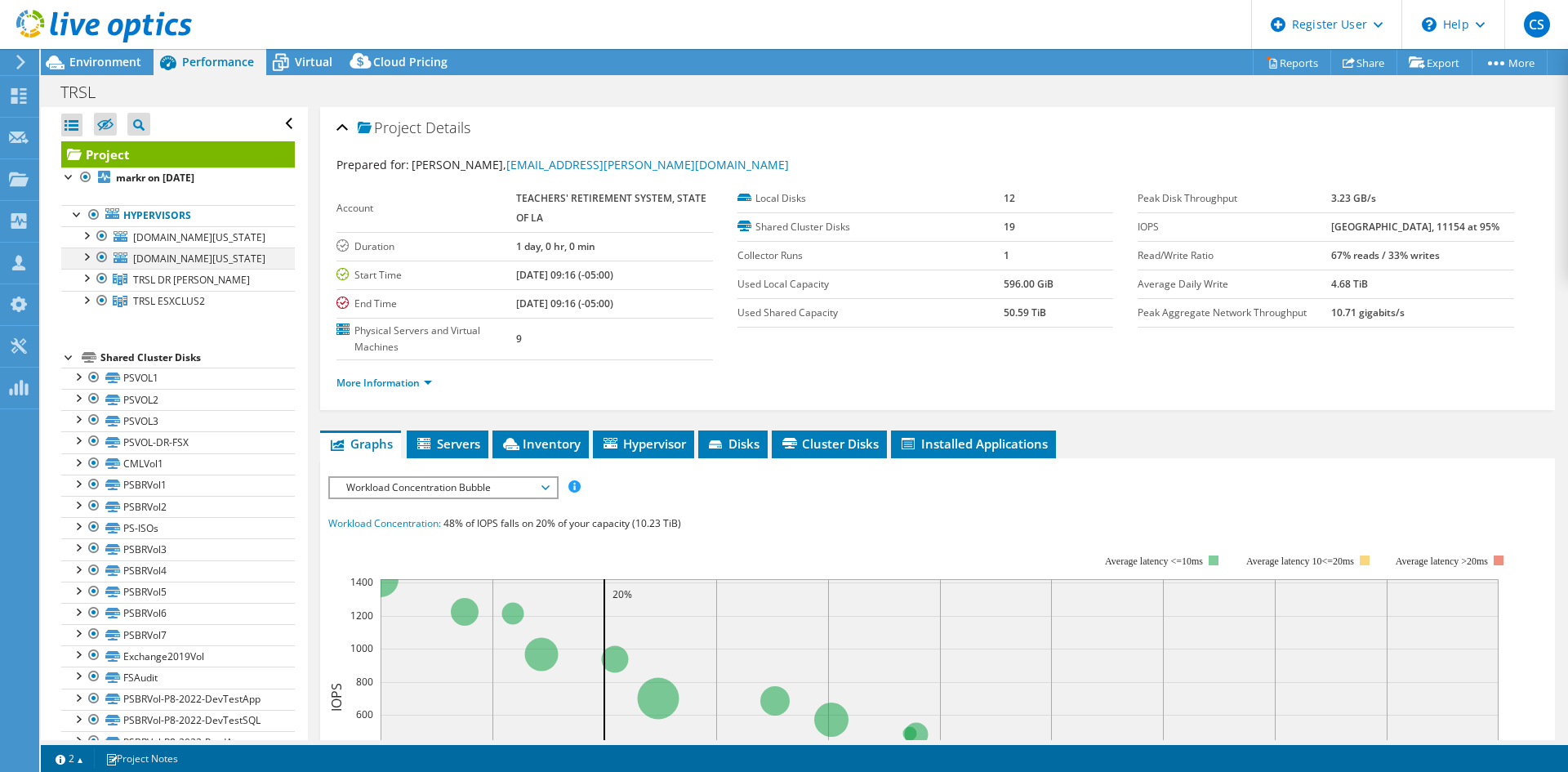
click at [99, 248] on div at bounding box center [102, 258] width 17 height 20
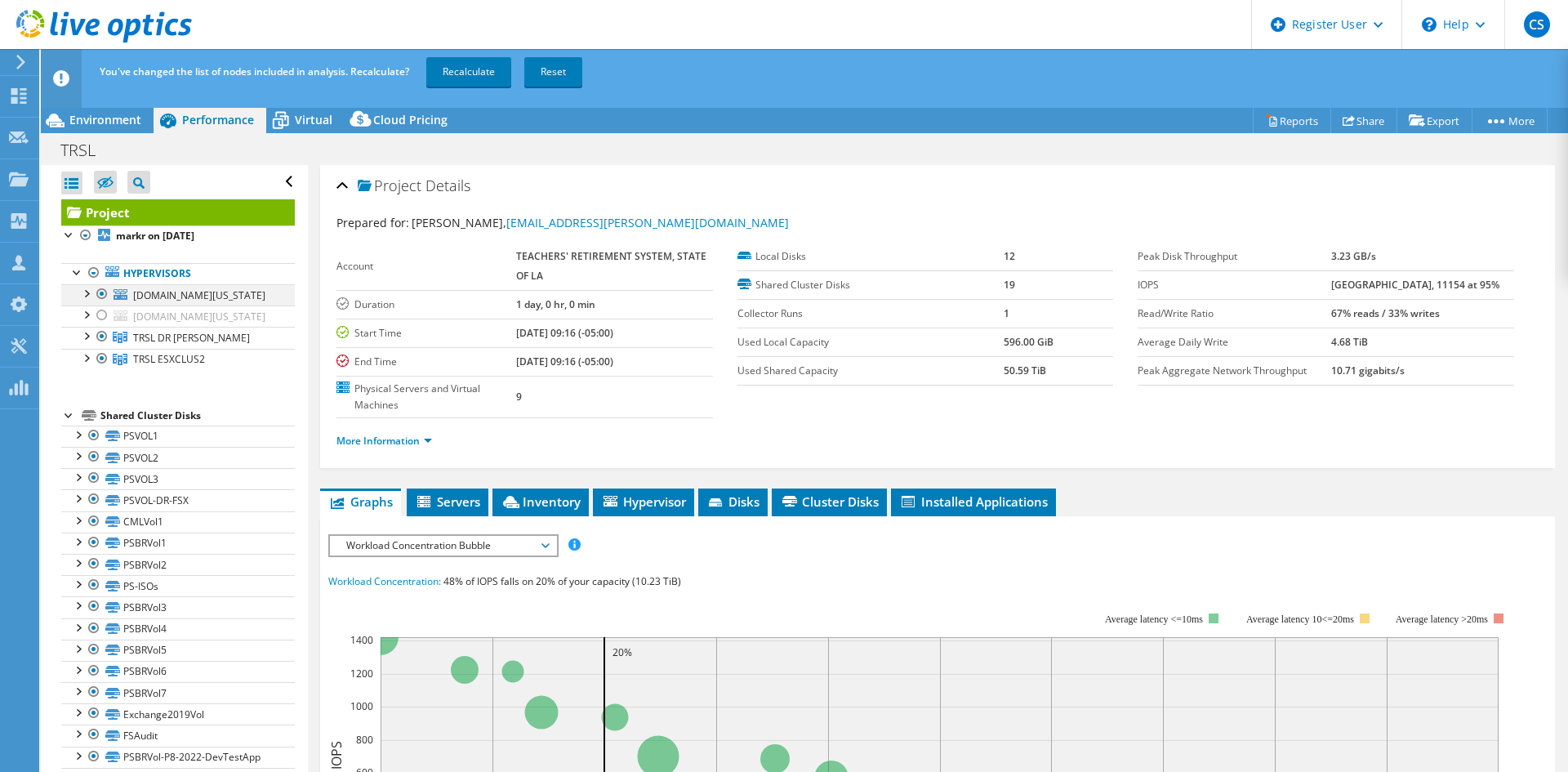
click at [101, 285] on div at bounding box center [102, 294] width 17 height 20
click at [89, 349] on div at bounding box center [86, 357] width 17 height 17
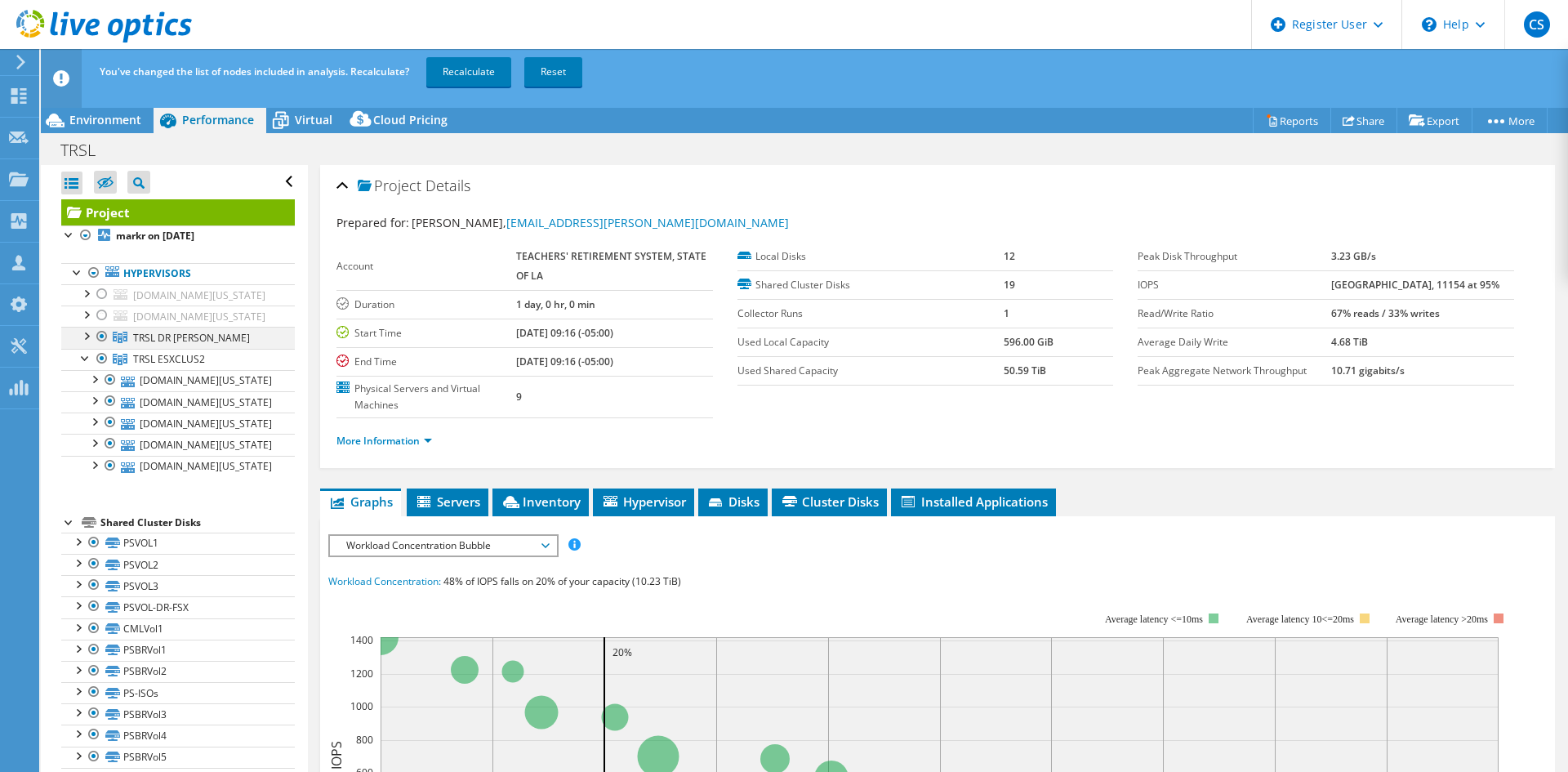
click at [87, 327] on div at bounding box center [86, 335] width 17 height 17
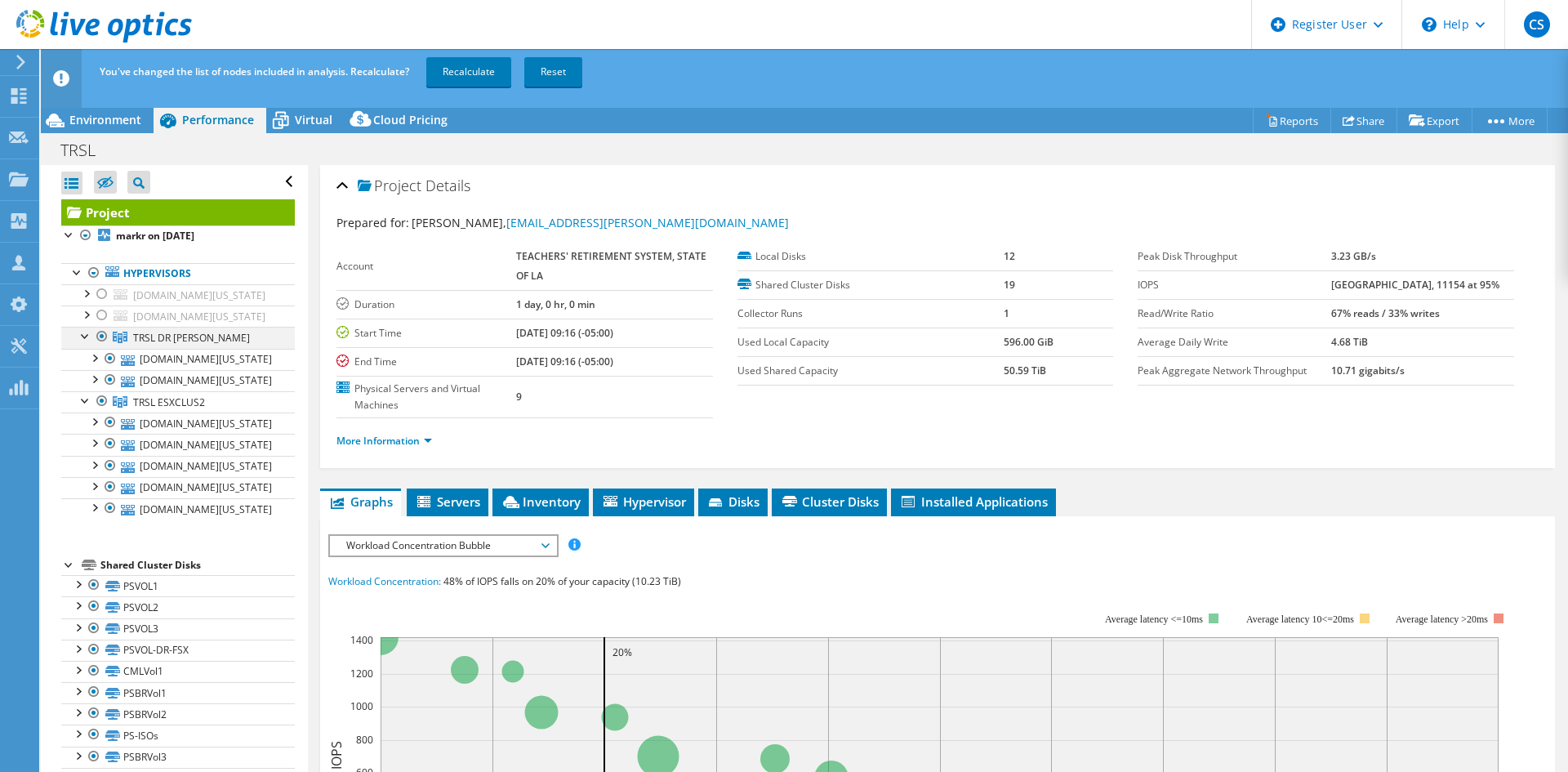
click at [100, 327] on div at bounding box center [102, 337] width 17 height 20
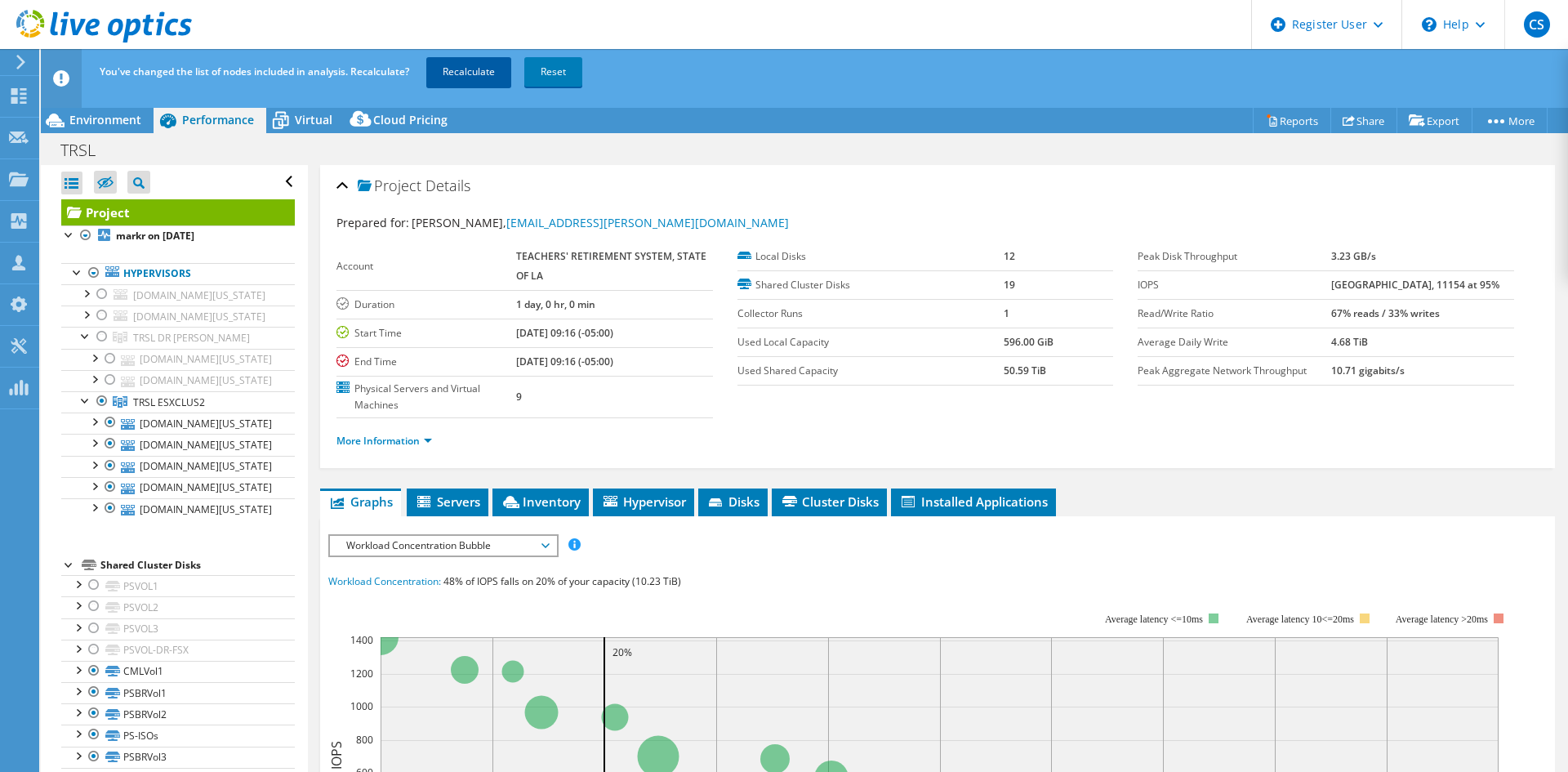
click at [459, 72] on link "Recalculate" at bounding box center [469, 72] width 85 height 29
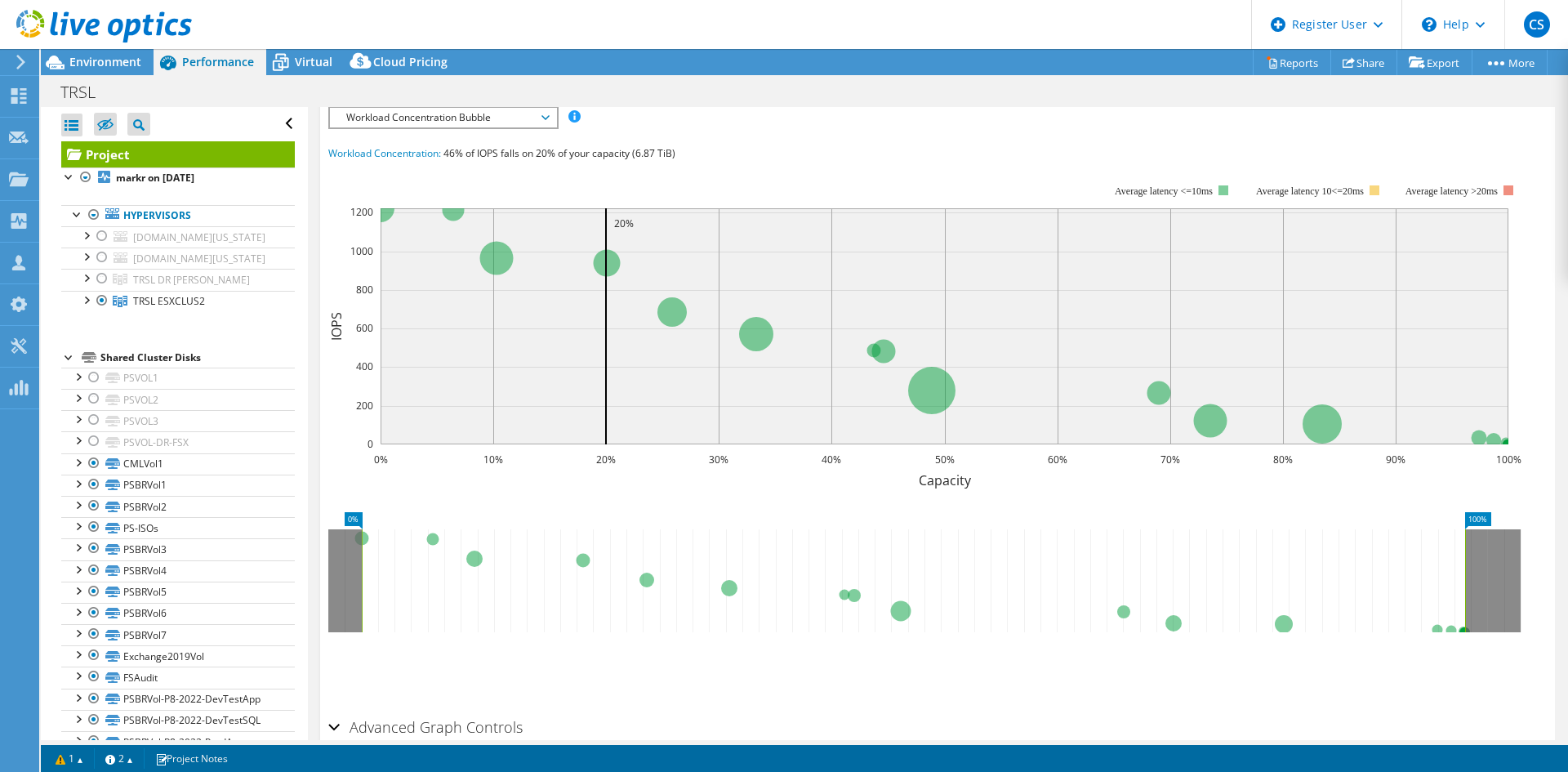
scroll to position [0, 0]
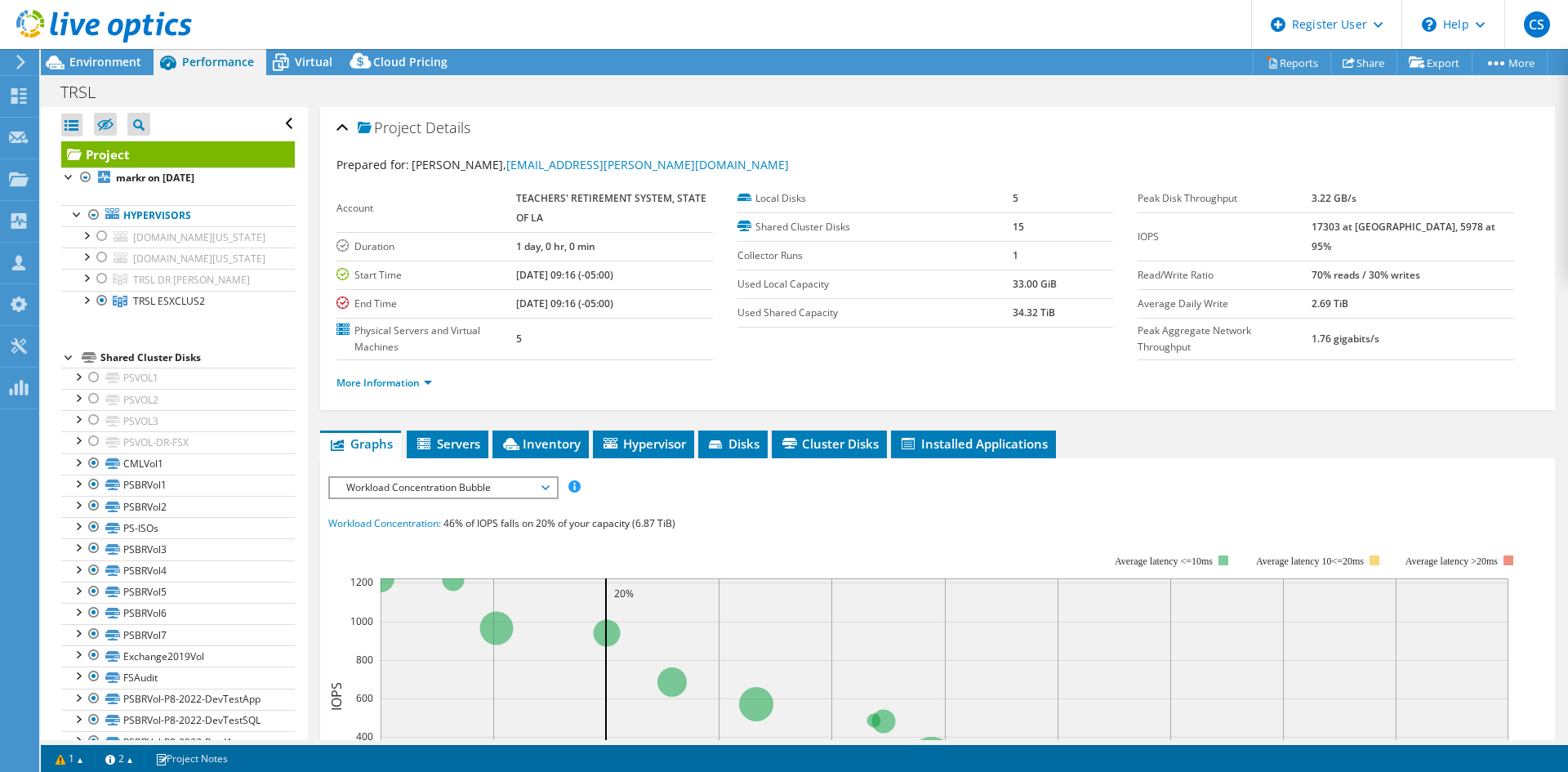
click at [324, 22] on header "CS Dell User [PERSON_NAME] [PERSON_NAME][EMAIL_ADDRESS][PERSON_NAME][DOMAIN_NAM…" at bounding box center [784, 24] width 1568 height 49
